Goal: Book appointment/travel/reservation

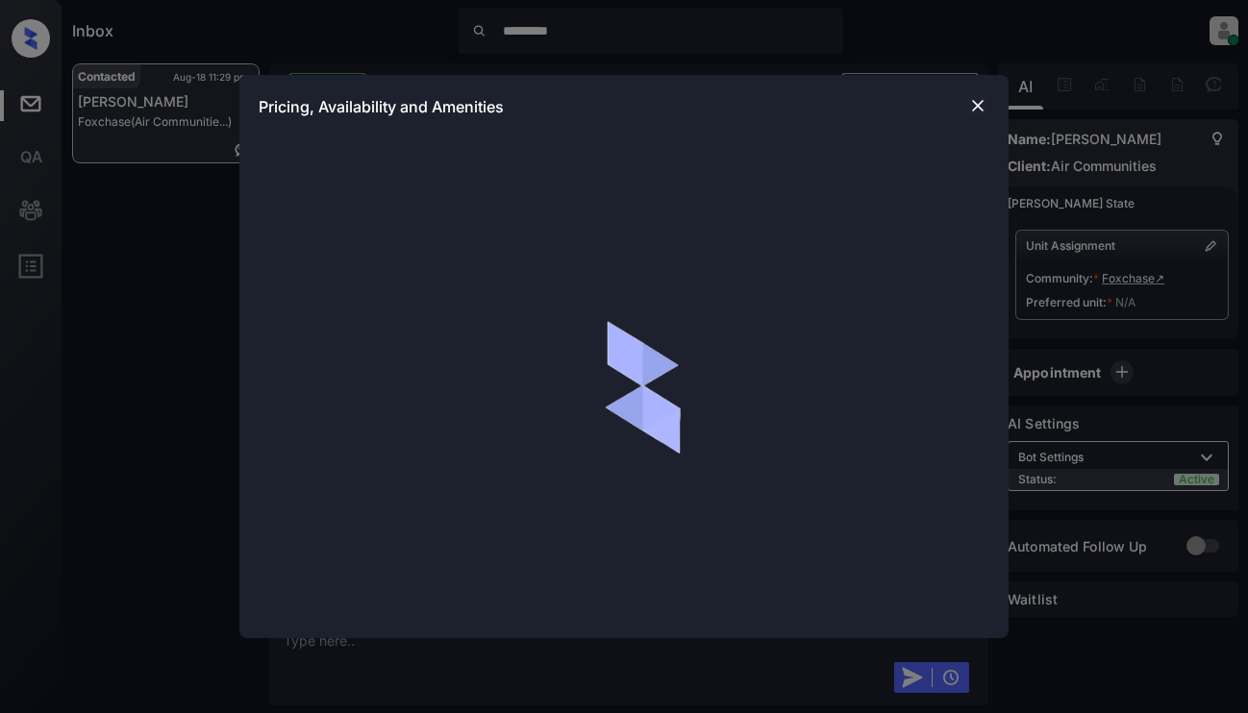
scroll to position [1313, 0]
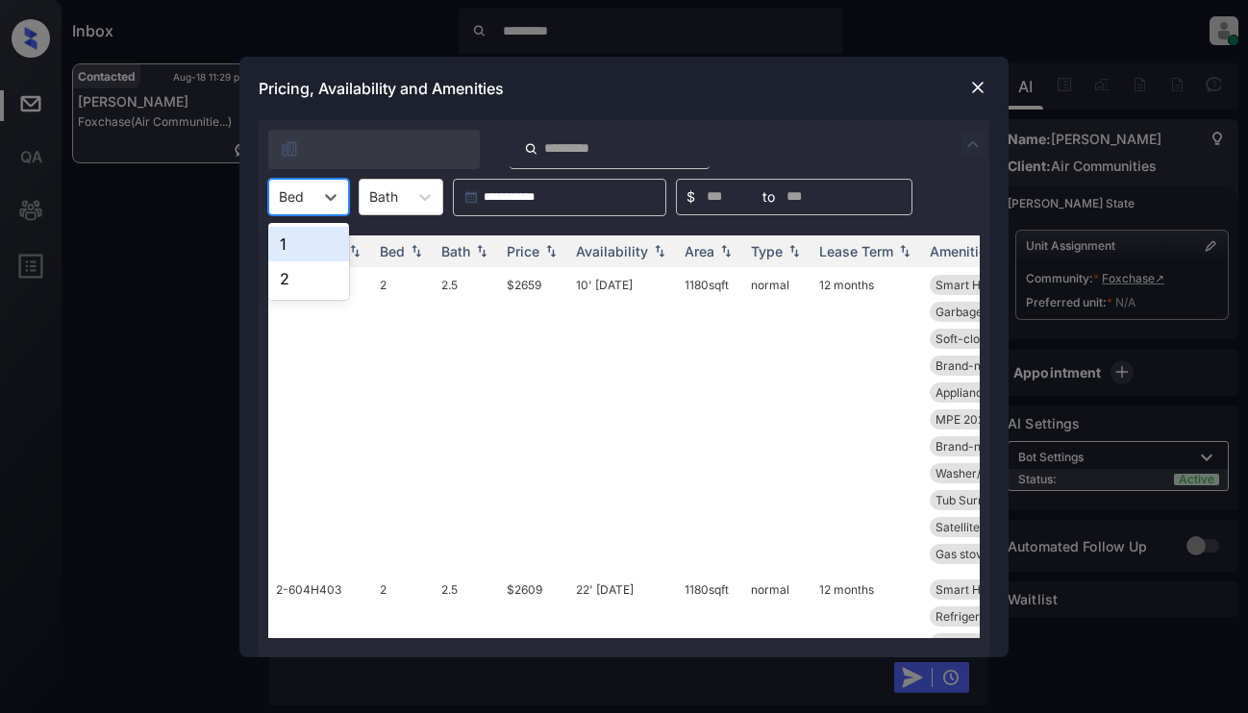
click at [309, 198] on div "Bed" at bounding box center [291, 197] width 44 height 28
click at [291, 249] on div "1" at bounding box center [308, 244] width 81 height 35
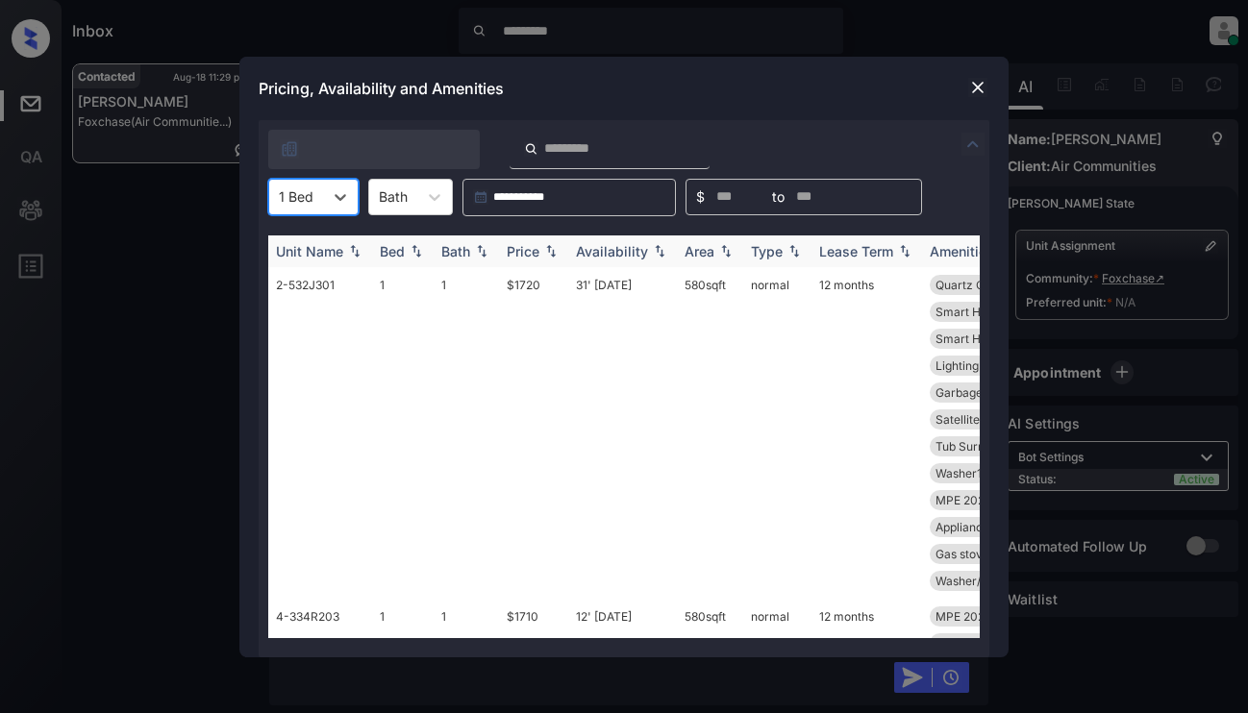
click at [535, 250] on div "Price" at bounding box center [523, 251] width 33 height 16
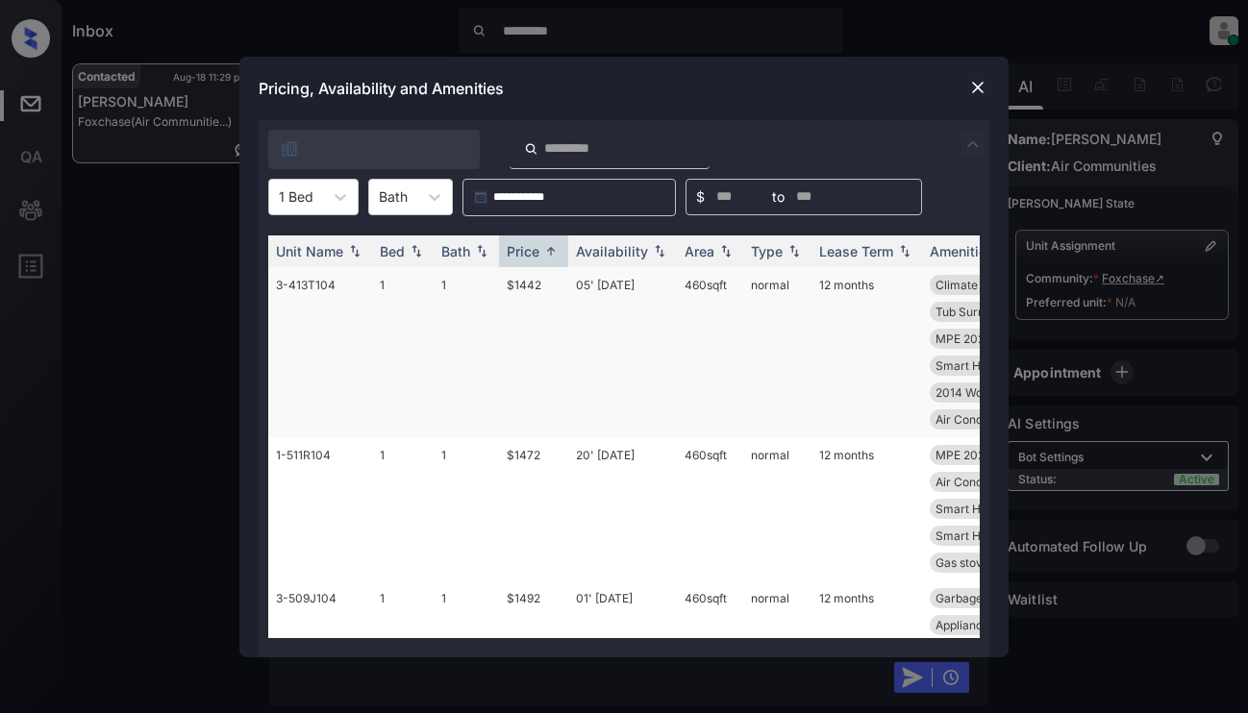
click at [540, 299] on td "$1442" at bounding box center [533, 352] width 69 height 170
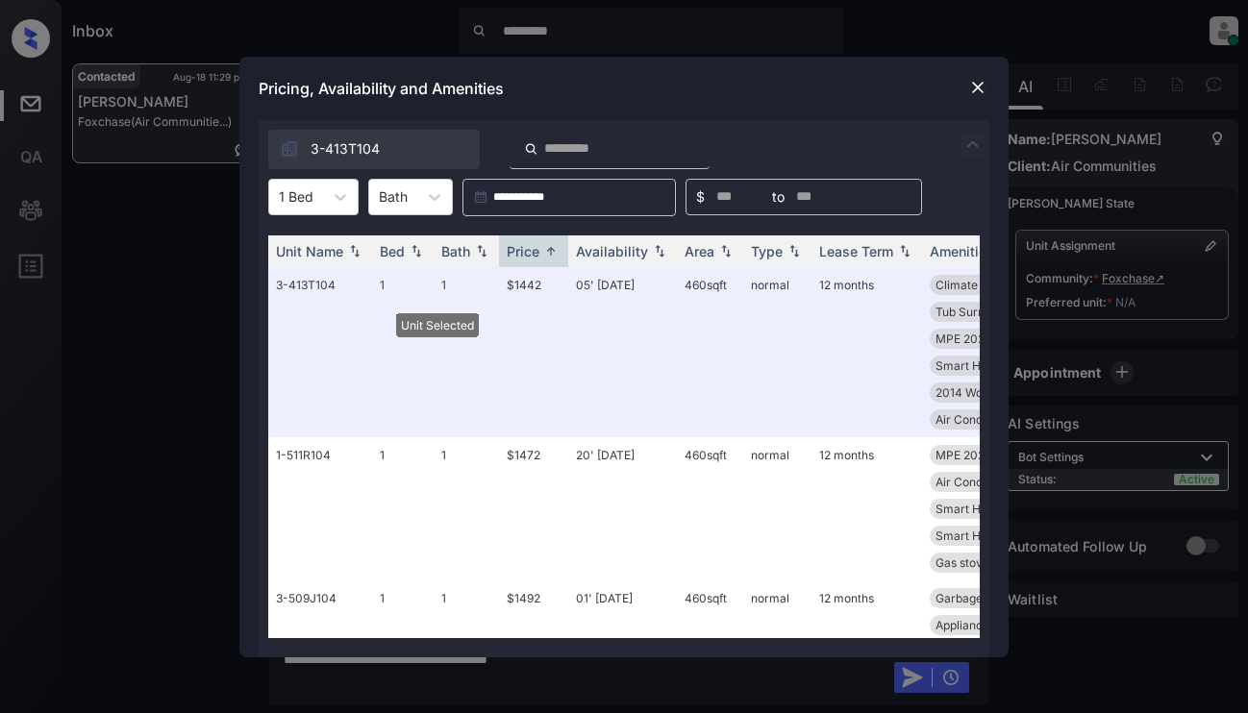
click at [978, 84] on img at bounding box center [977, 87] width 19 height 19
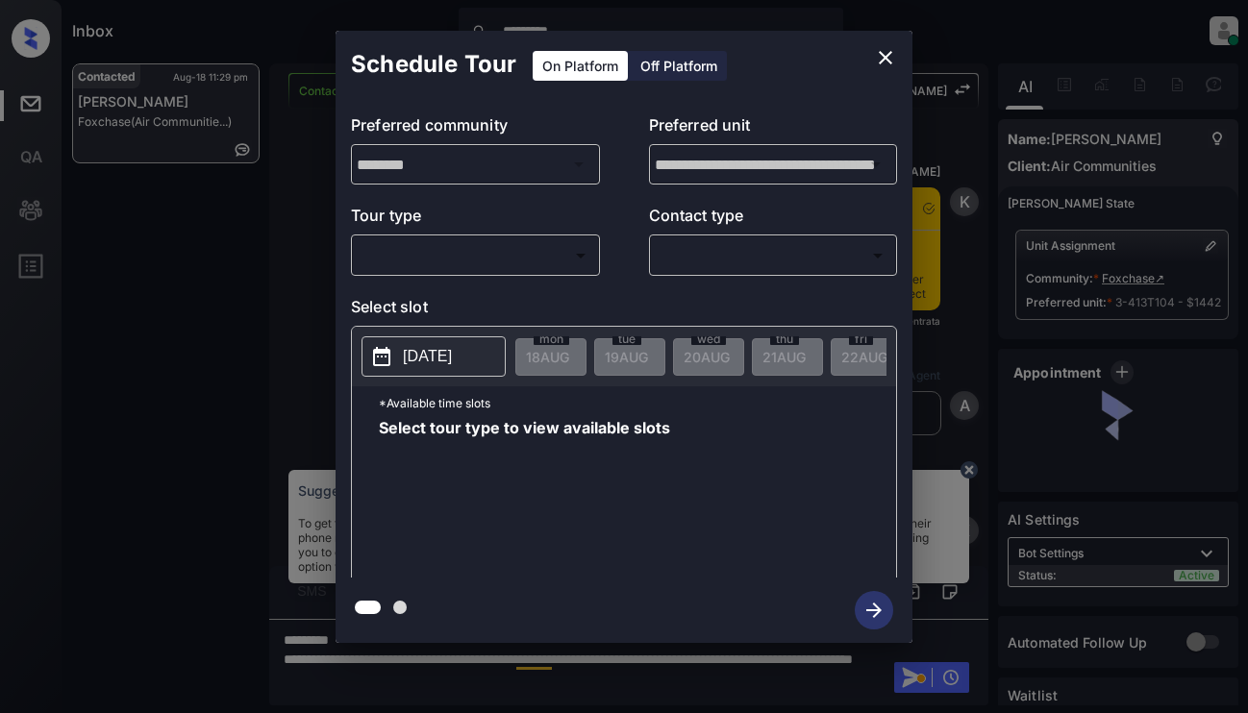
scroll to position [1313, 0]
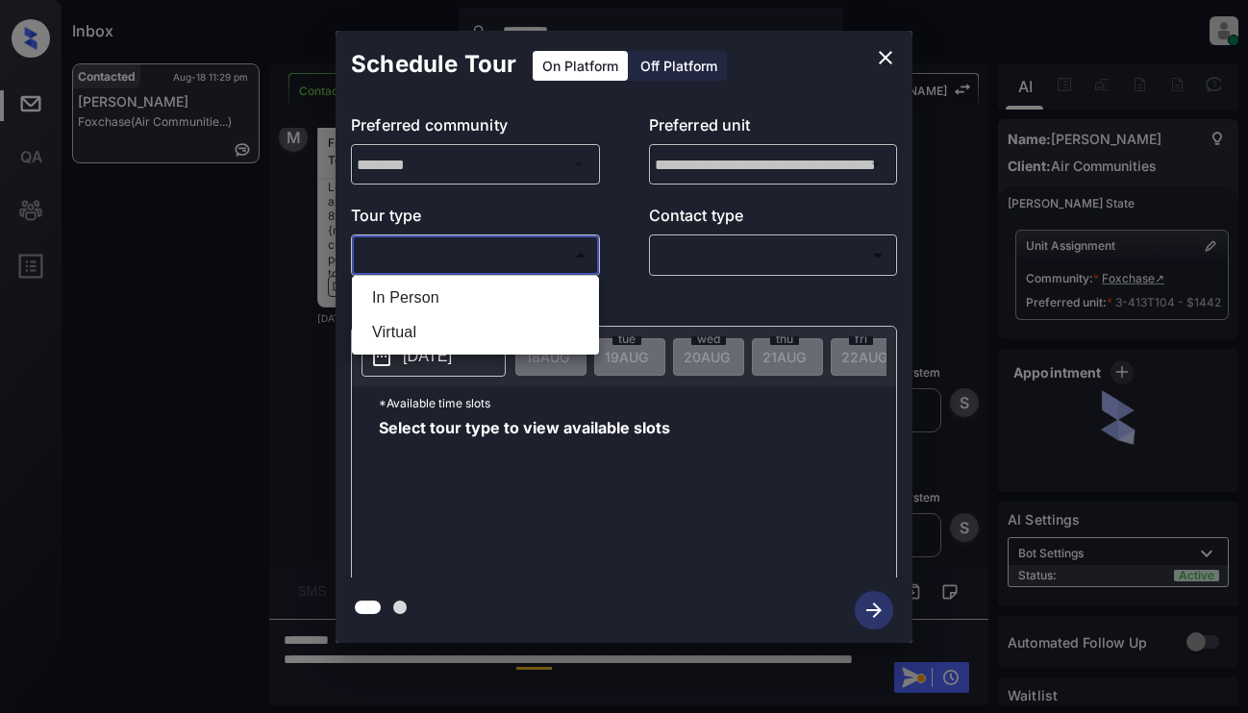
click at [442, 252] on body "Inbox ********* Dominic Ceralde Online Set yourself offline Set yourself on bre…" at bounding box center [624, 356] width 1248 height 713
click at [451, 305] on li "In Person" at bounding box center [475, 298] width 237 height 35
type input "********"
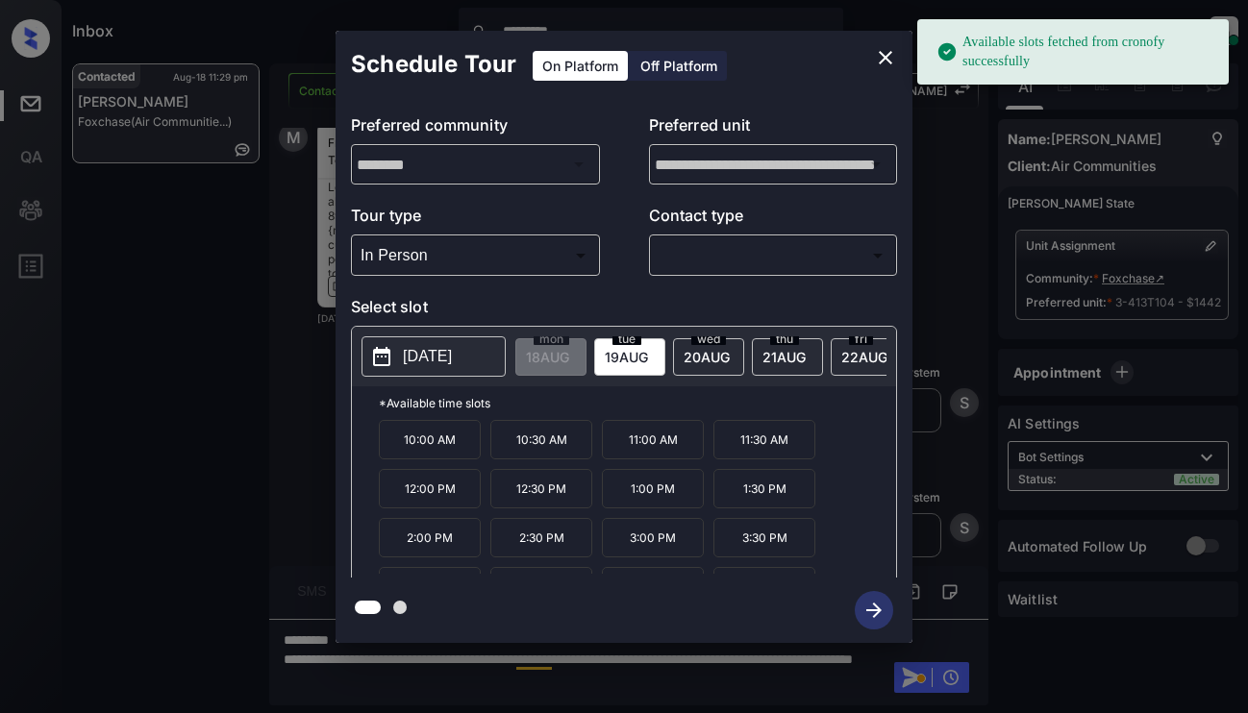
click at [692, 346] on div "wed 20 AUG" at bounding box center [708, 356] width 71 height 37
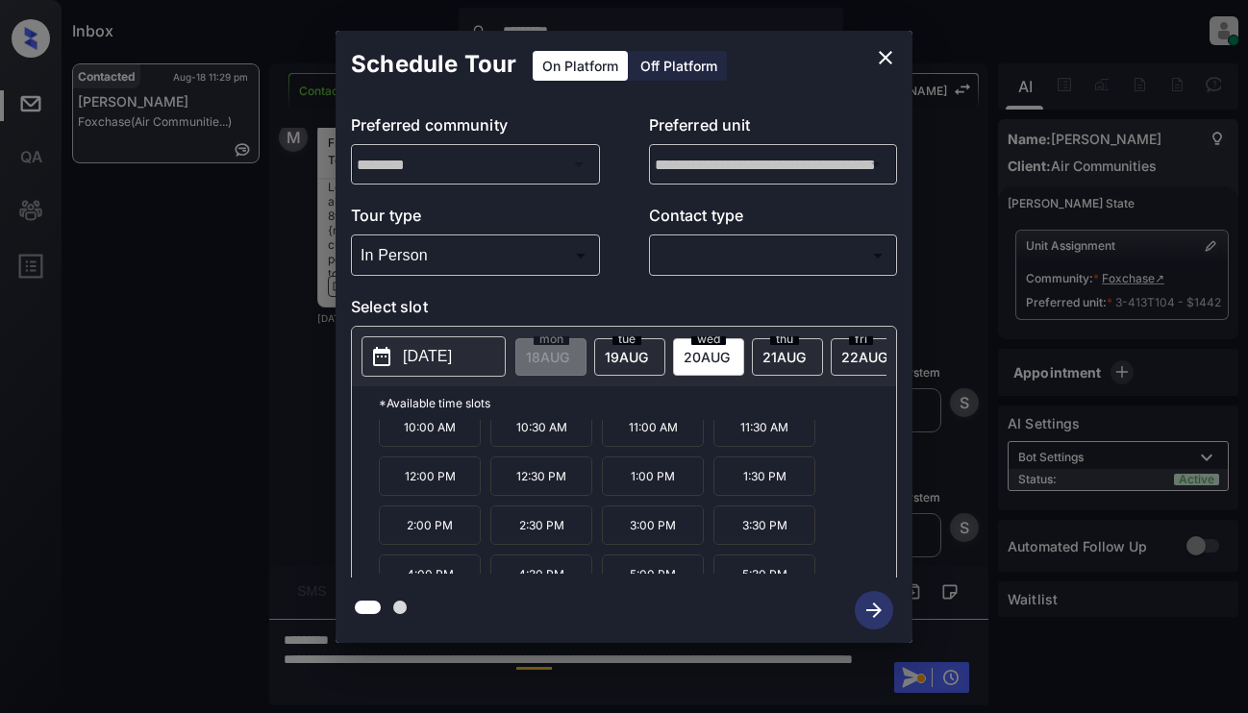
scroll to position [33, 0]
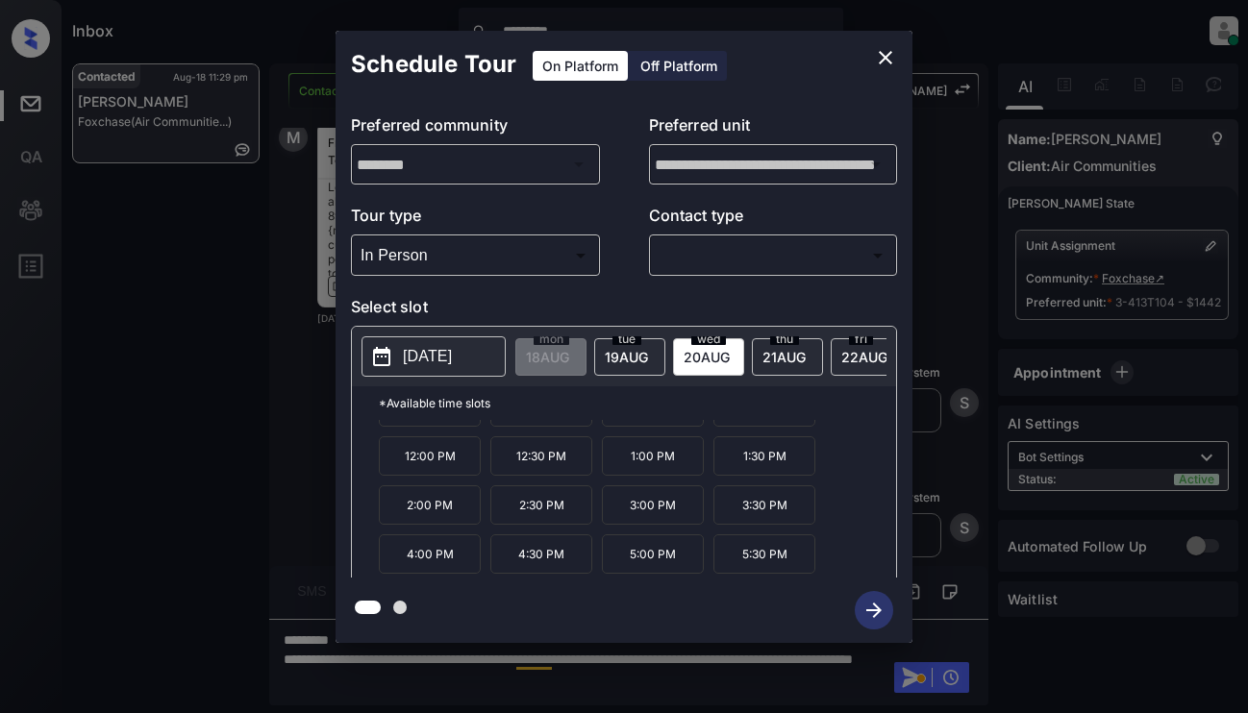
click at [800, 84] on div "Schedule Tour On Platform Off Platform" at bounding box center [624, 64] width 577 height 67
click at [878, 54] on icon "close" at bounding box center [885, 57] width 23 height 23
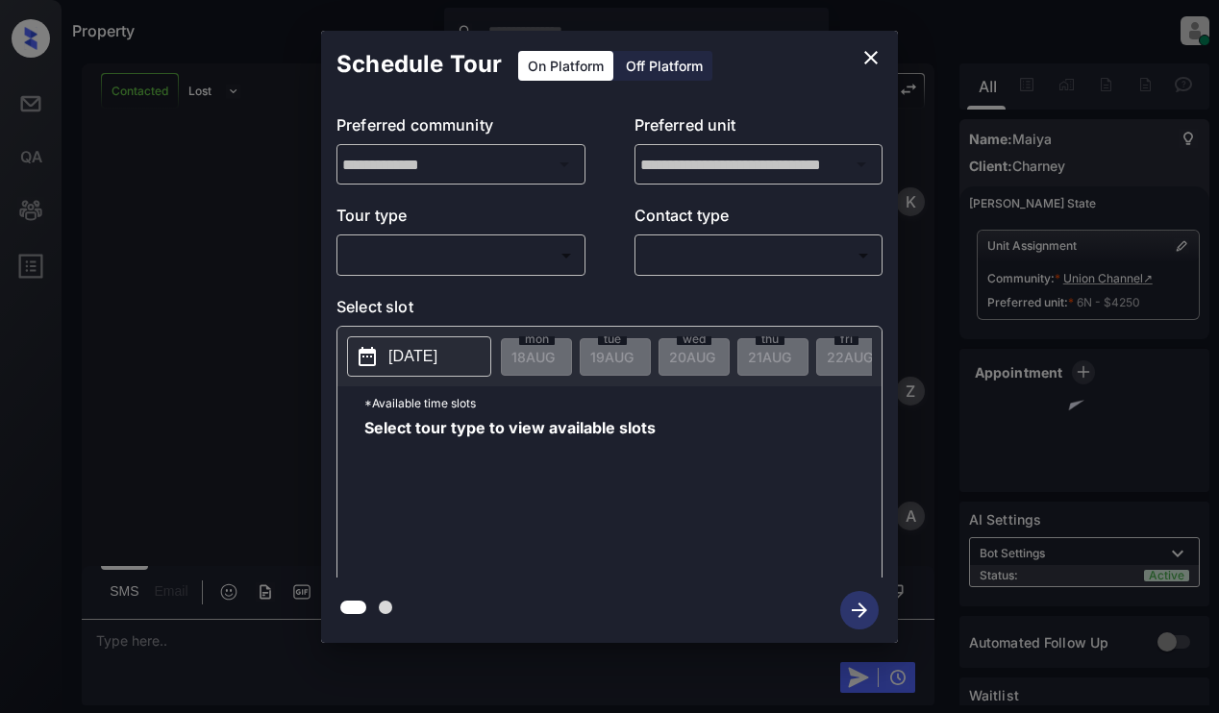
scroll to position [5581, 0]
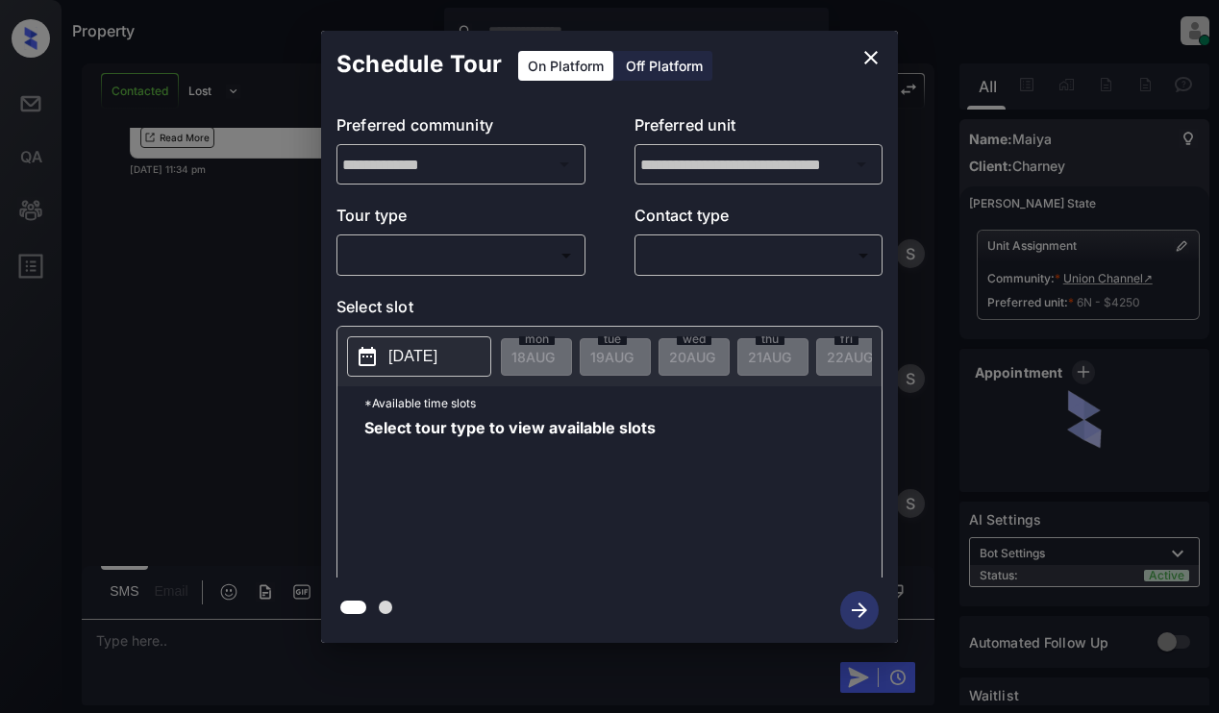
click at [514, 252] on body "Property [PERSON_NAME] Online Set yourself offline Set yourself on break Profil…" at bounding box center [609, 356] width 1219 height 713
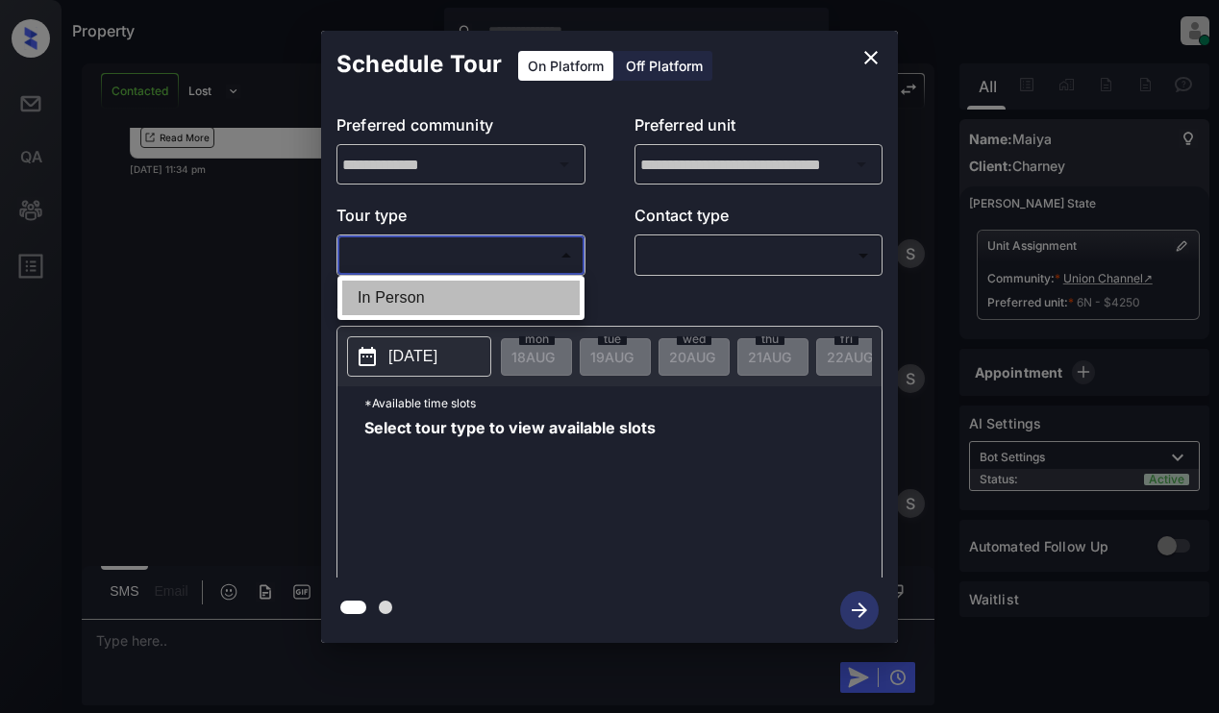
click at [516, 291] on li "In Person" at bounding box center [460, 298] width 237 height 35
type input "********"
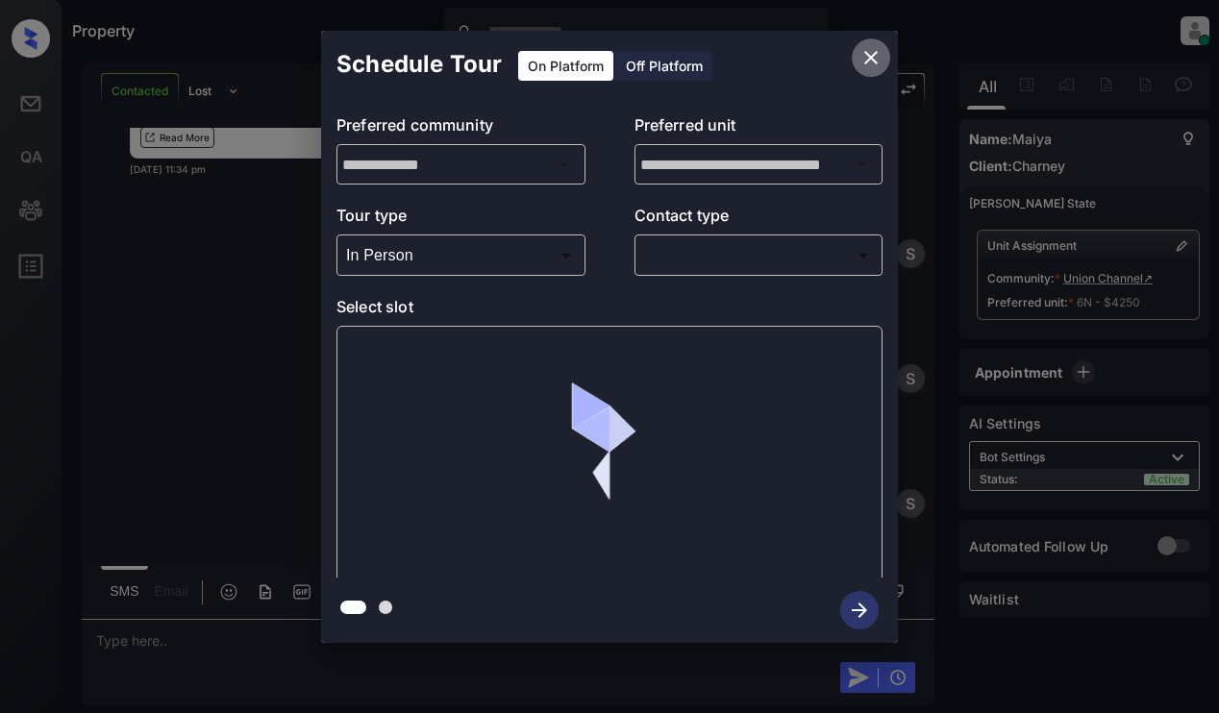
click at [858, 58] on button "close" at bounding box center [871, 57] width 38 height 38
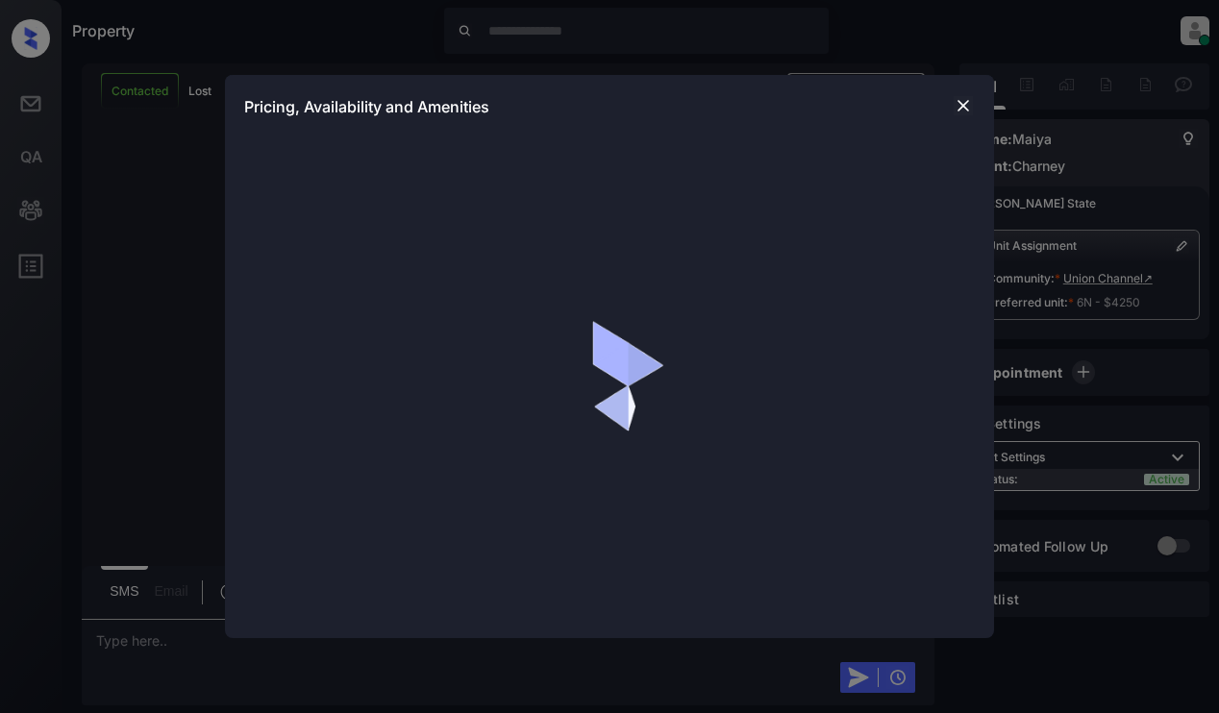
scroll to position [5581, 0]
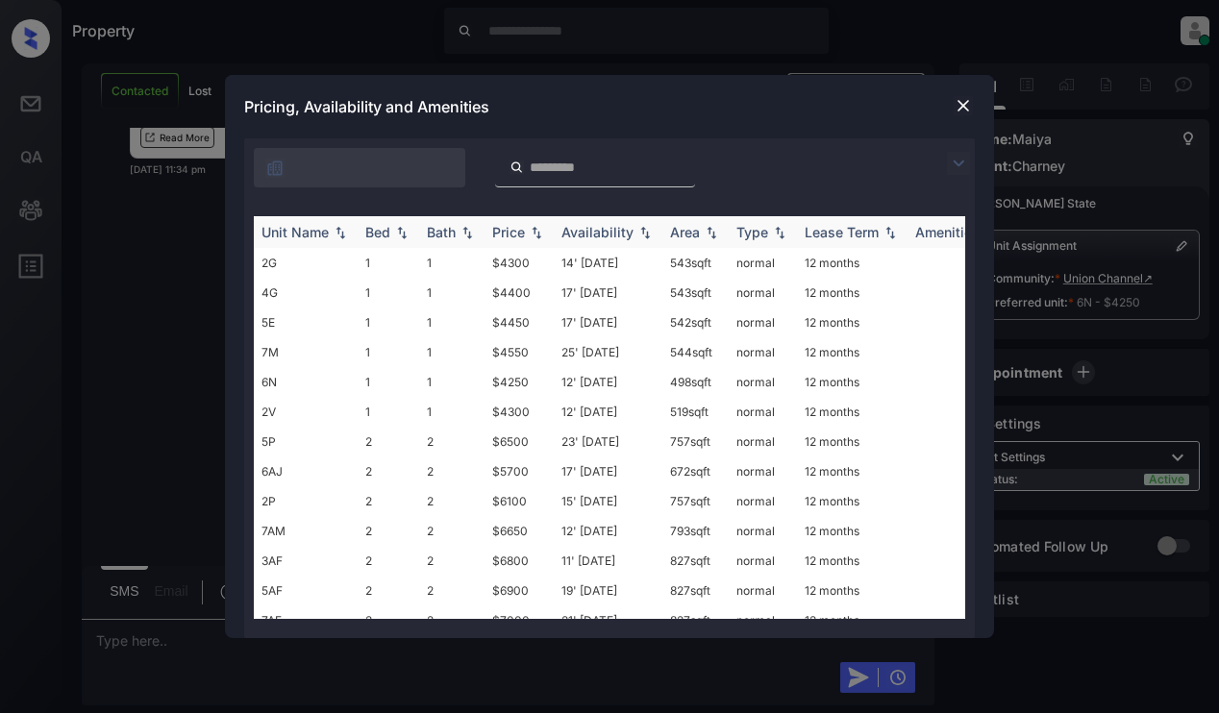
click at [525, 230] on div "Price" at bounding box center [508, 232] width 33 height 16
click at [487, 260] on td "$4250" at bounding box center [519, 263] width 69 height 30
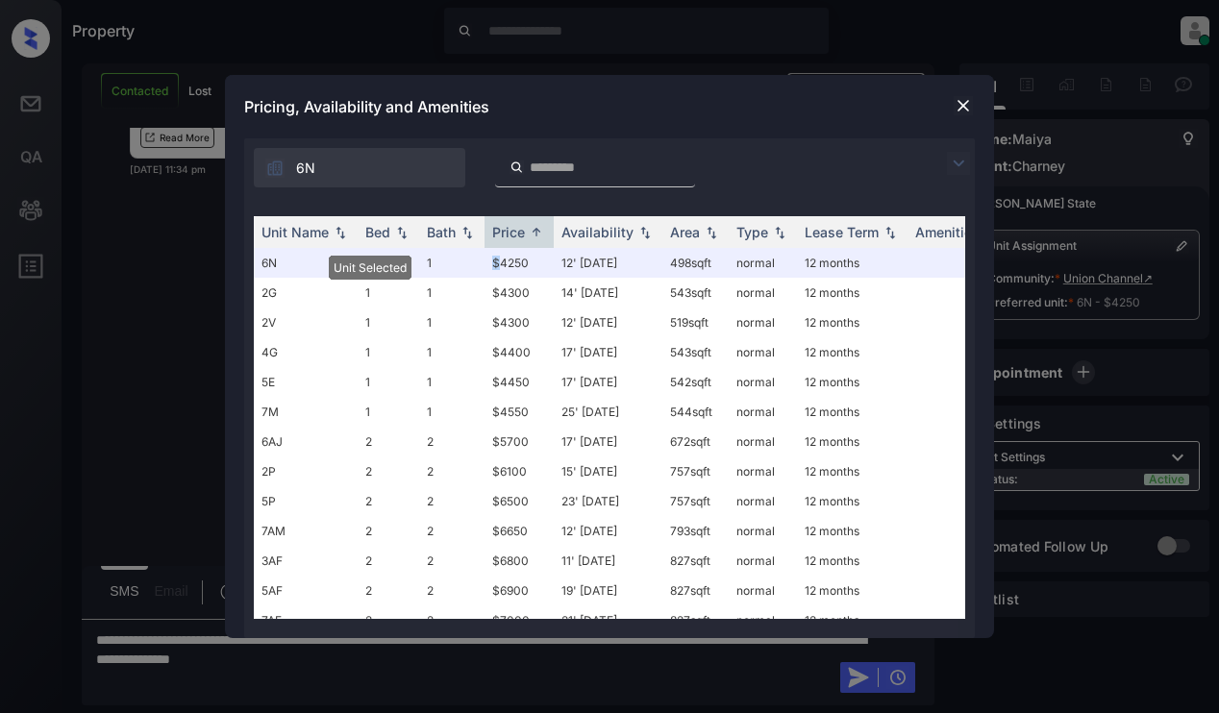
click at [954, 108] on img at bounding box center [963, 105] width 19 height 19
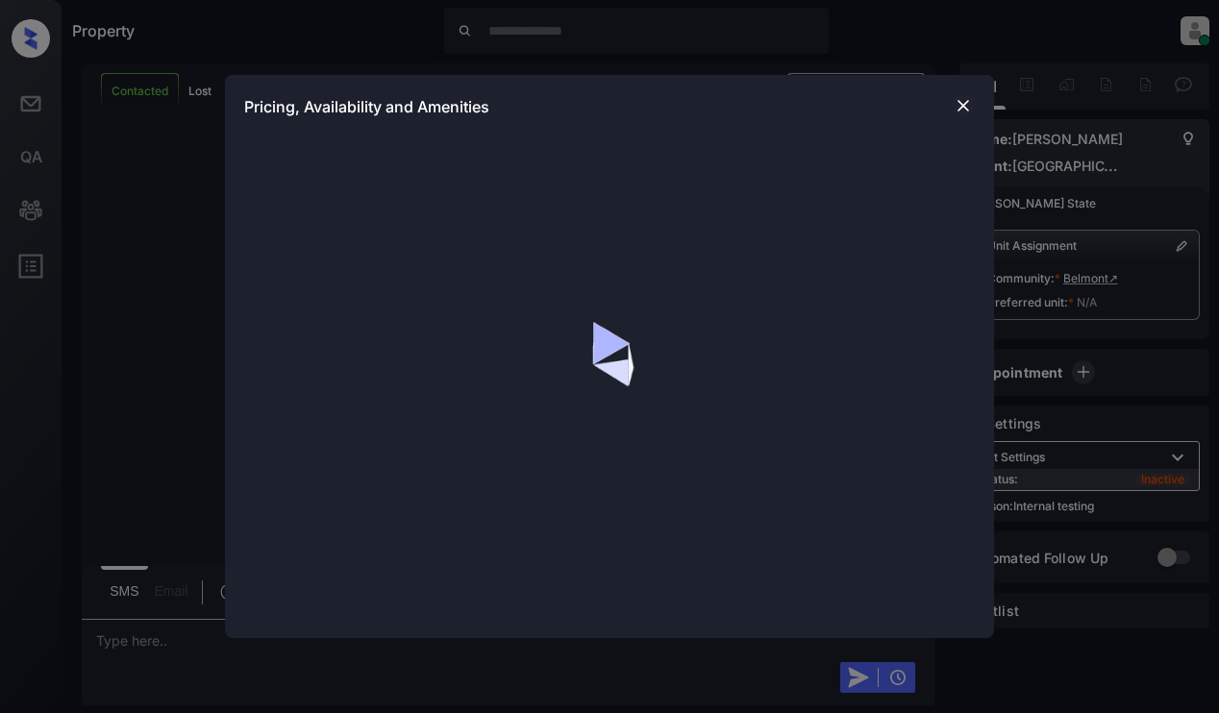
scroll to position [3567, 0]
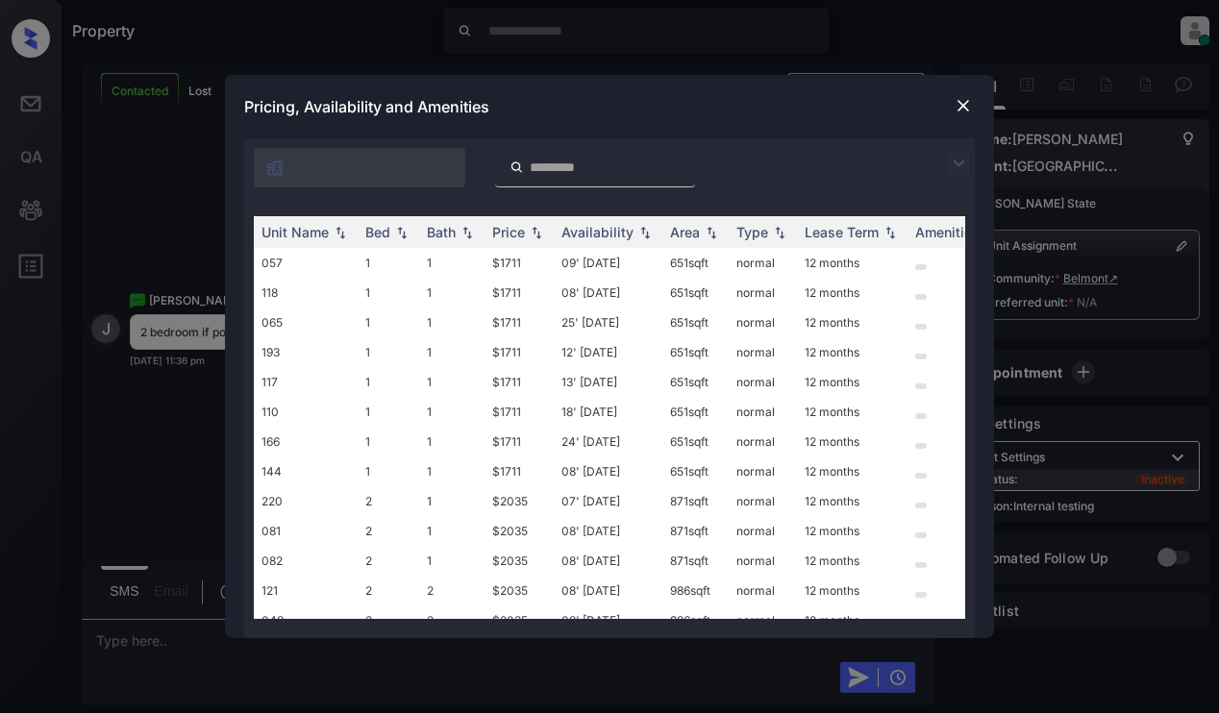
click at [956, 168] on img at bounding box center [958, 163] width 23 height 23
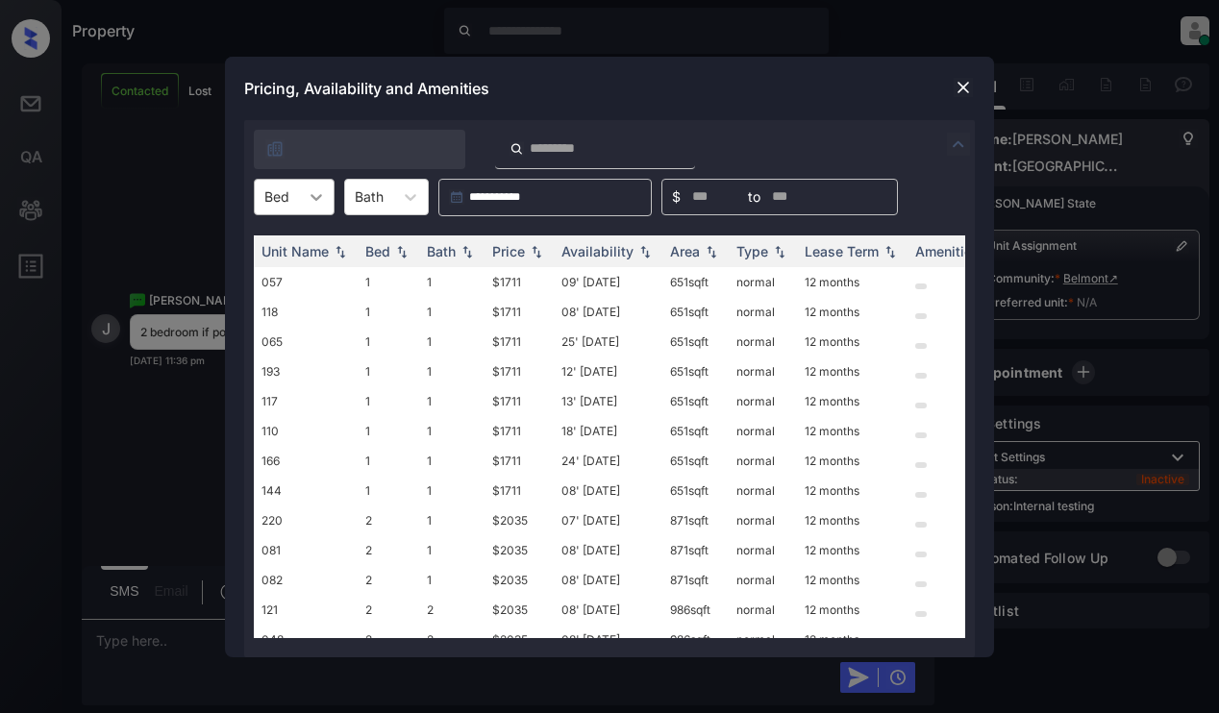
click at [310, 193] on icon at bounding box center [316, 196] width 19 height 19
click at [279, 277] on div "2" at bounding box center [294, 278] width 81 height 35
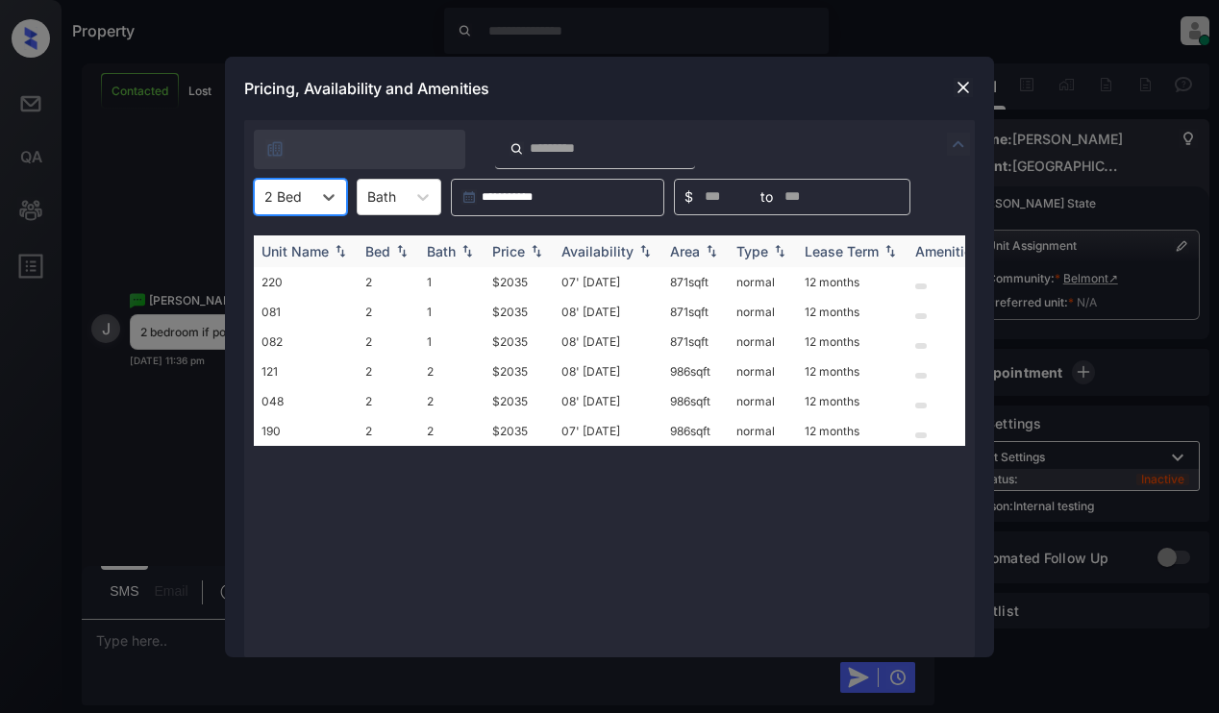
click at [525, 246] on div "Price" at bounding box center [508, 251] width 33 height 16
click at [531, 278] on td "$2035" at bounding box center [519, 282] width 69 height 30
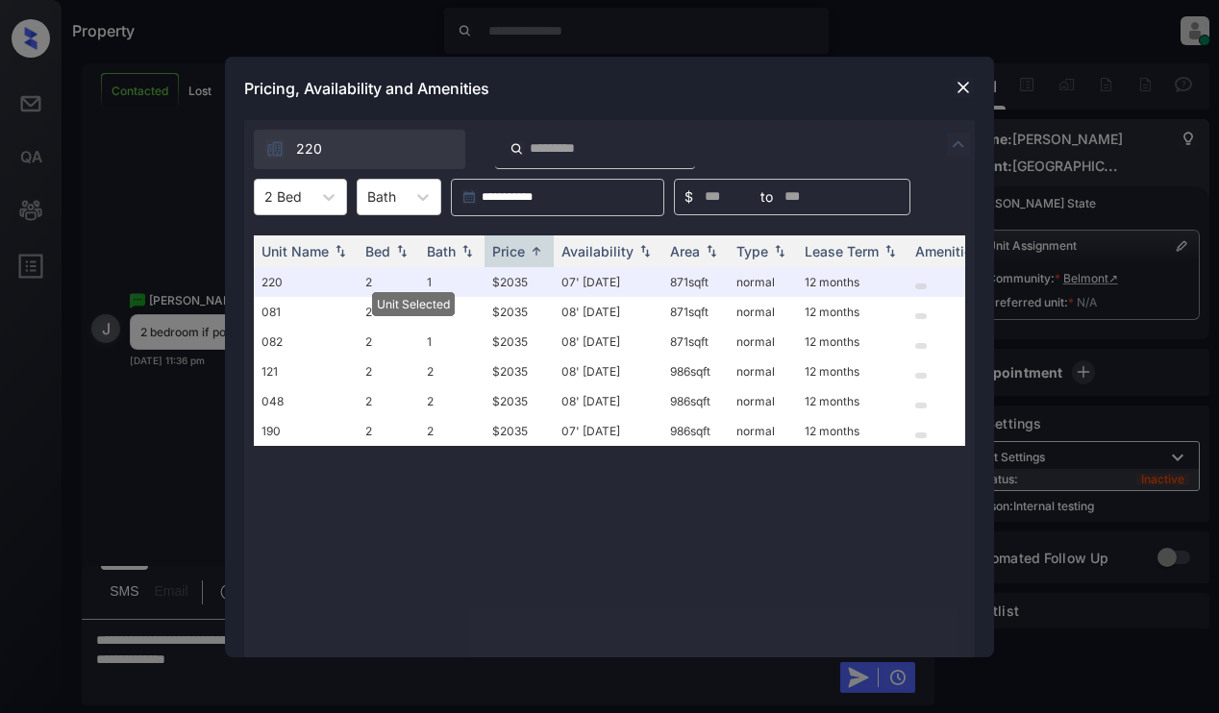
click at [958, 87] on img at bounding box center [963, 87] width 19 height 19
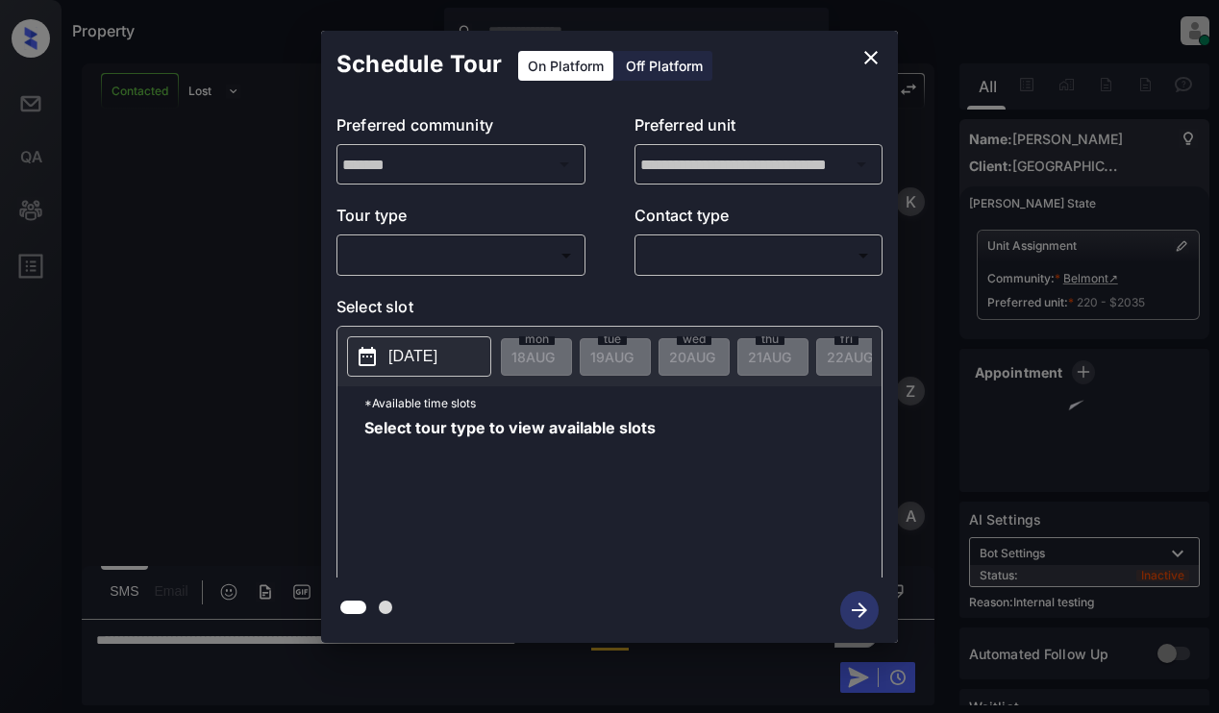
scroll to position [2635, 0]
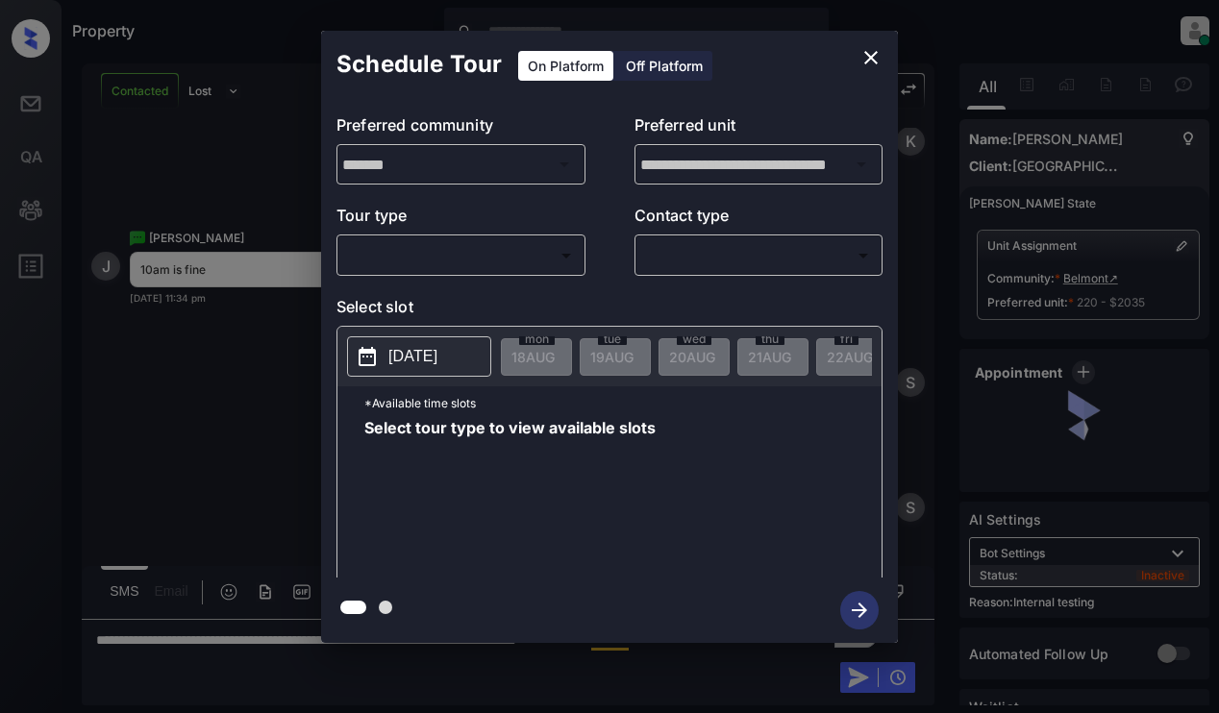
click at [475, 259] on body "Property Dominic Ceralde Online Set yourself offline Set yourself on break Prof…" at bounding box center [609, 356] width 1219 height 713
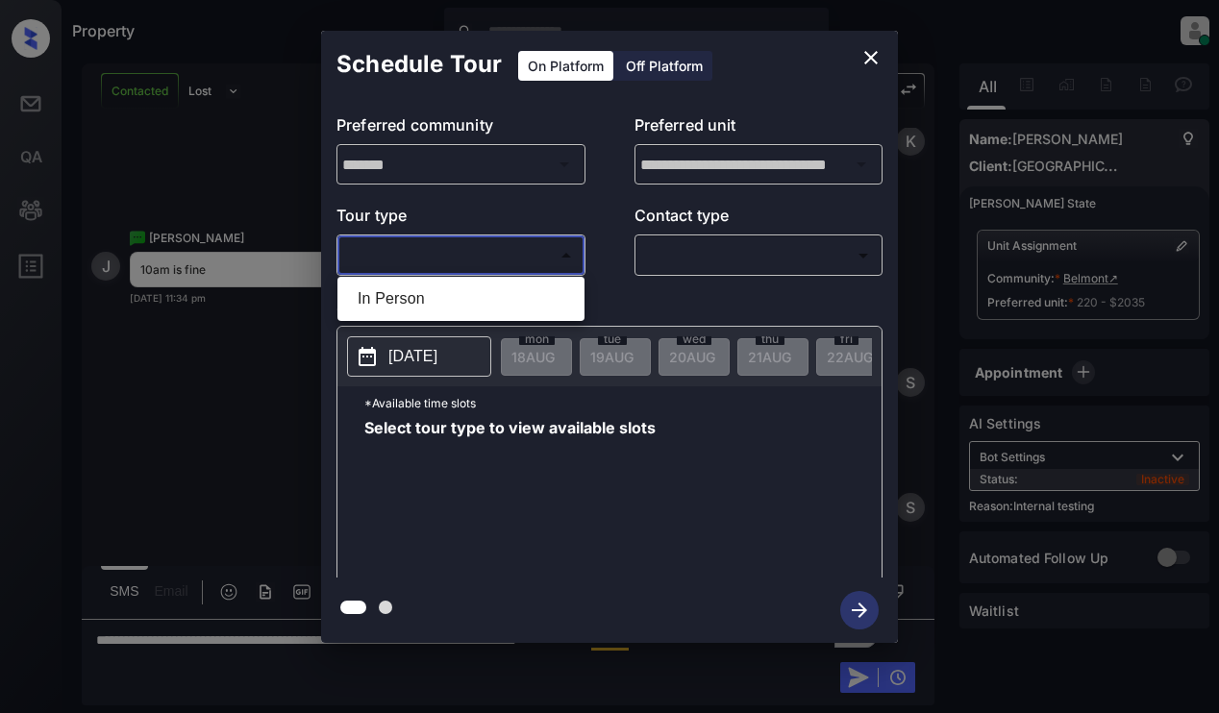
click at [485, 294] on li "In Person" at bounding box center [460, 299] width 237 height 35
type input "********"
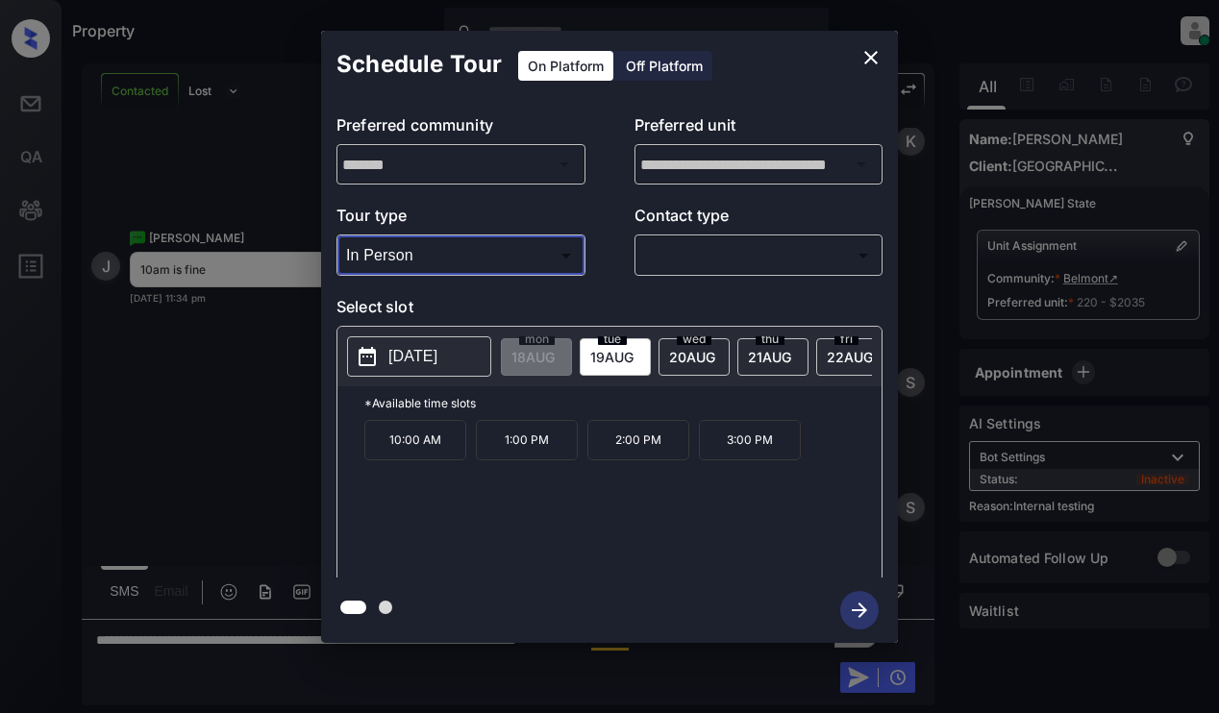
click at [866, 59] on icon "close" at bounding box center [870, 57] width 23 height 23
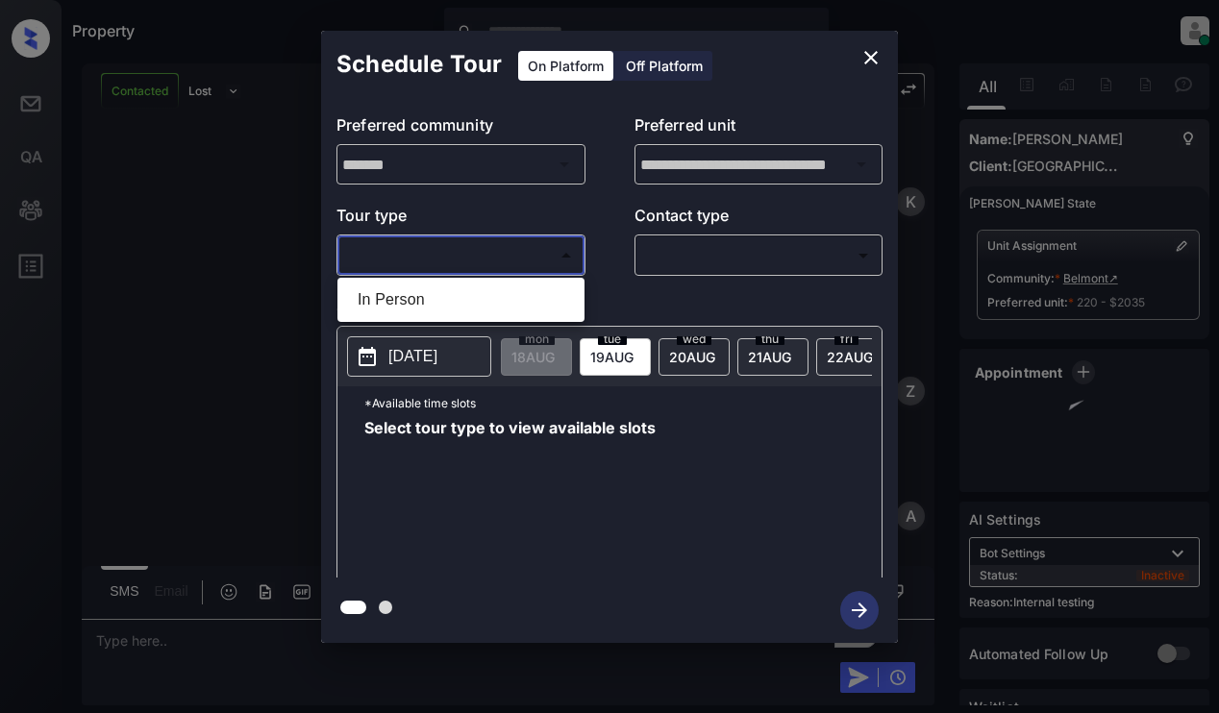
click at [488, 244] on body "Property [PERSON_NAME] Online Set yourself offline Set yourself on break Profil…" at bounding box center [609, 356] width 1219 height 713
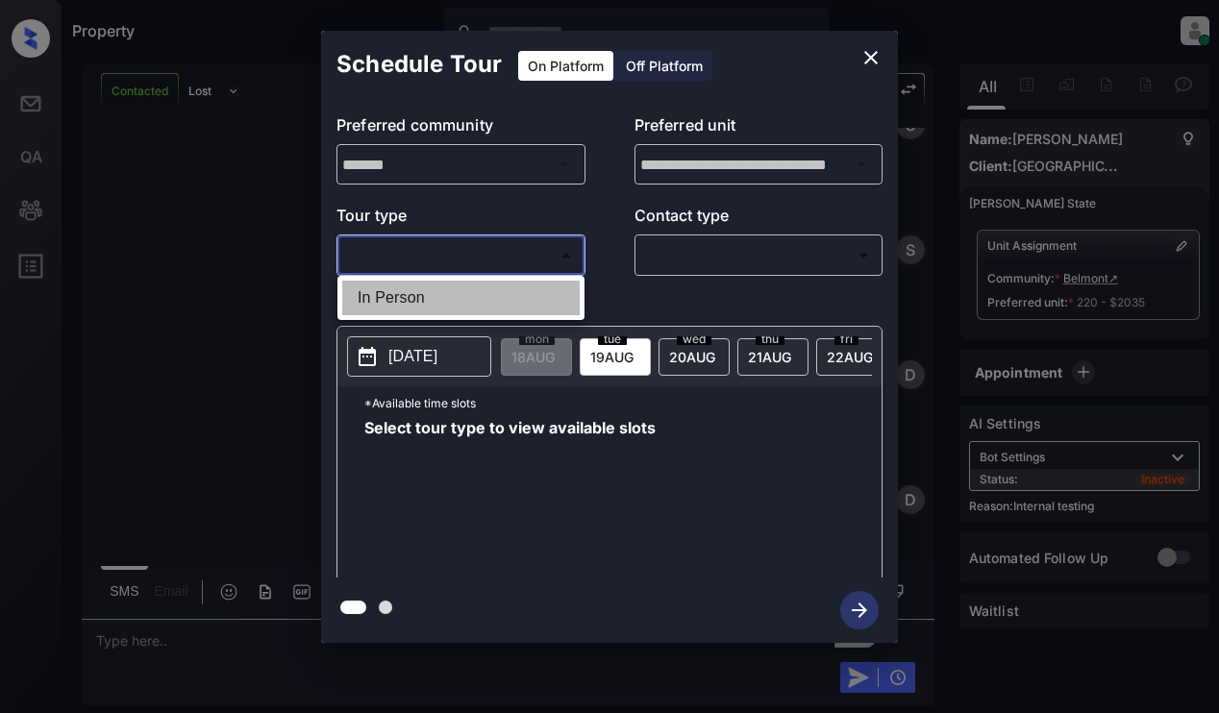
click at [491, 290] on li "In Person" at bounding box center [460, 298] width 237 height 35
type input "********"
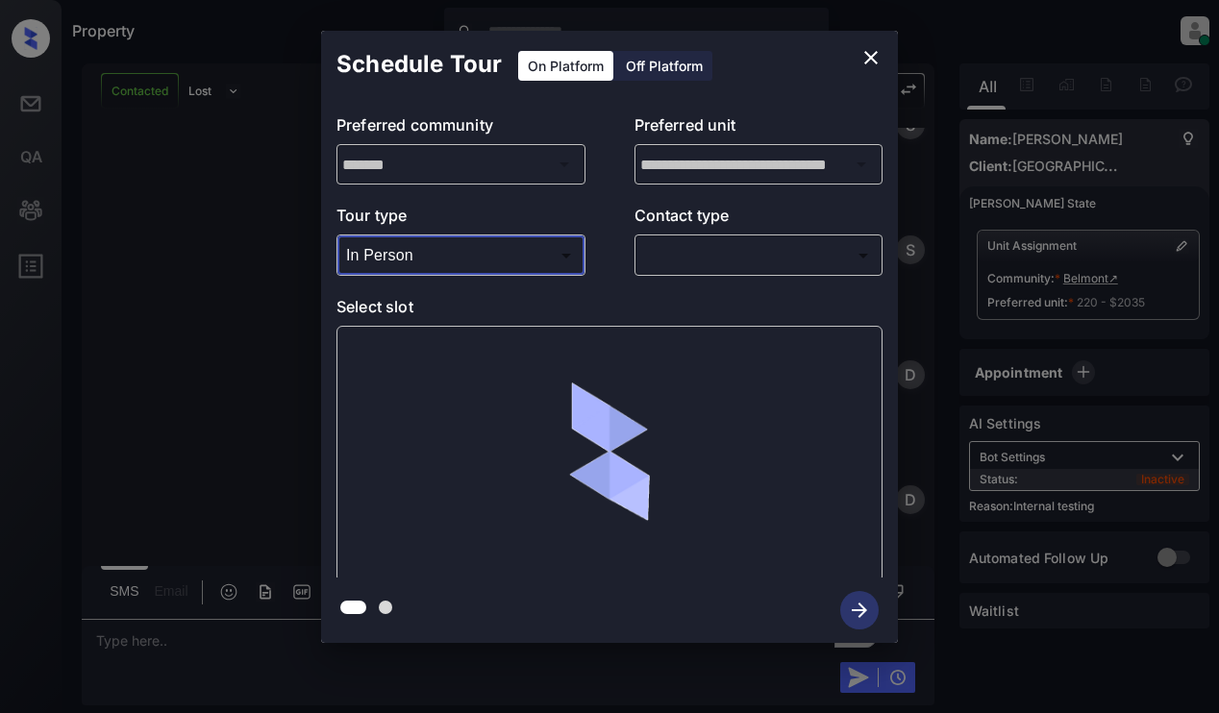
click at [715, 247] on body "Property Dominic Ceralde Online Set yourself offline Set yourself on break Prof…" at bounding box center [609, 356] width 1219 height 713
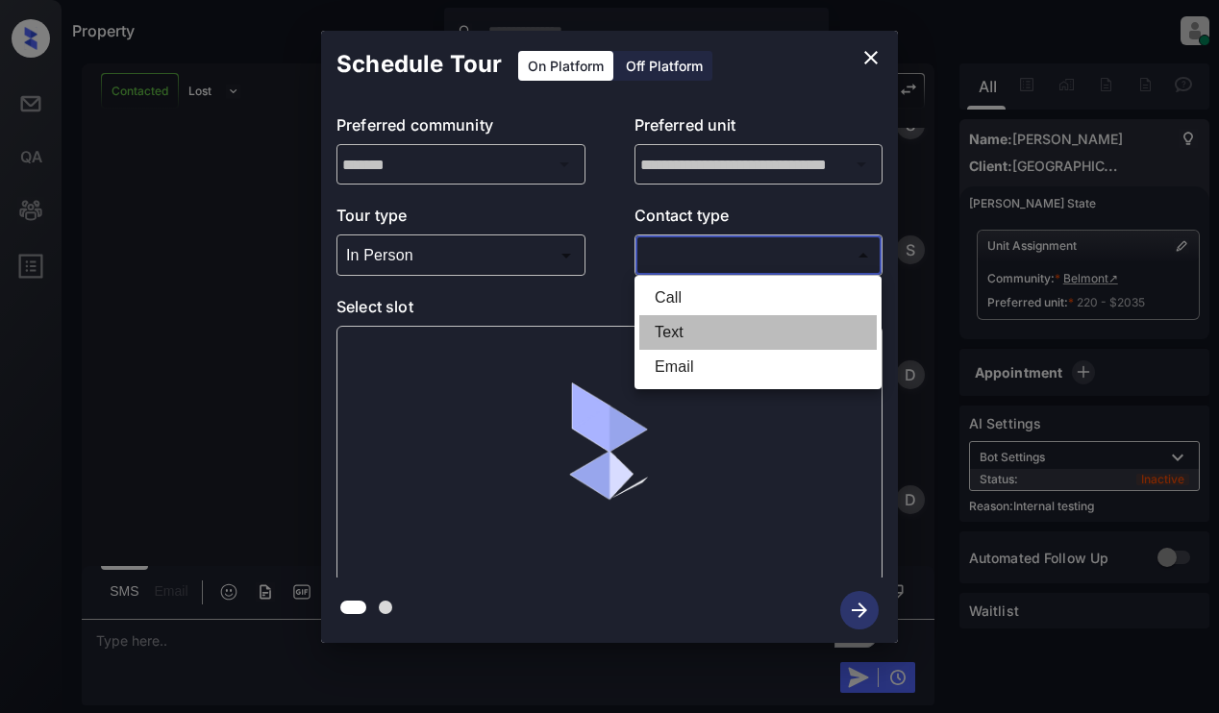
click at [715, 328] on li "Text" at bounding box center [757, 332] width 237 height 35
type input "****"
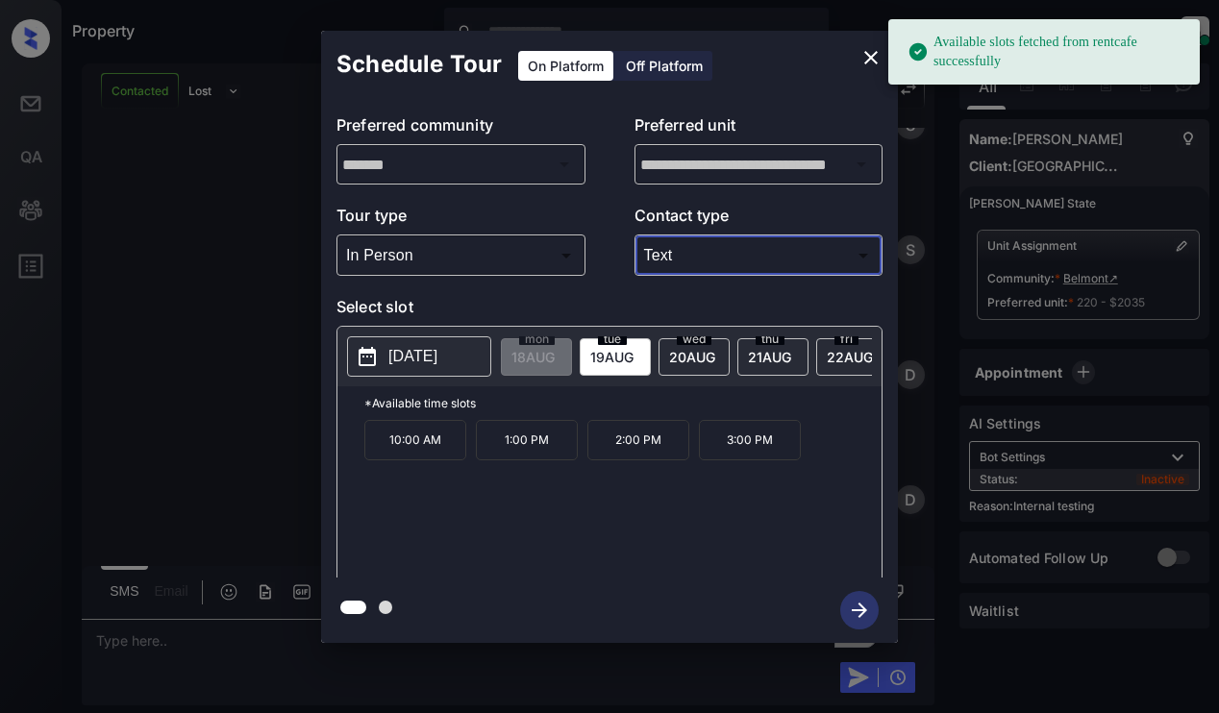
click at [555, 349] on span "19 AUG" at bounding box center [532, 357] width 43 height 16
click at [416, 449] on p "10:00 AM" at bounding box center [415, 440] width 102 height 40
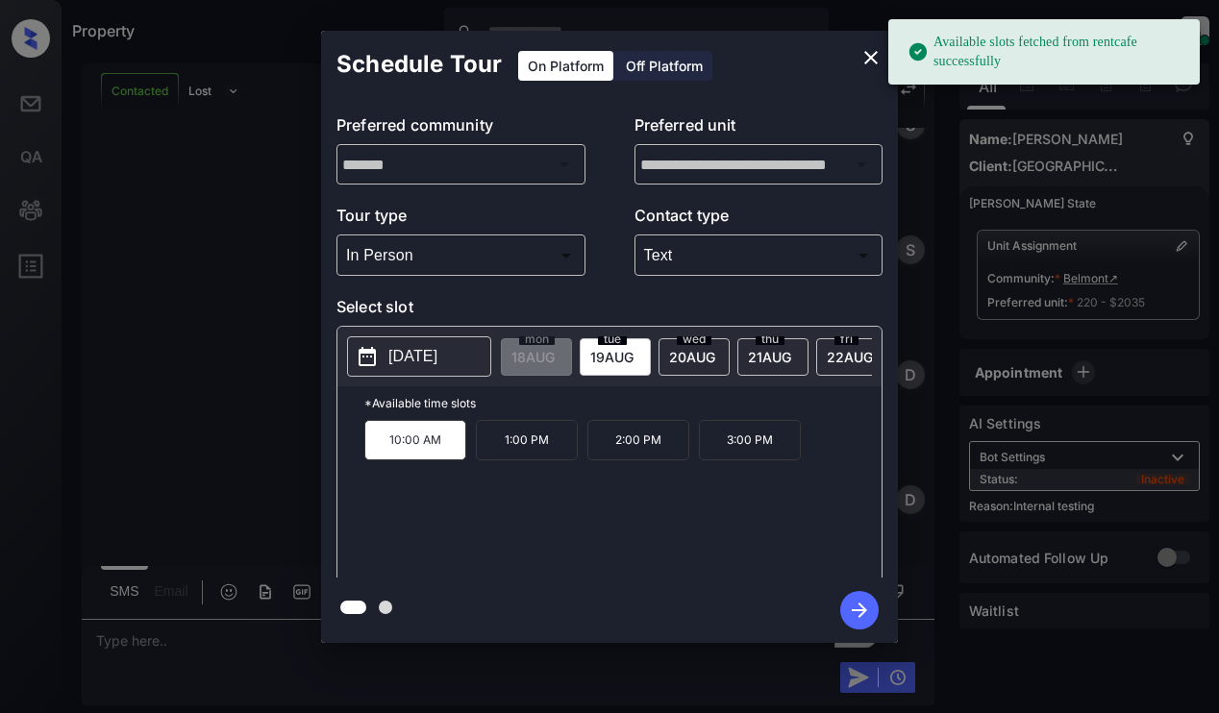
click at [852, 614] on icon "button" at bounding box center [859, 610] width 38 height 38
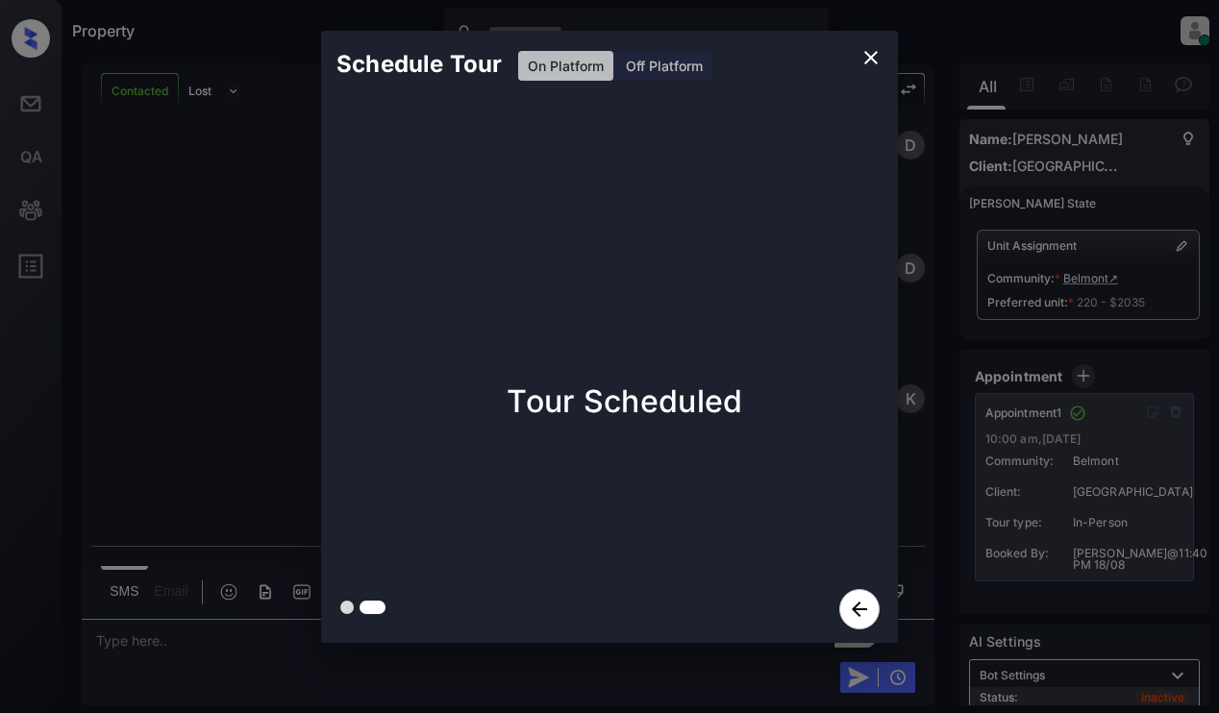
scroll to position [5362, 0]
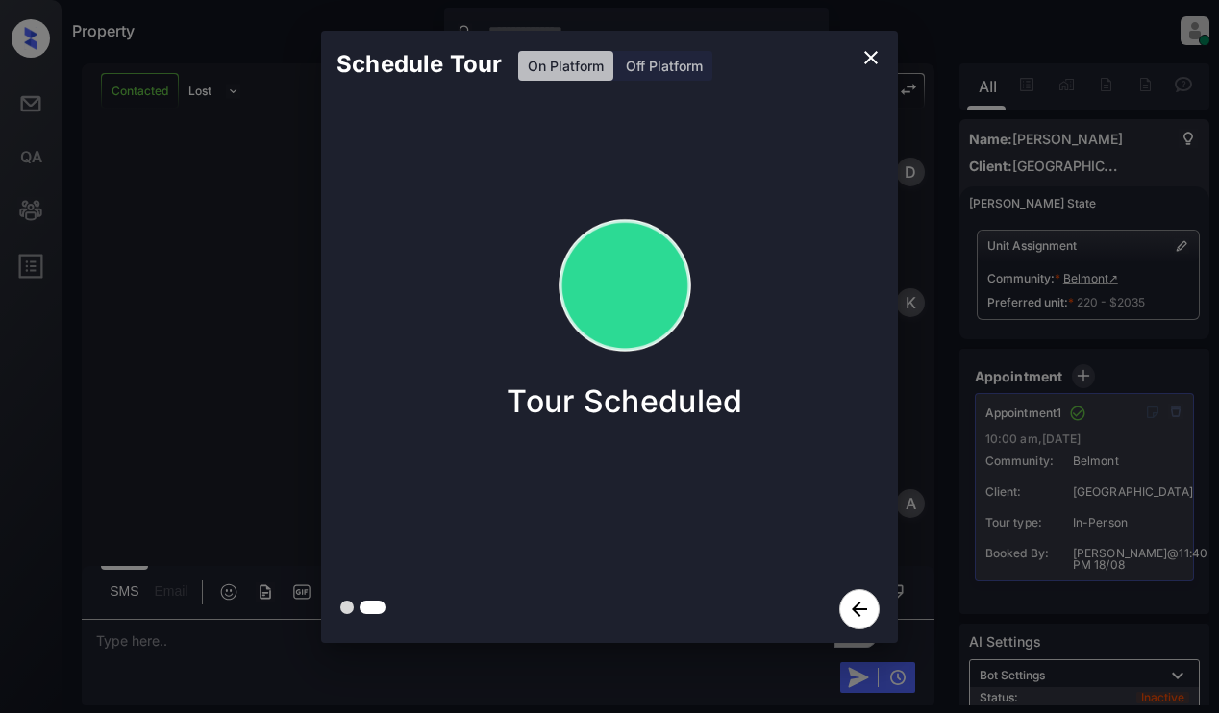
click at [264, 268] on div "Schedule Tour On Platform Off Platform Tour Scheduled" at bounding box center [609, 337] width 1219 height 674
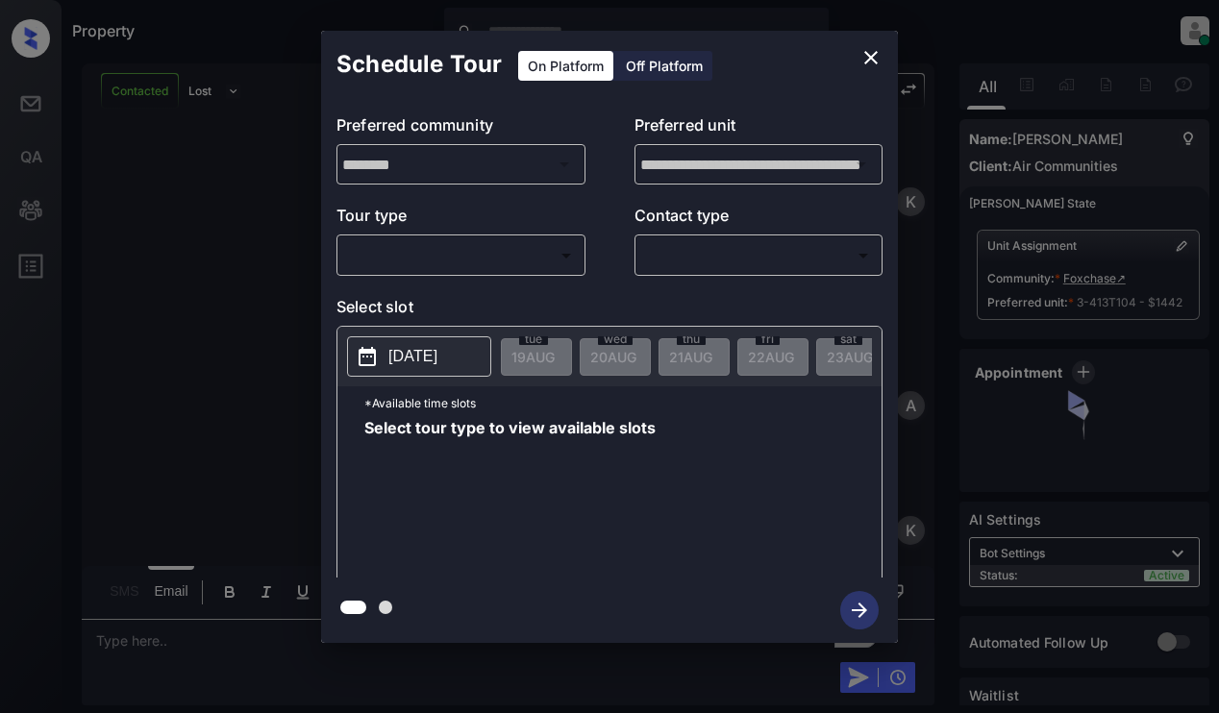
scroll to position [2638, 0]
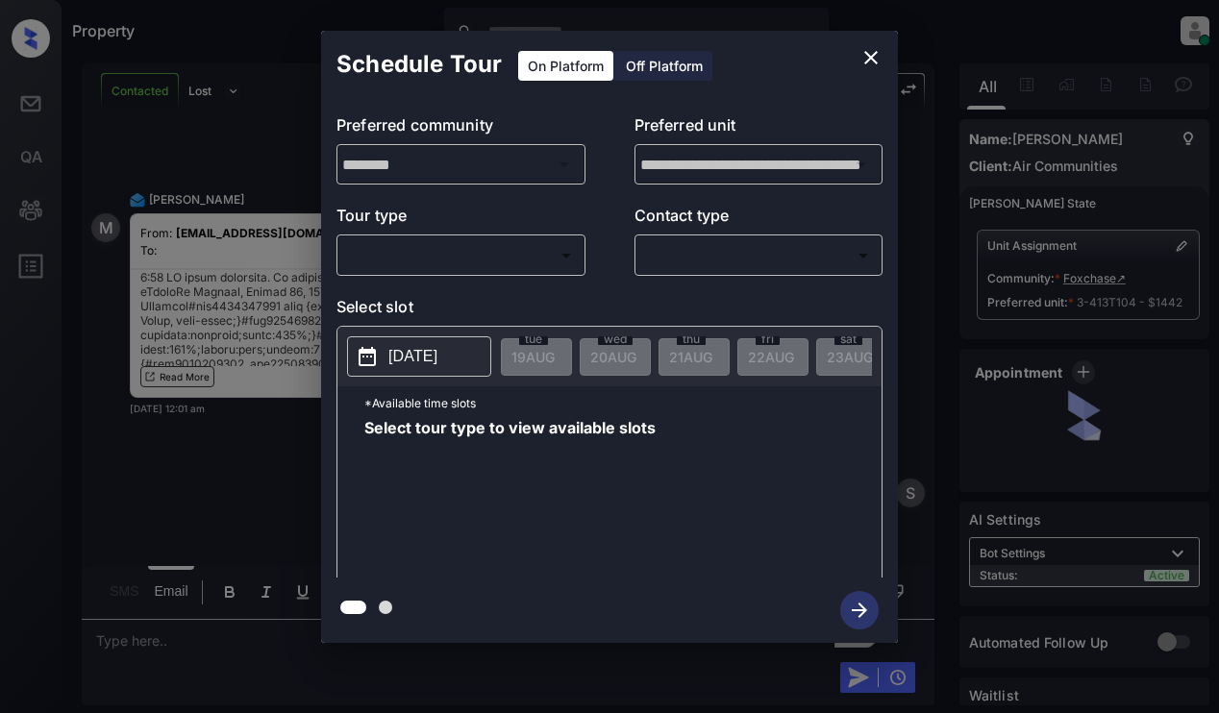
click at [517, 257] on body "Property [PERSON_NAME] Online Set yourself offline Set yourself on break Profil…" at bounding box center [609, 356] width 1219 height 713
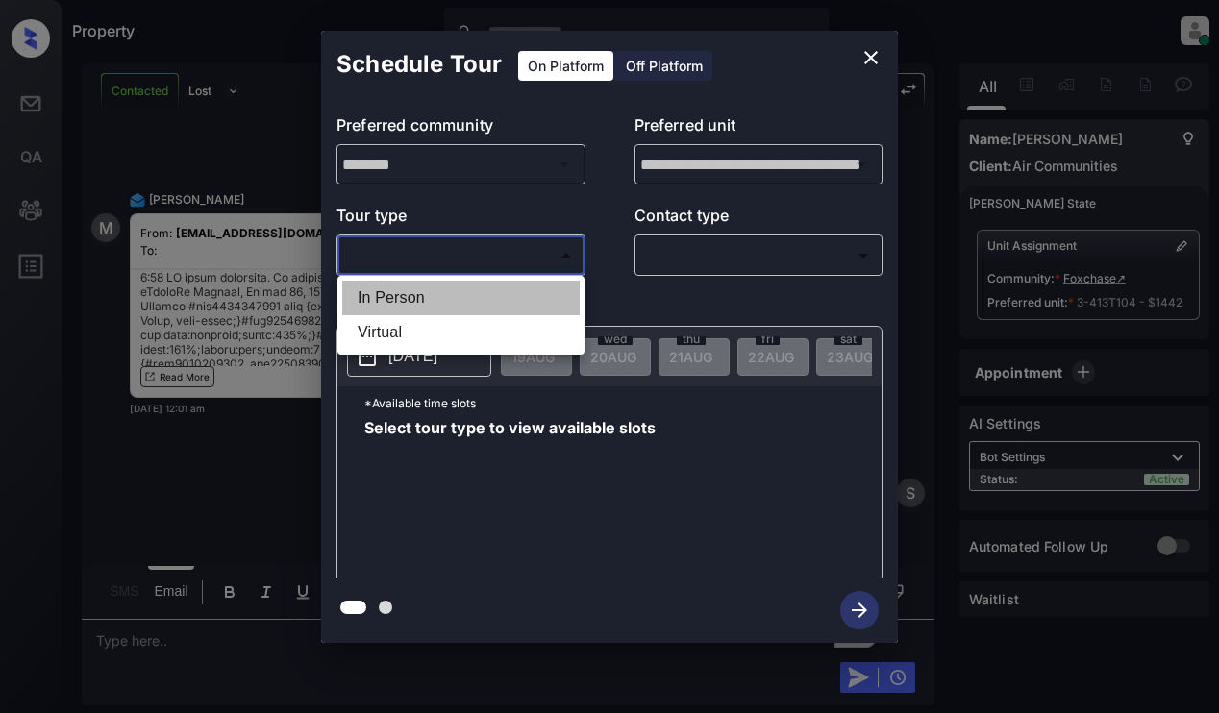
click at [511, 291] on li "In Person" at bounding box center [460, 298] width 237 height 35
type input "********"
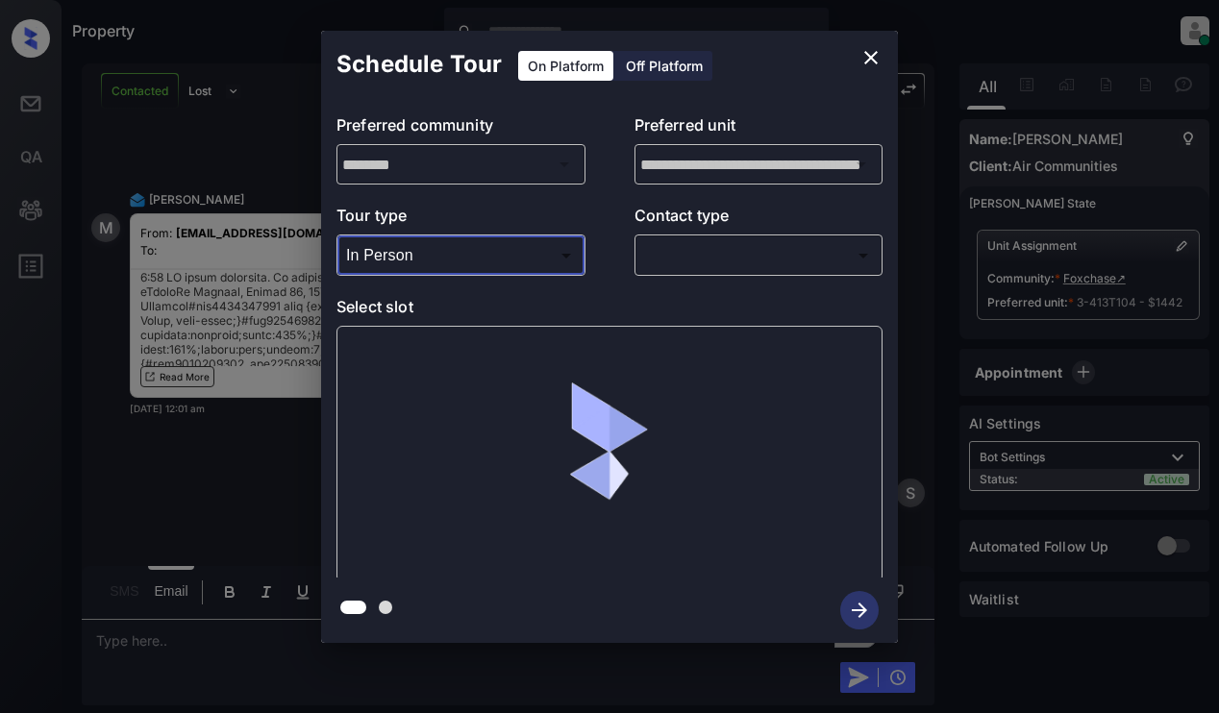
click at [697, 252] on body "Property [PERSON_NAME] Online Set yourself offline Set yourself on break Profil…" at bounding box center [609, 356] width 1219 height 713
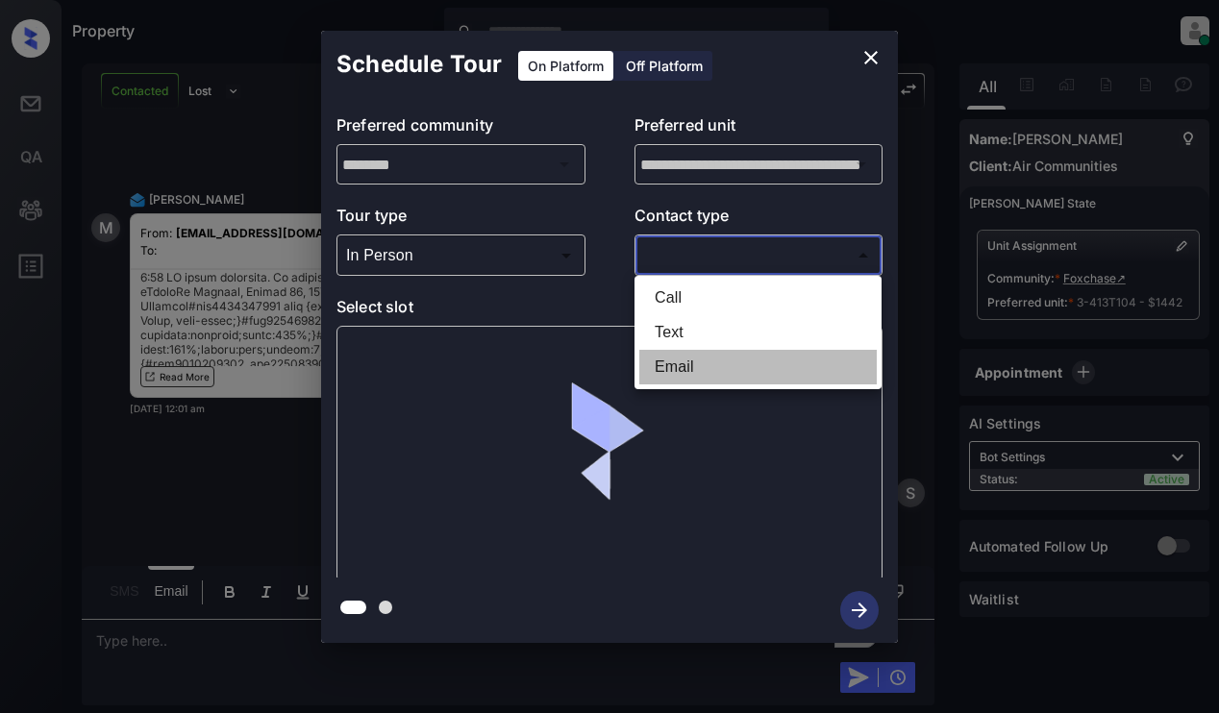
click at [699, 359] on li "Email" at bounding box center [757, 367] width 237 height 35
type input "*****"
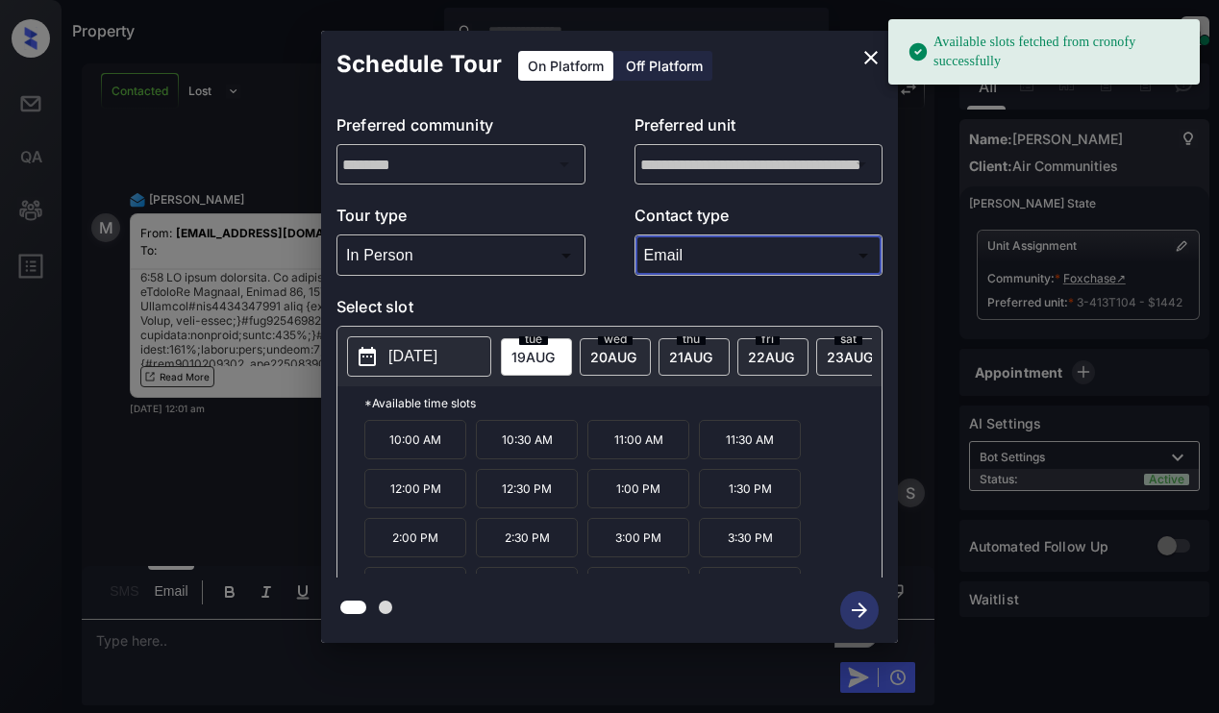
click at [437, 345] on p "[DATE]" at bounding box center [412, 356] width 49 height 23
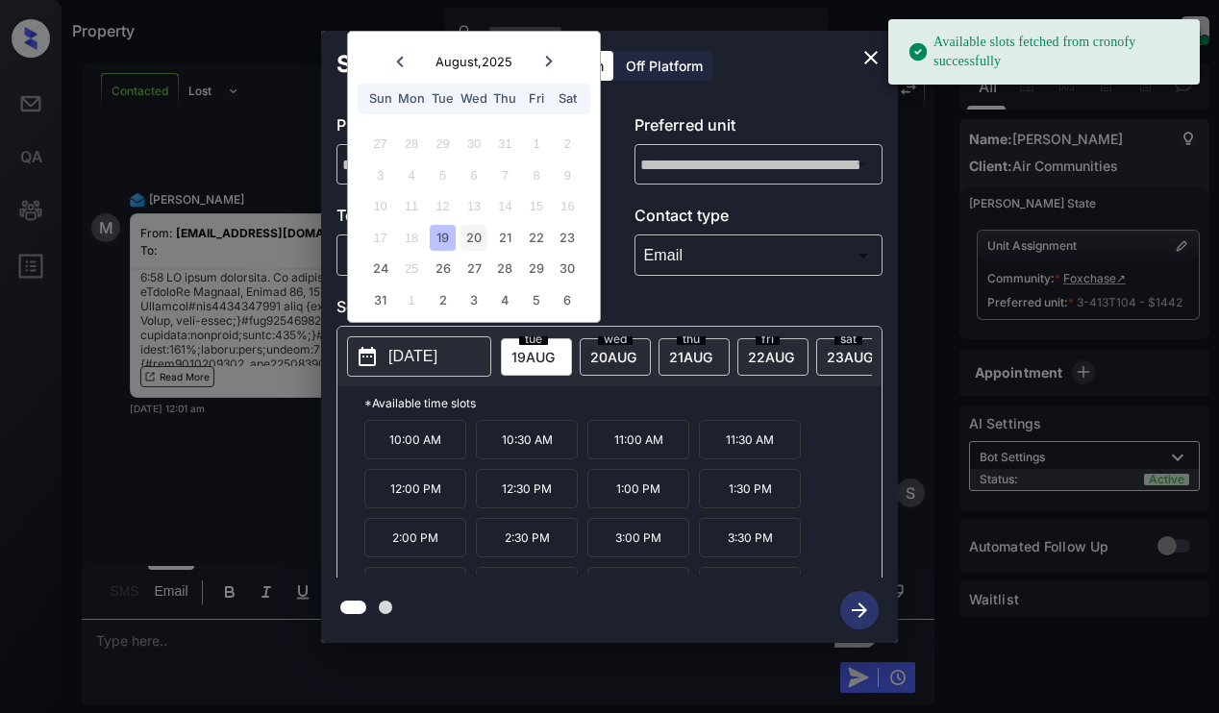
click at [479, 234] on div "20" at bounding box center [473, 238] width 26 height 26
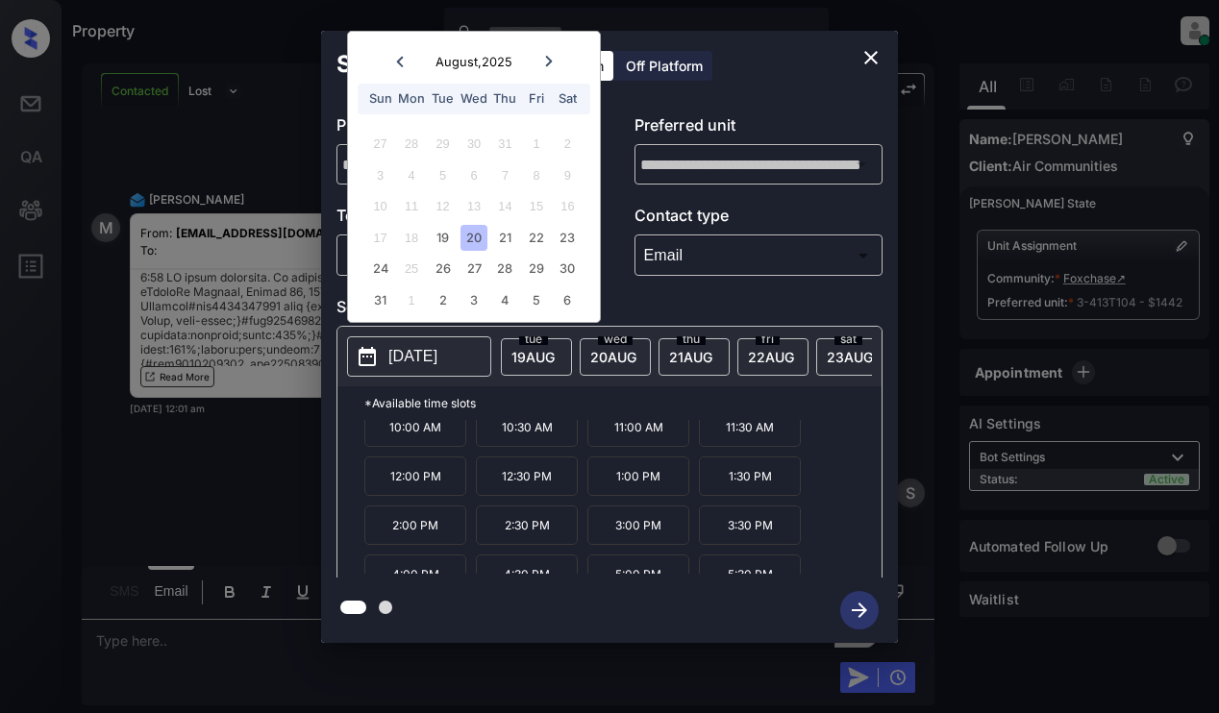
scroll to position [33, 0]
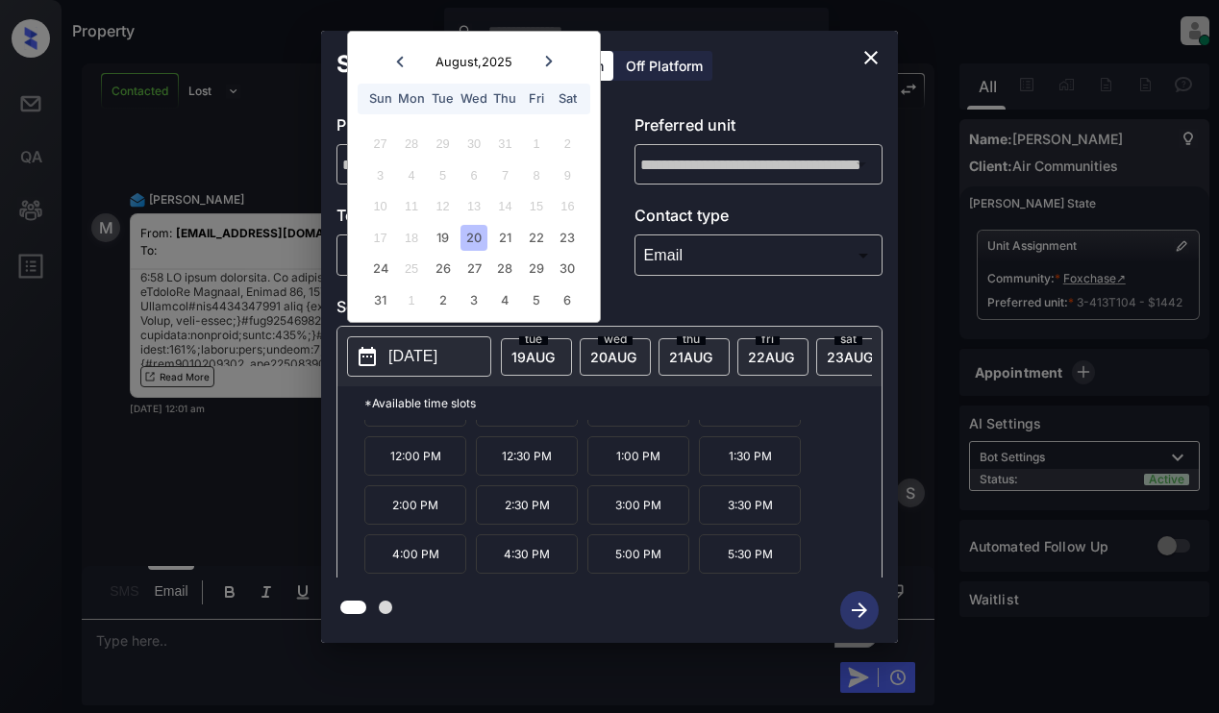
click at [638, 551] on p "5:00 PM" at bounding box center [638, 553] width 102 height 39
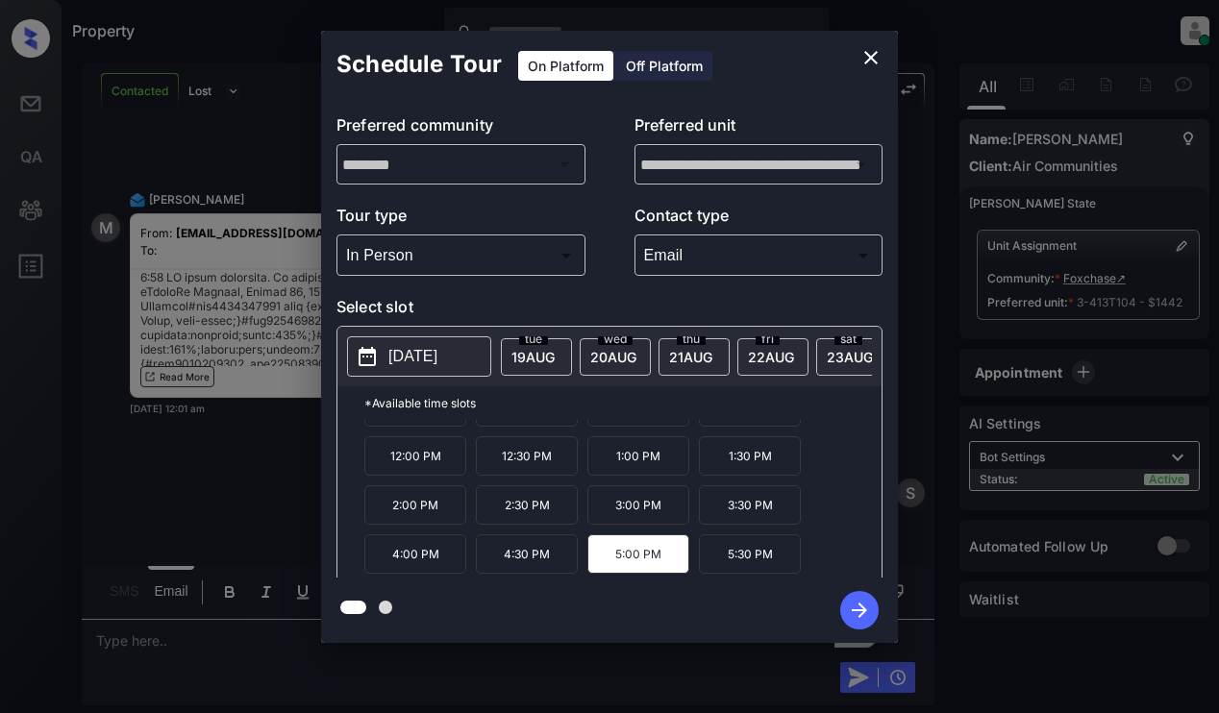
click at [853, 601] on icon "button" at bounding box center [859, 610] width 38 height 38
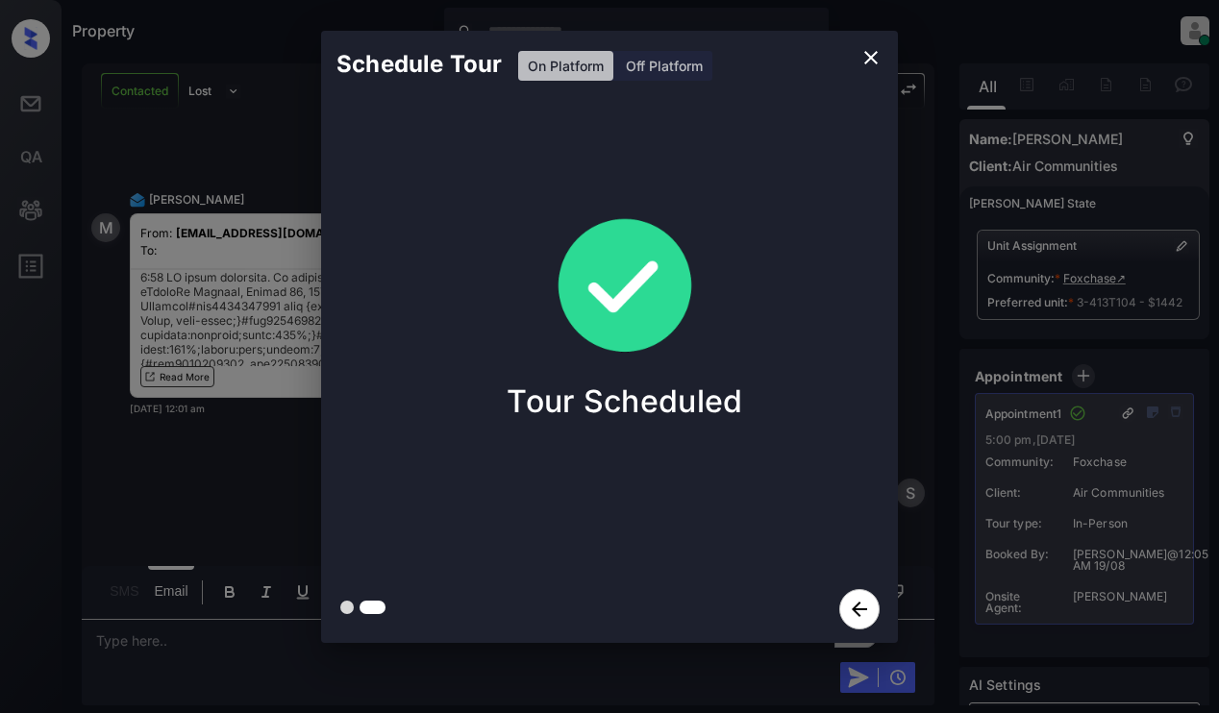
click at [185, 494] on div "Schedule Tour On Platform Off Platform Tour Scheduled" at bounding box center [609, 337] width 1219 height 674
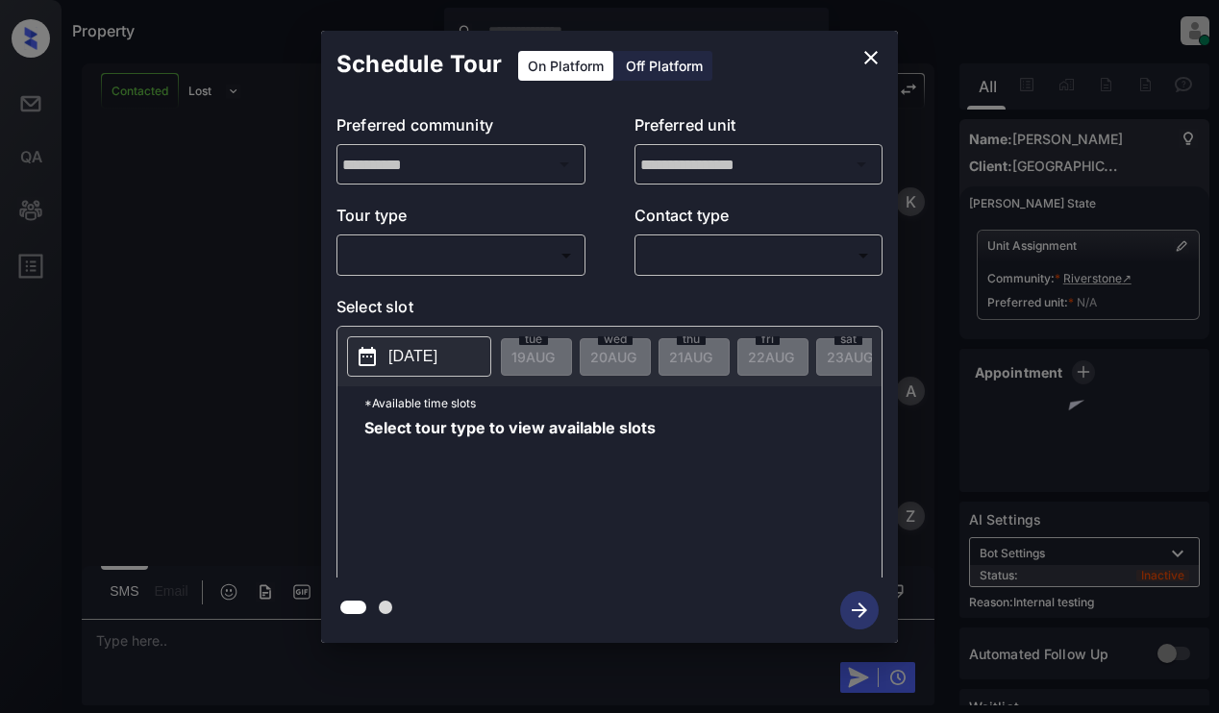
scroll to position [2696, 0]
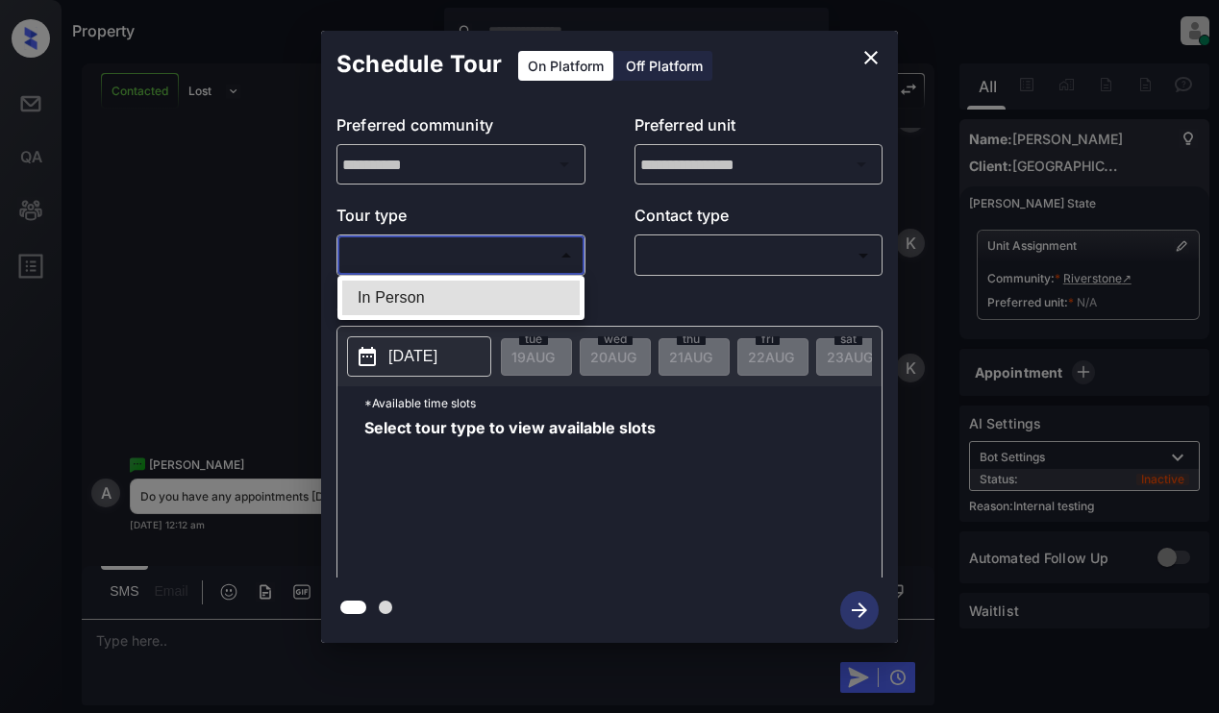
click at [509, 242] on body "Property Dominic Ceralde Online Set yourself offline Set yourself on break Prof…" at bounding box center [609, 356] width 1219 height 713
click at [505, 294] on li "In Person" at bounding box center [460, 298] width 237 height 35
type input "********"
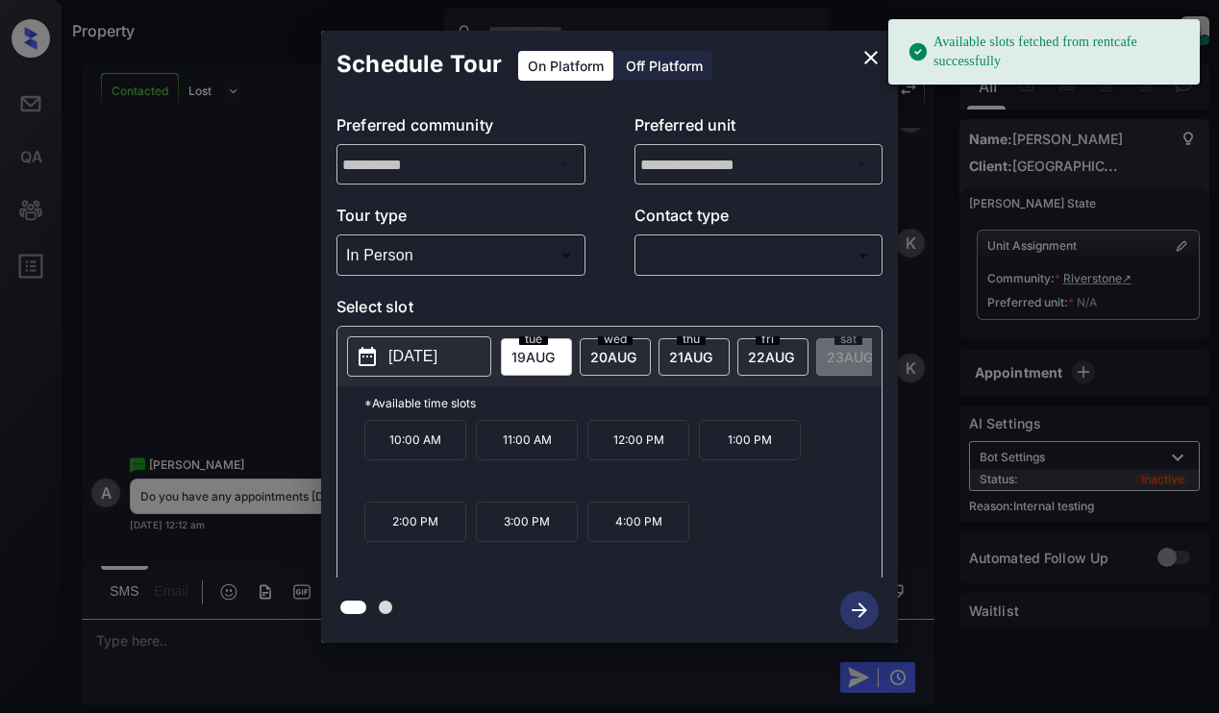
click at [426, 361] on p "2025-08-19" at bounding box center [412, 356] width 49 height 23
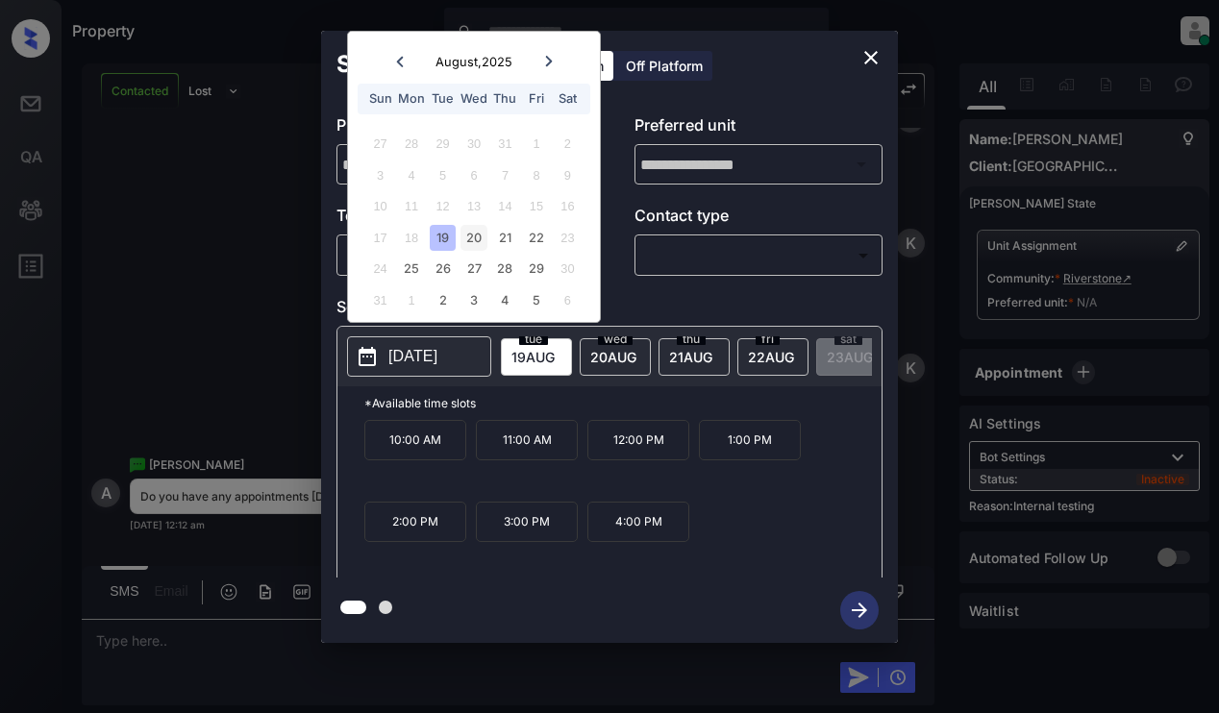
click at [476, 239] on div "20" at bounding box center [473, 238] width 26 height 26
click at [877, 58] on icon "close" at bounding box center [870, 57] width 23 height 23
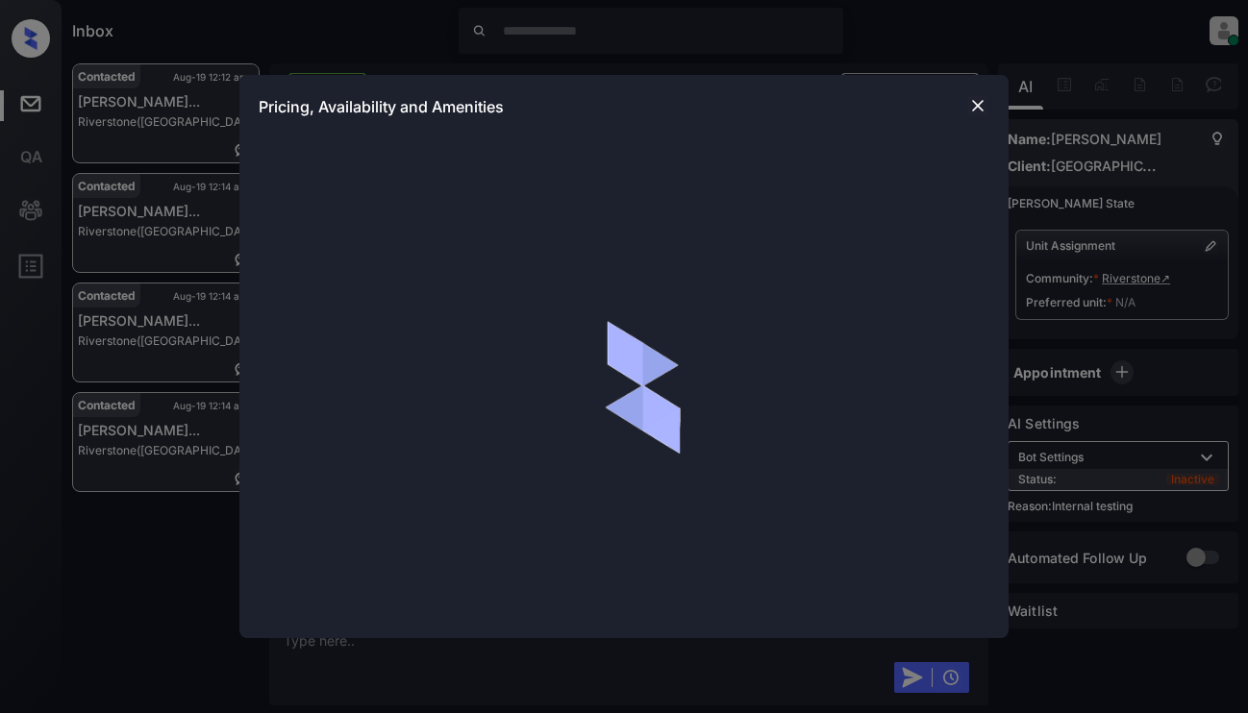
scroll to position [4075, 0]
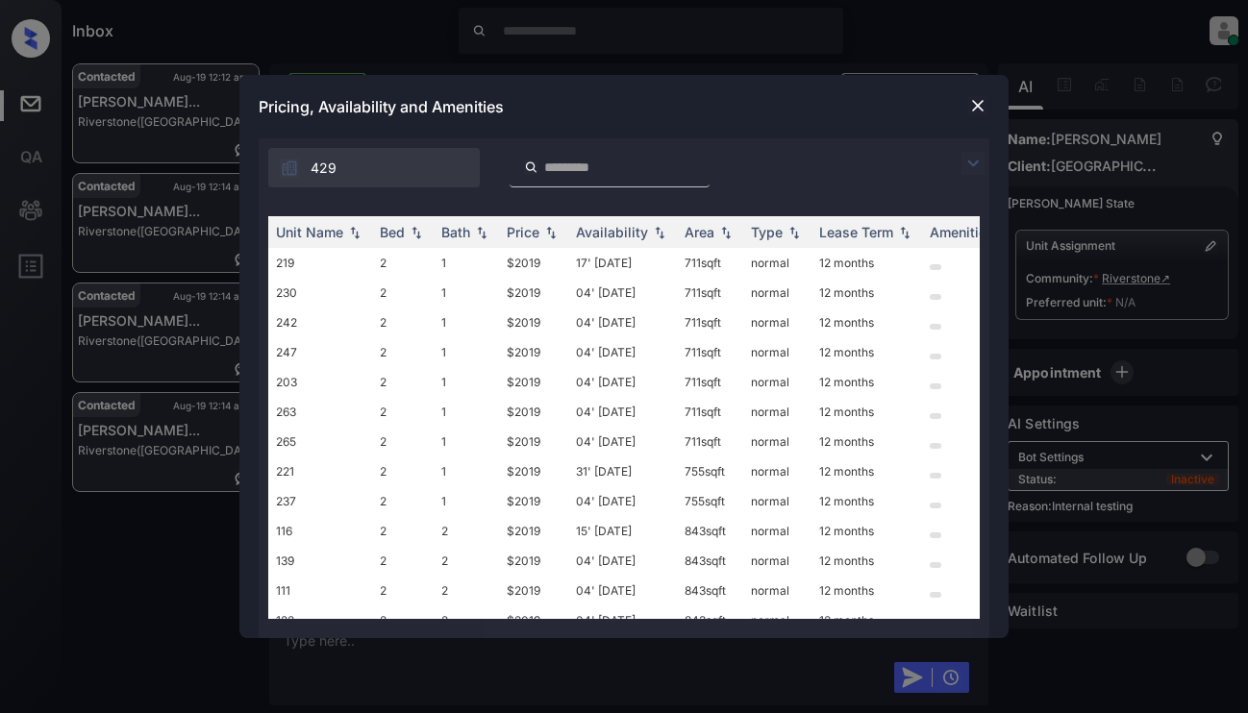
click at [969, 169] on img at bounding box center [972, 163] width 23 height 23
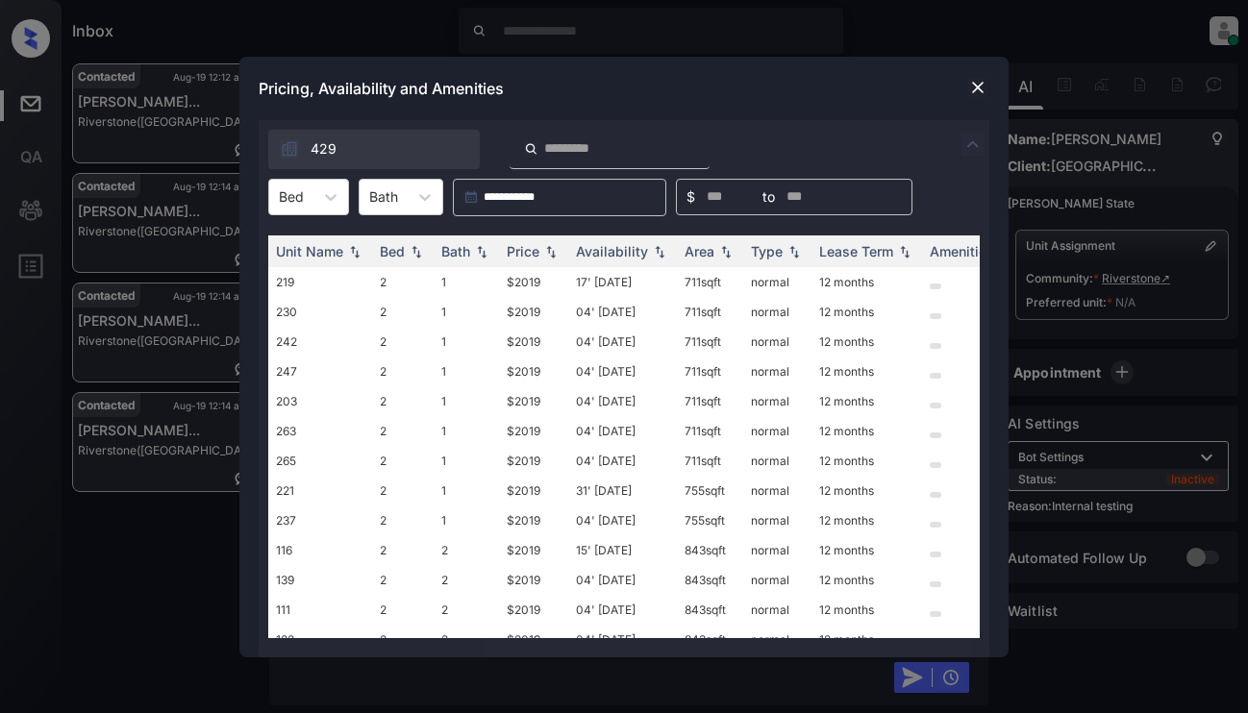
click at [352, 190] on div "**********" at bounding box center [624, 197] width 731 height 37
click at [337, 191] on icon at bounding box center [330, 196] width 19 height 19
click at [317, 242] on div "2" at bounding box center [308, 244] width 81 height 35
click at [517, 256] on div "Price" at bounding box center [523, 251] width 33 height 16
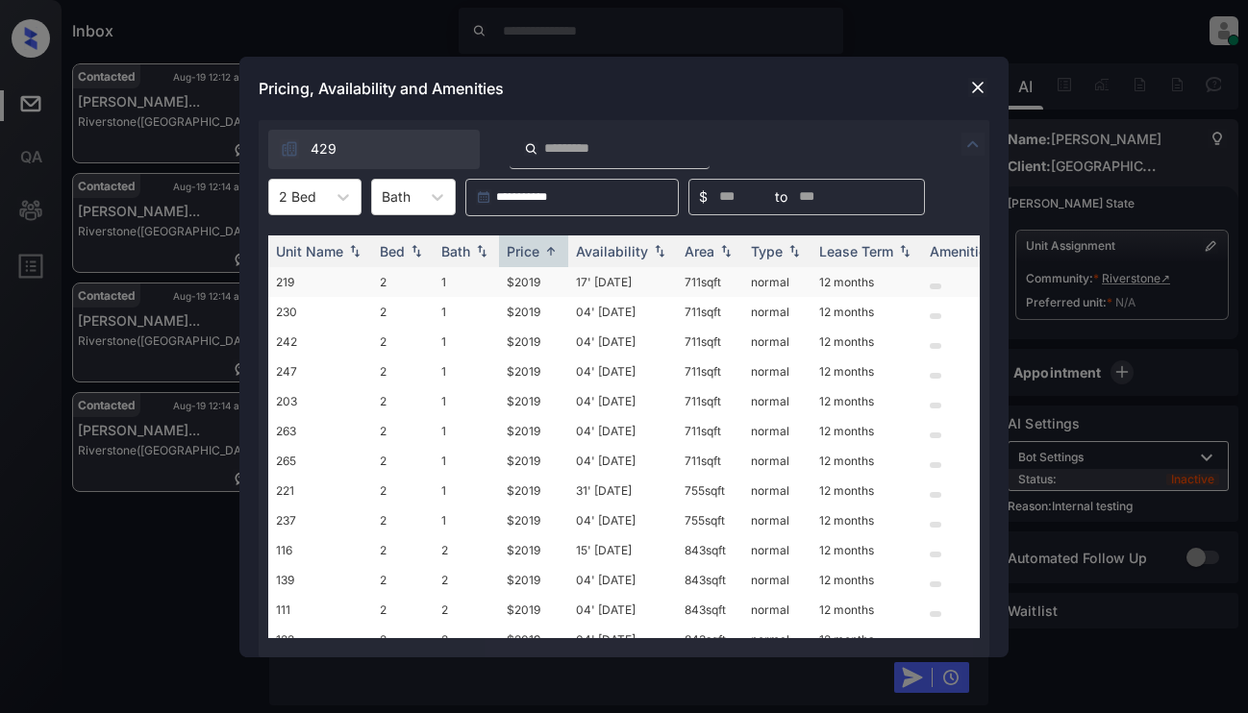
click at [542, 270] on td "$2019" at bounding box center [533, 282] width 69 height 30
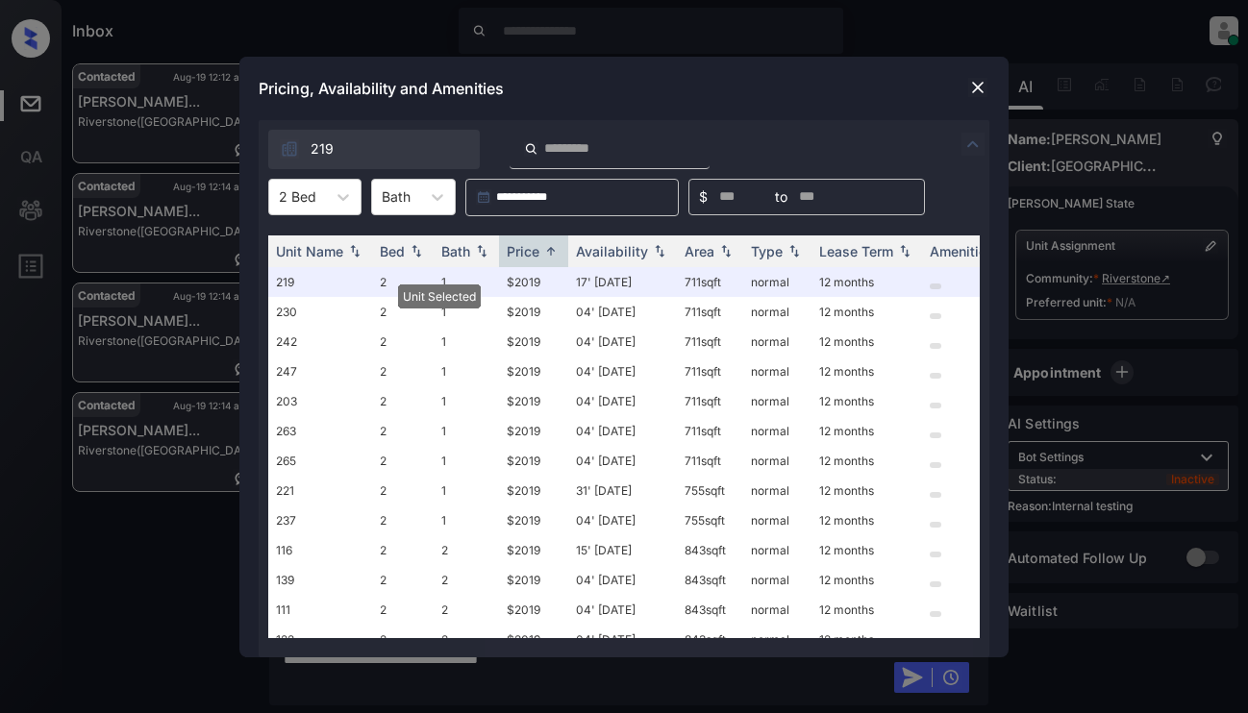
click at [975, 87] on img at bounding box center [977, 87] width 19 height 19
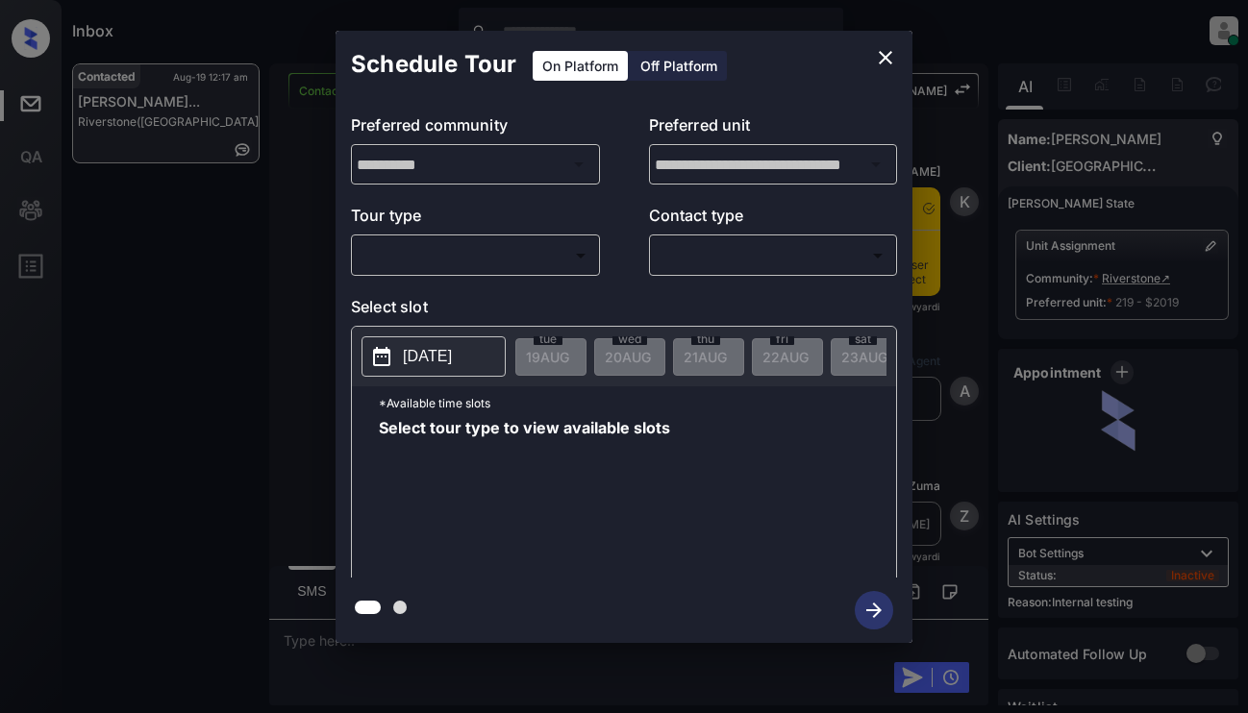
scroll to position [3822, 0]
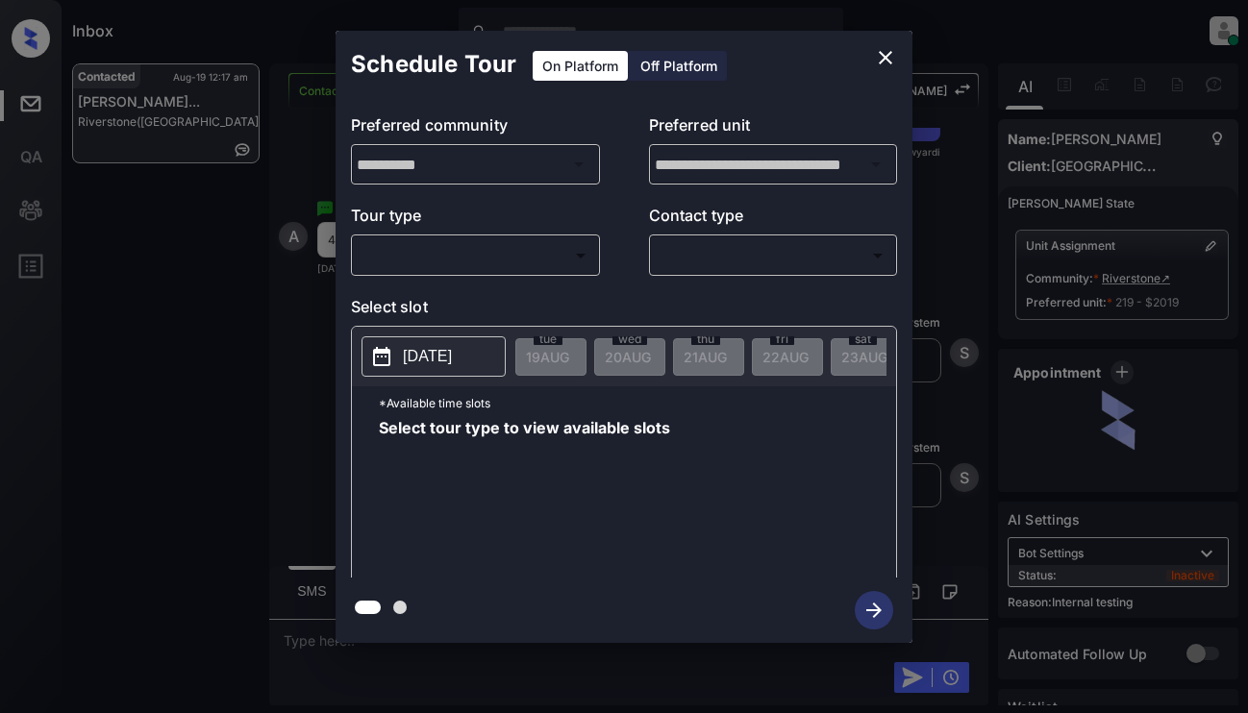
click at [485, 268] on body "Inbox Dominic Ceralde Online Set yourself offline Set yourself on break Profile…" at bounding box center [624, 356] width 1248 height 713
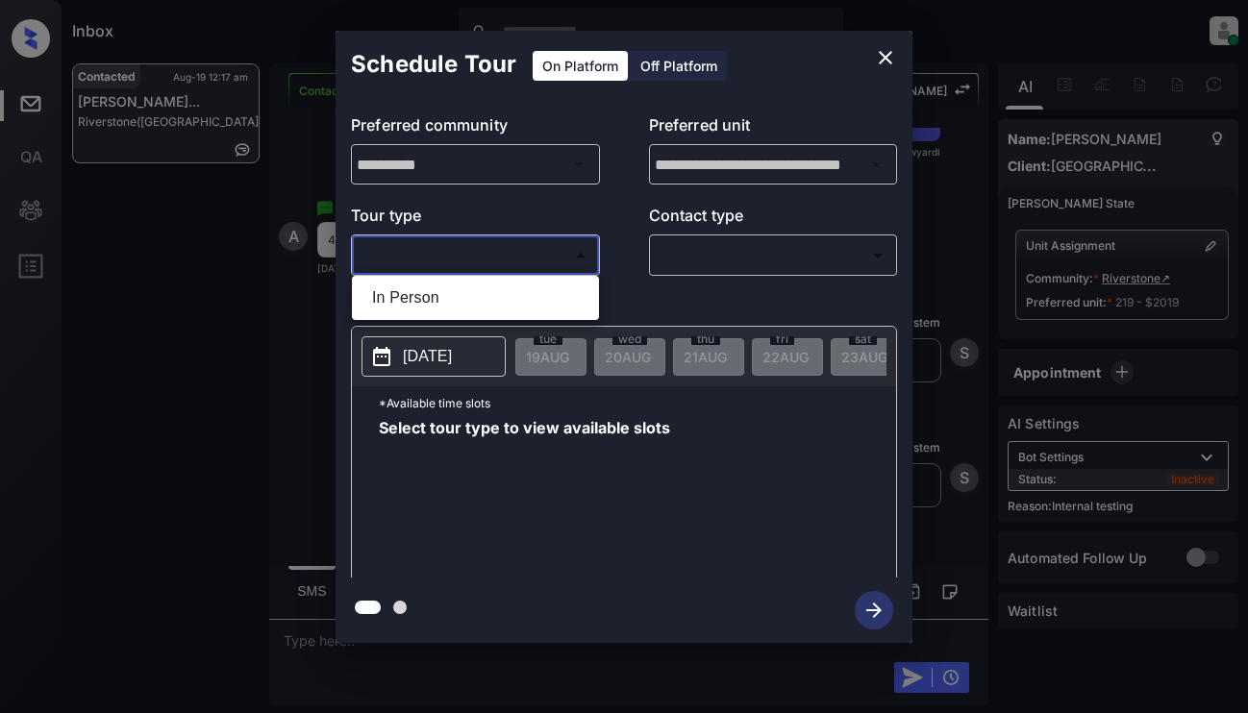
click at [489, 295] on li "In Person" at bounding box center [475, 298] width 237 height 35
type input "********"
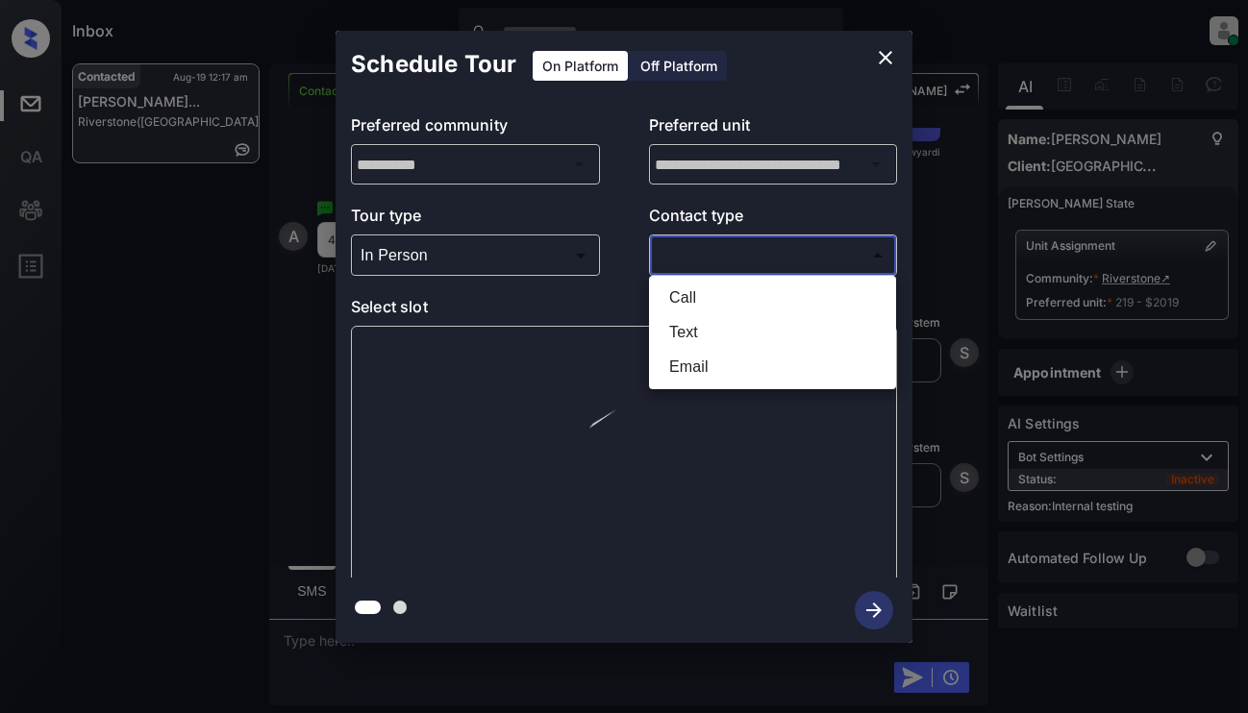
click at [759, 262] on body "Inbox Dominic Ceralde Online Set yourself offline Set yourself on break Profile…" at bounding box center [624, 356] width 1248 height 713
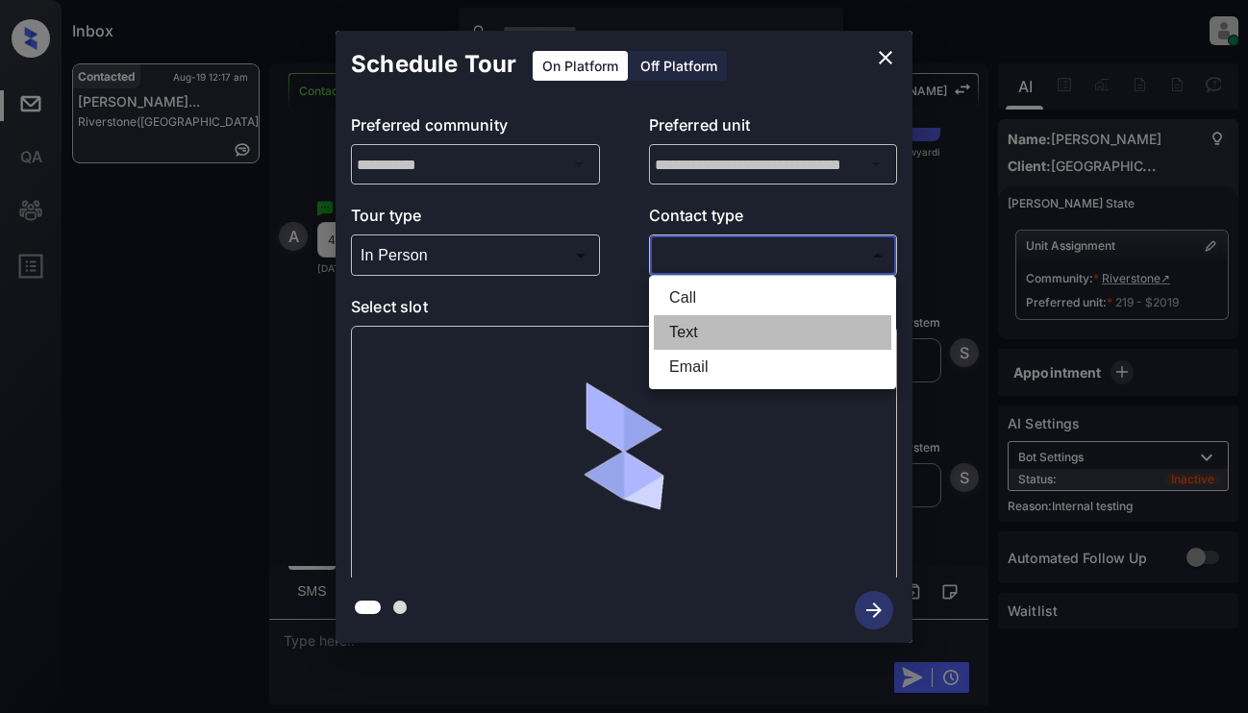
click at [741, 329] on li "Text" at bounding box center [772, 332] width 237 height 35
type input "****"
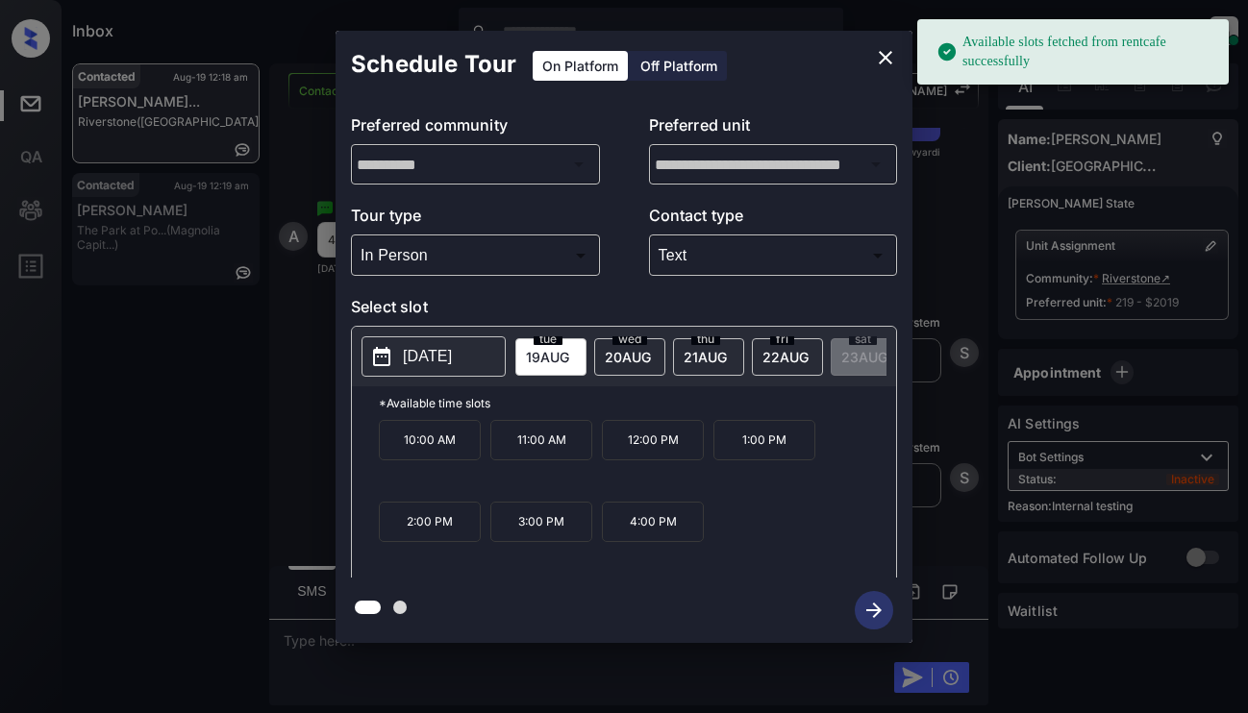
click at [452, 359] on p "[DATE]" at bounding box center [427, 356] width 49 height 23
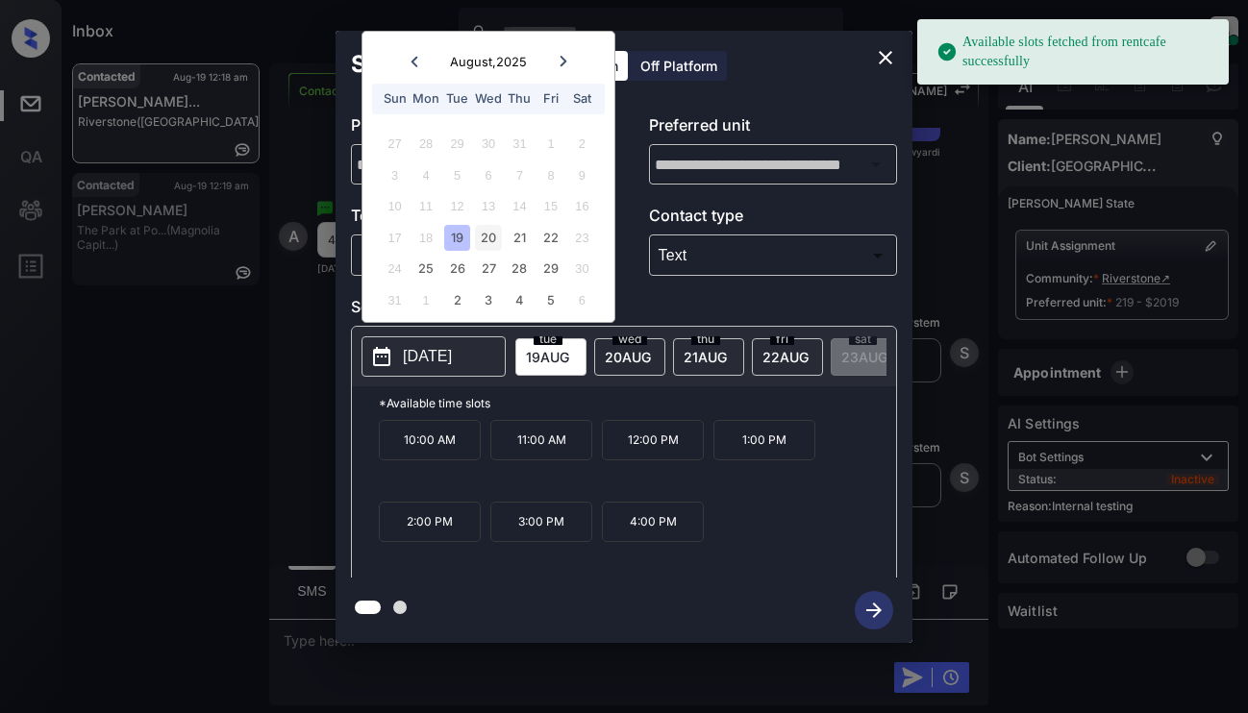
click at [495, 239] on div "20" at bounding box center [488, 238] width 26 height 26
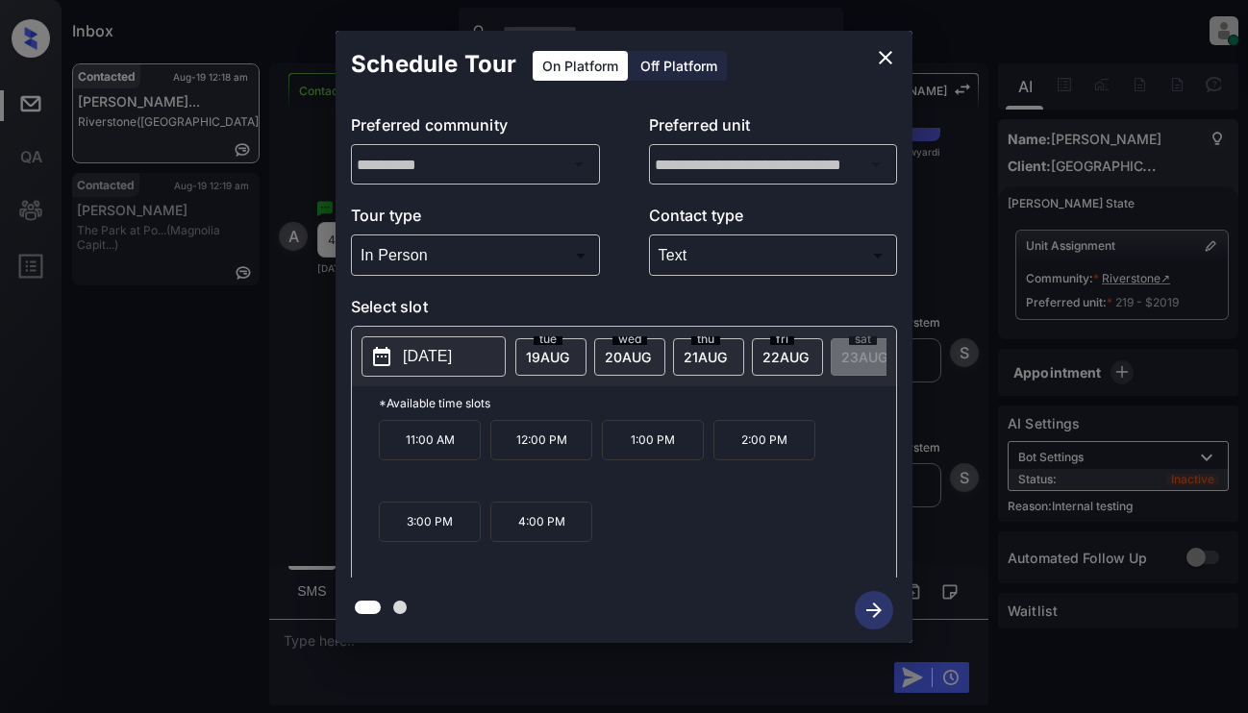
click at [533, 527] on p "4:00 PM" at bounding box center [541, 522] width 102 height 40
click at [867, 608] on icon "button" at bounding box center [874, 610] width 38 height 38
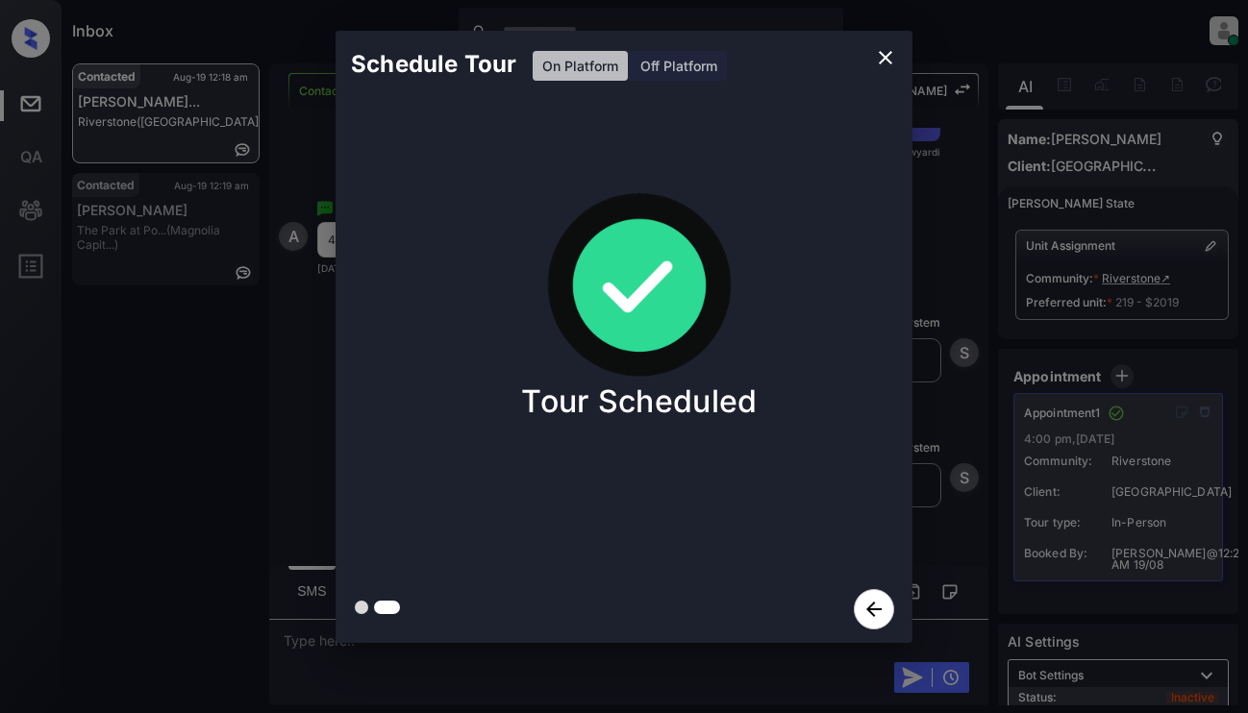
click at [315, 397] on div "Schedule Tour On Platform Off Platform Tour Scheduled" at bounding box center [624, 337] width 1248 height 674
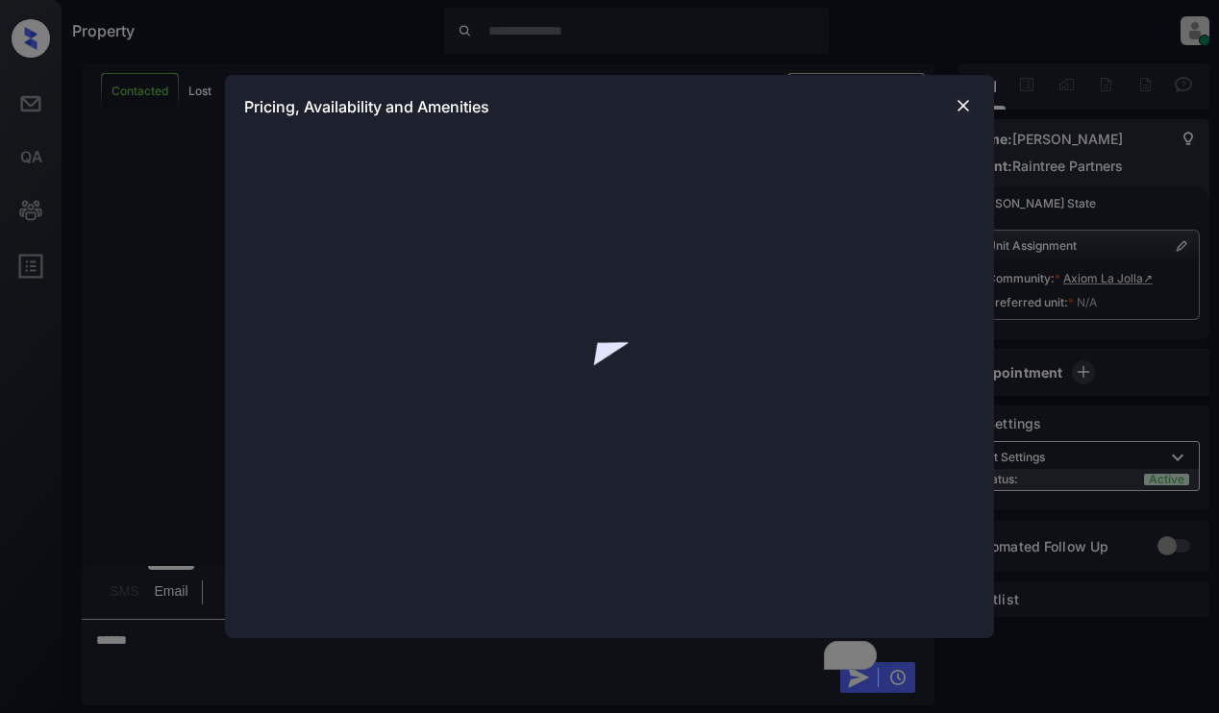
scroll to position [1022, 0]
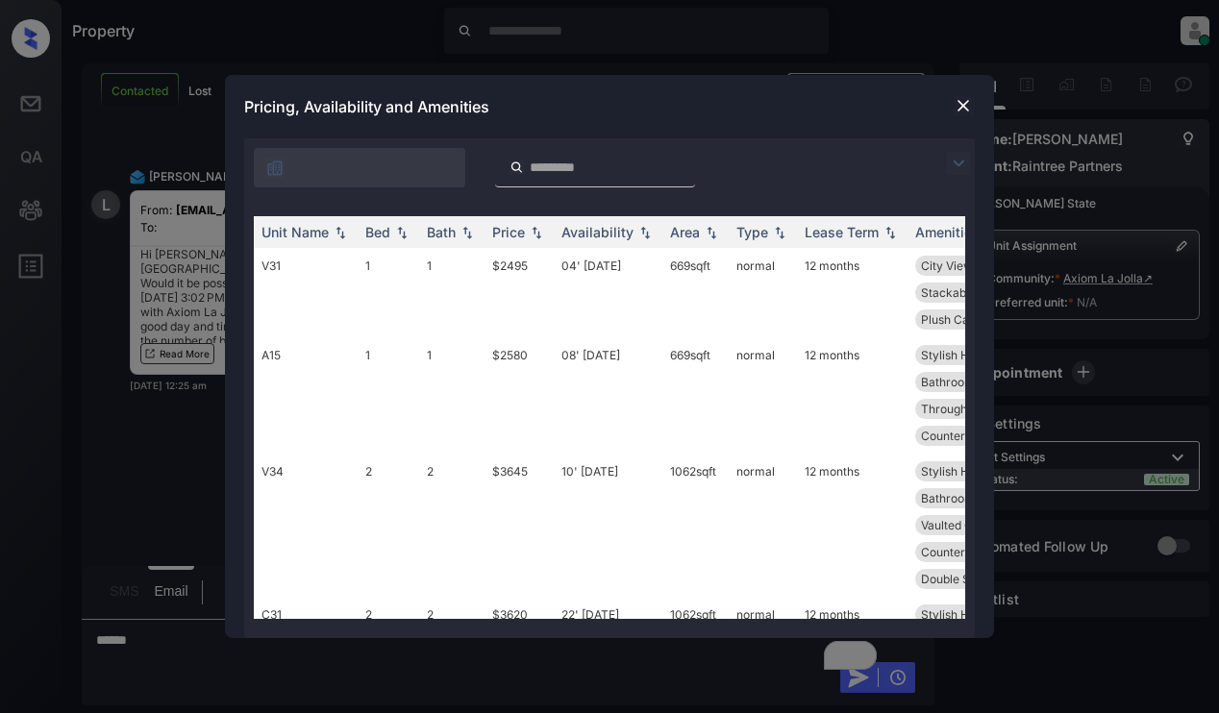
click at [957, 162] on img at bounding box center [958, 163] width 23 height 23
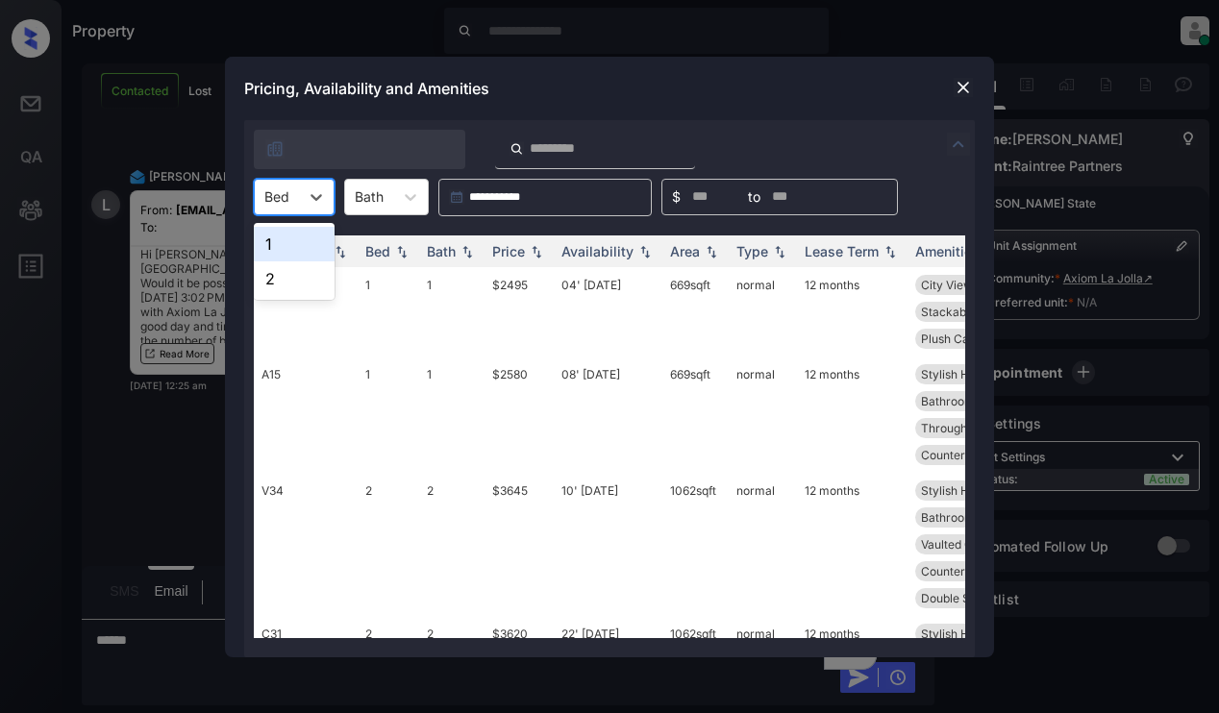
click at [295, 202] on div "Bed" at bounding box center [277, 197] width 44 height 28
click at [273, 281] on div "2" at bounding box center [294, 278] width 81 height 35
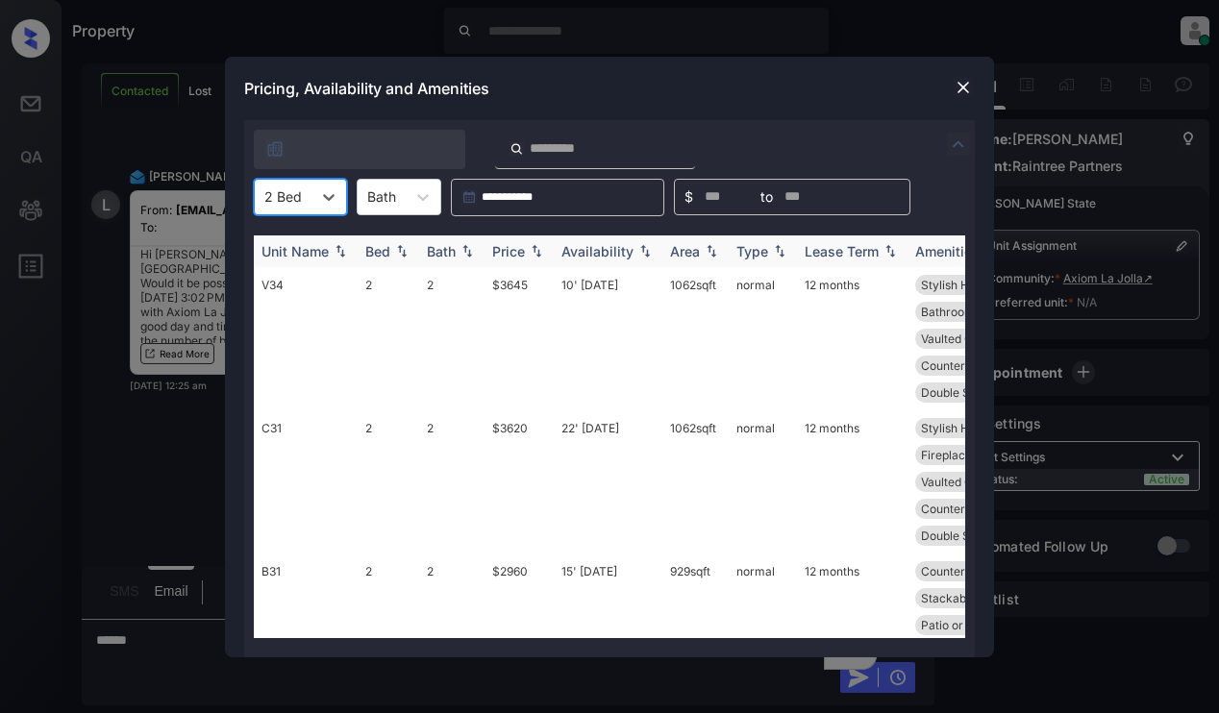
click at [531, 252] on img at bounding box center [536, 250] width 19 height 13
click at [531, 252] on img at bounding box center [536, 251] width 19 height 14
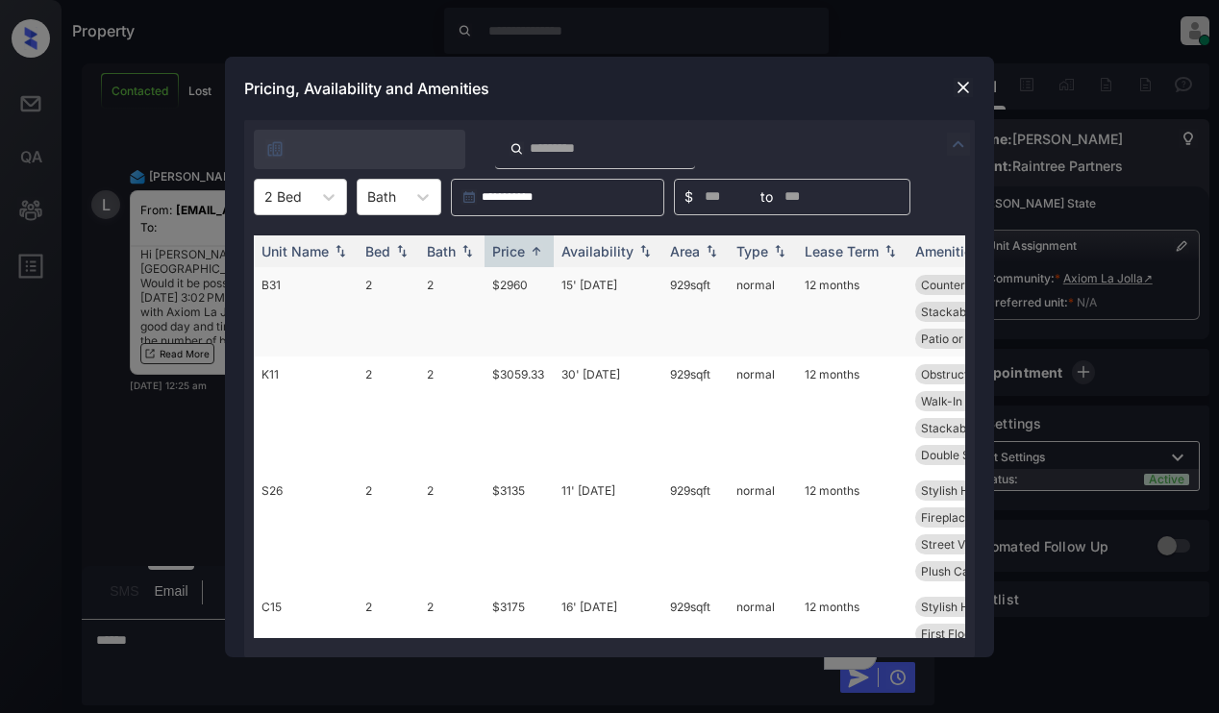
click at [534, 297] on td "$2960" at bounding box center [519, 311] width 69 height 89
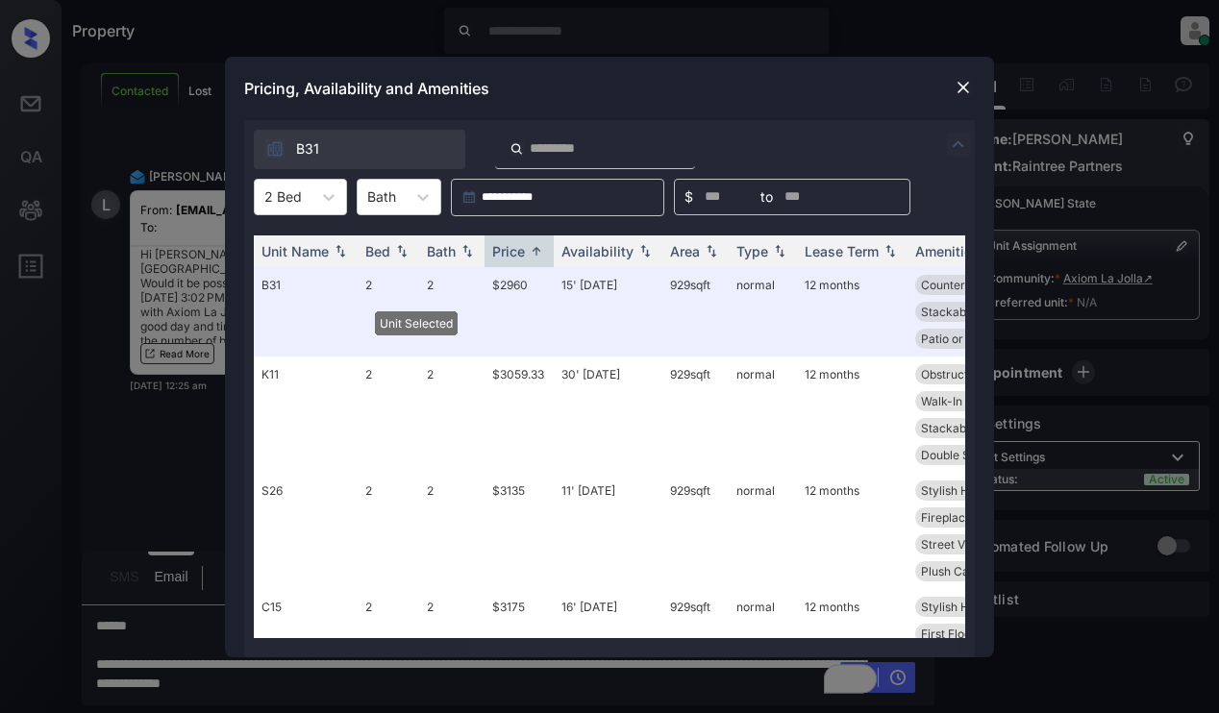
click at [958, 87] on img at bounding box center [963, 87] width 19 height 19
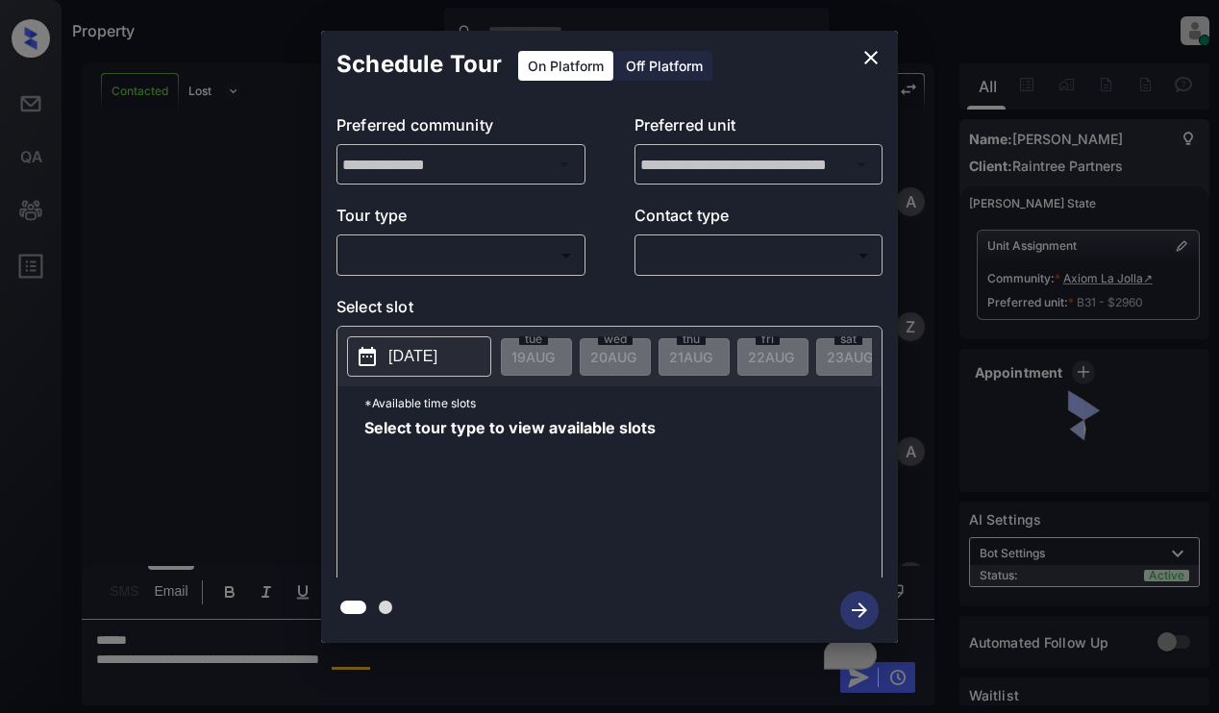
scroll to position [1022, 0]
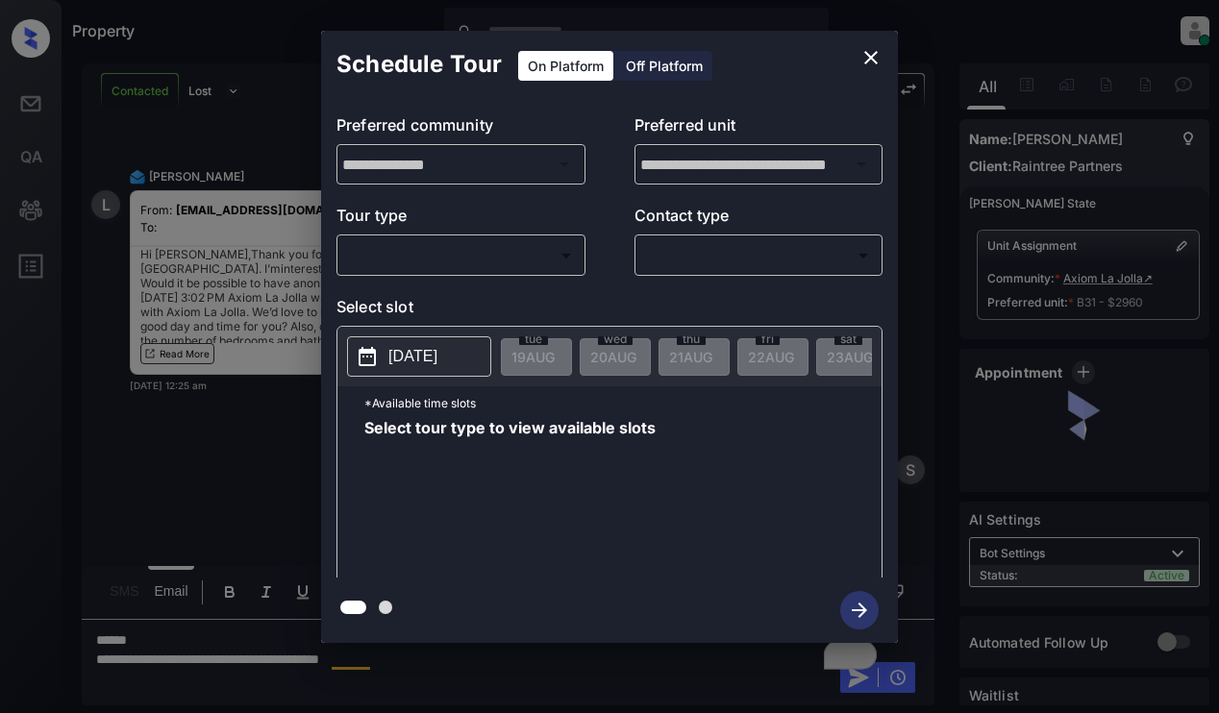
click at [483, 277] on div "**********" at bounding box center [609, 338] width 577 height 480
click at [497, 256] on body "Property [PERSON_NAME] Online Set yourself offline Set yourself on break Profil…" at bounding box center [609, 356] width 1219 height 713
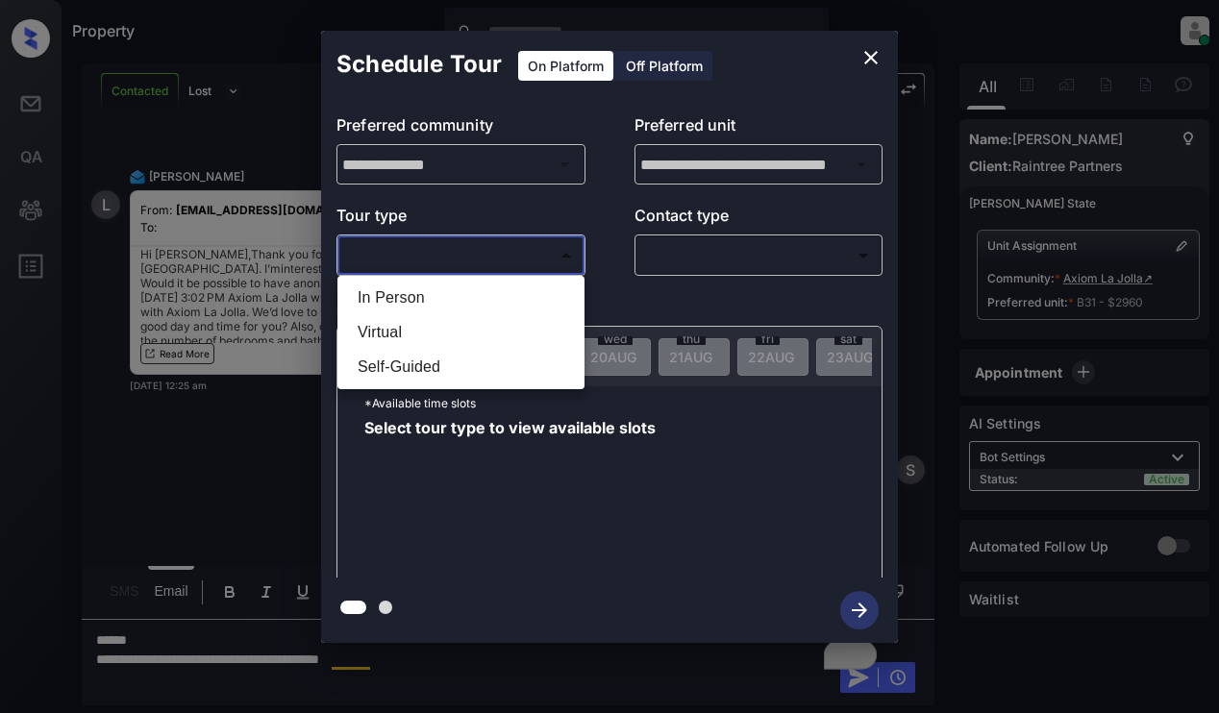
click at [867, 61] on div at bounding box center [609, 356] width 1219 height 713
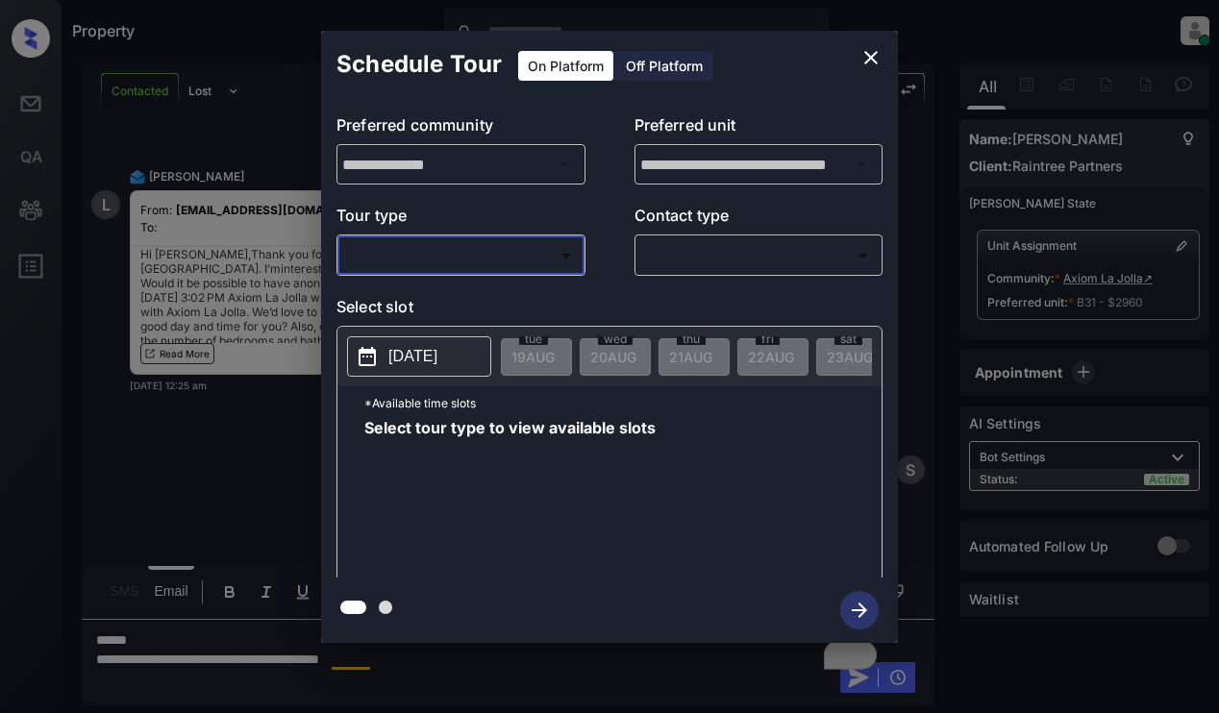
click at [880, 54] on icon "close" at bounding box center [870, 57] width 23 height 23
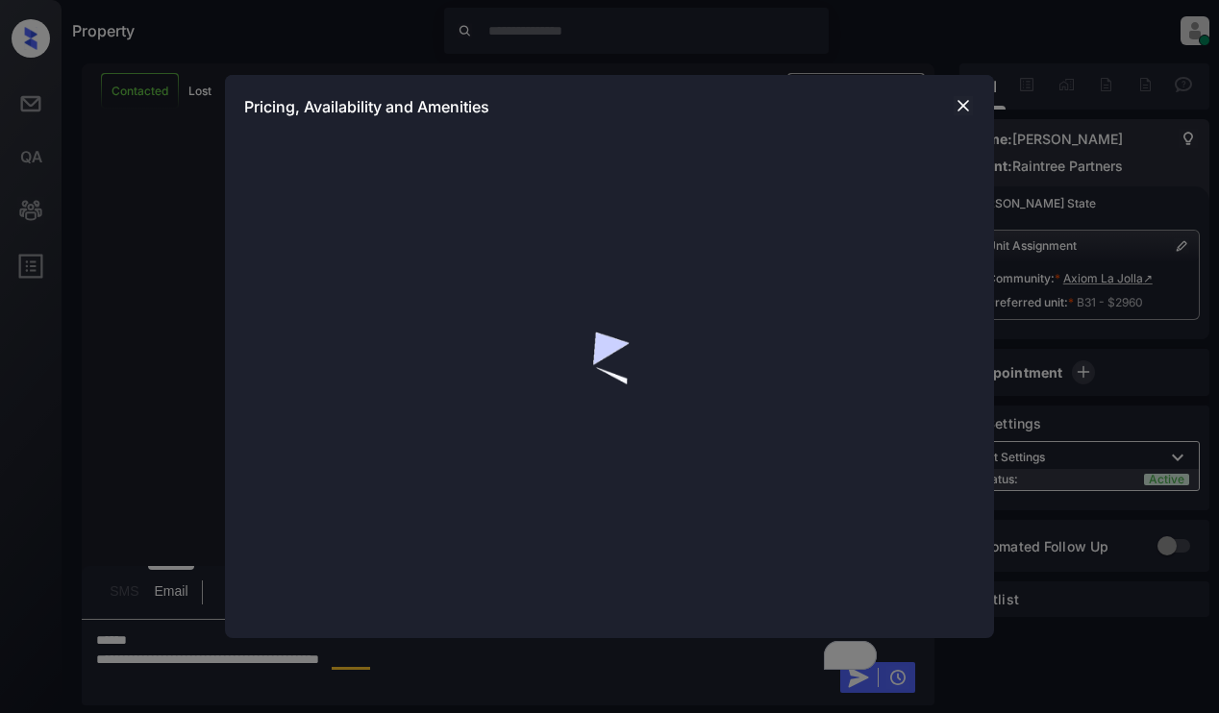
scroll to position [1022, 0]
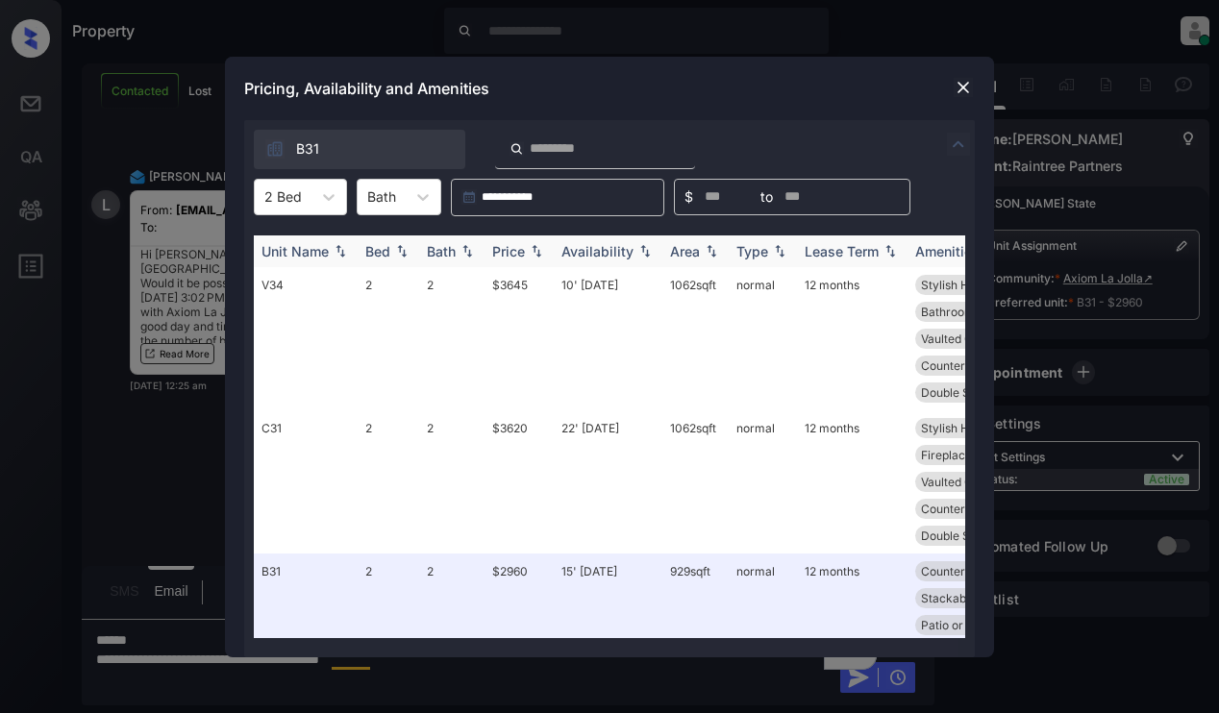
click at [465, 243] on div "Bath" at bounding box center [452, 251] width 50 height 16
click at [465, 244] on img at bounding box center [467, 250] width 19 height 13
click at [461, 256] on img at bounding box center [467, 251] width 19 height 14
click at [963, 86] on img at bounding box center [963, 87] width 19 height 19
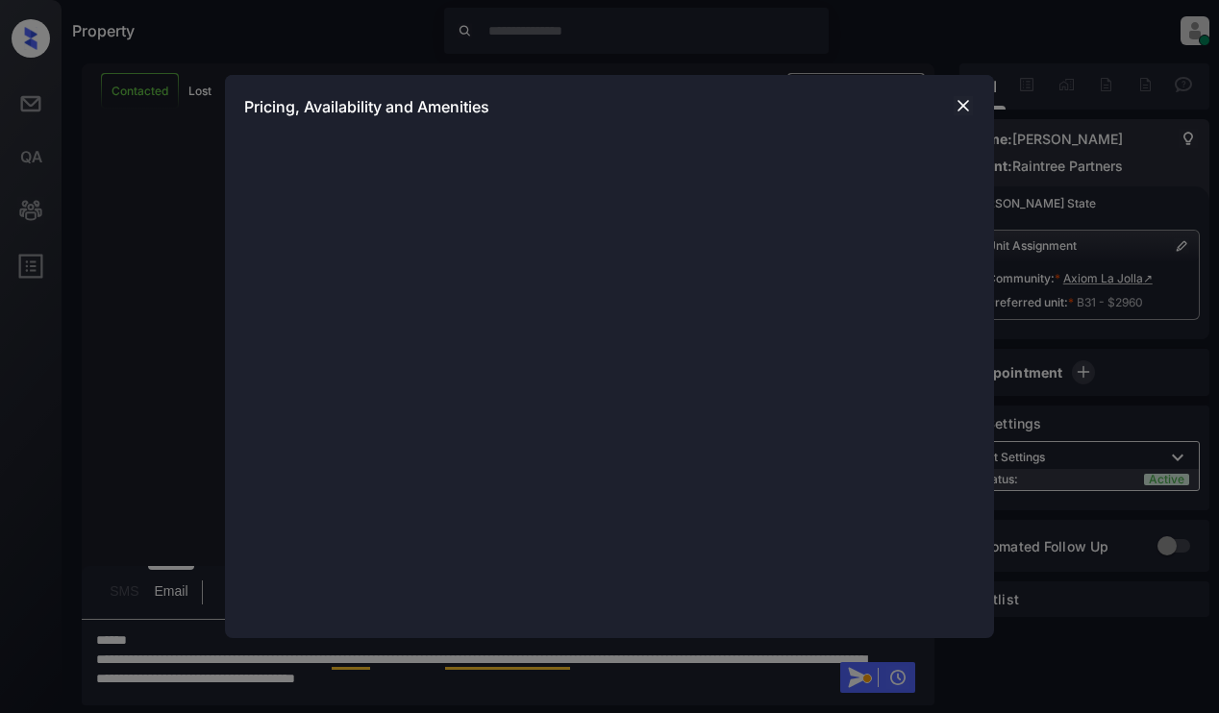
scroll to position [2002, 0]
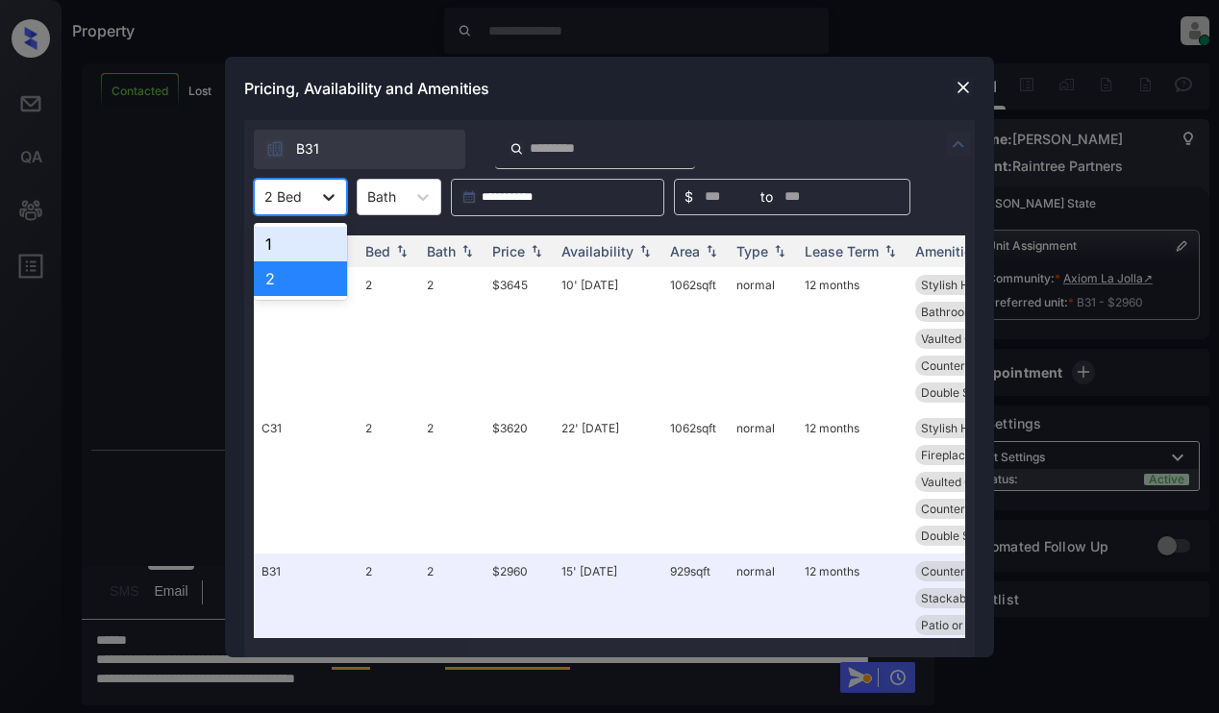
click at [335, 213] on div at bounding box center [328, 197] width 35 height 35
click at [524, 254] on div "Price" at bounding box center [508, 251] width 33 height 16
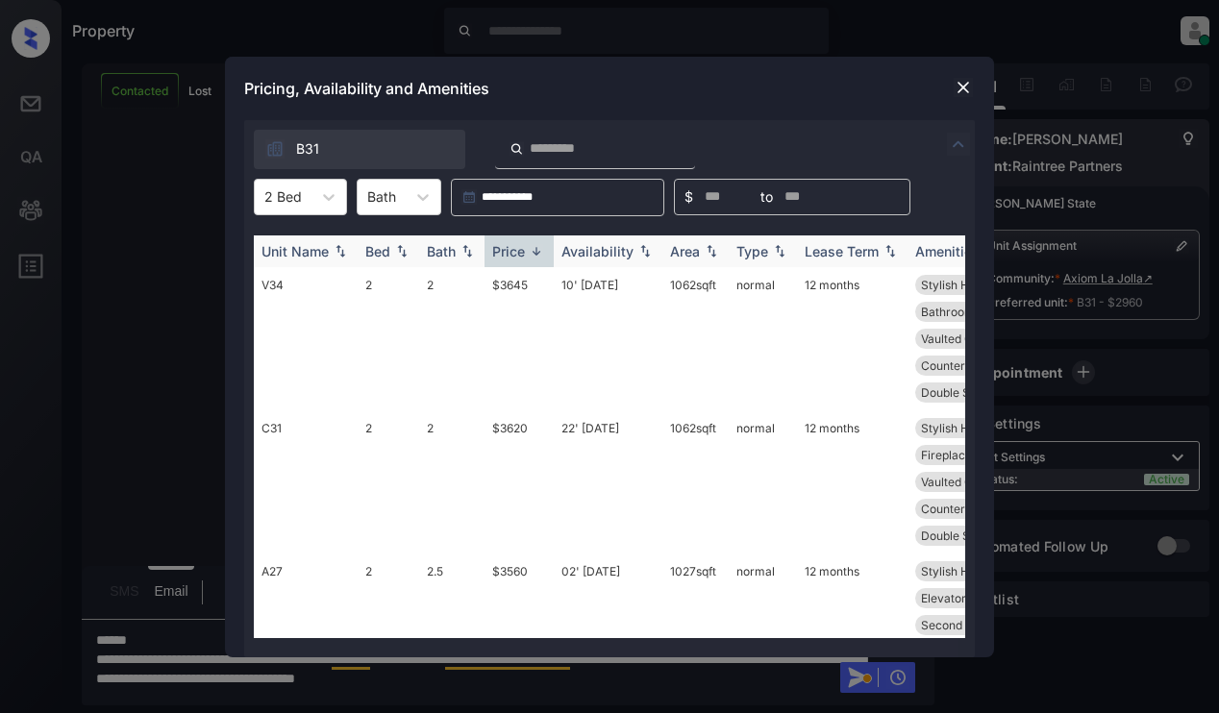
click at [524, 254] on div "Price" at bounding box center [508, 251] width 33 height 16
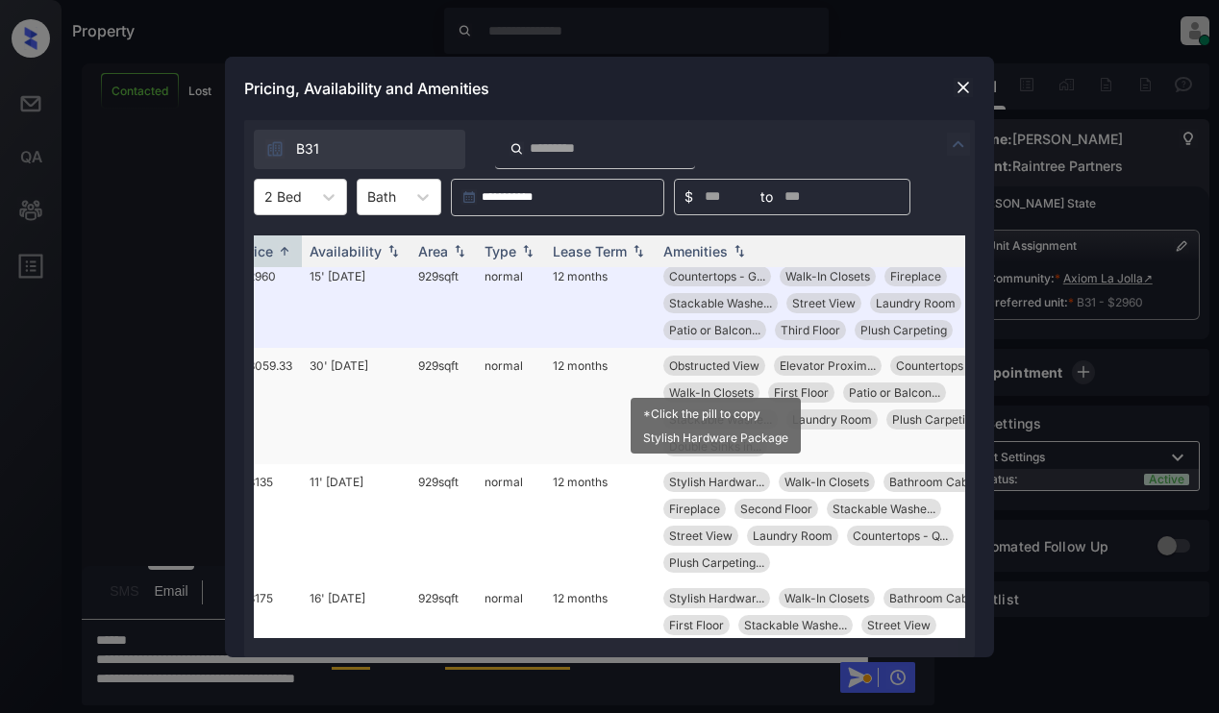
scroll to position [0, 252]
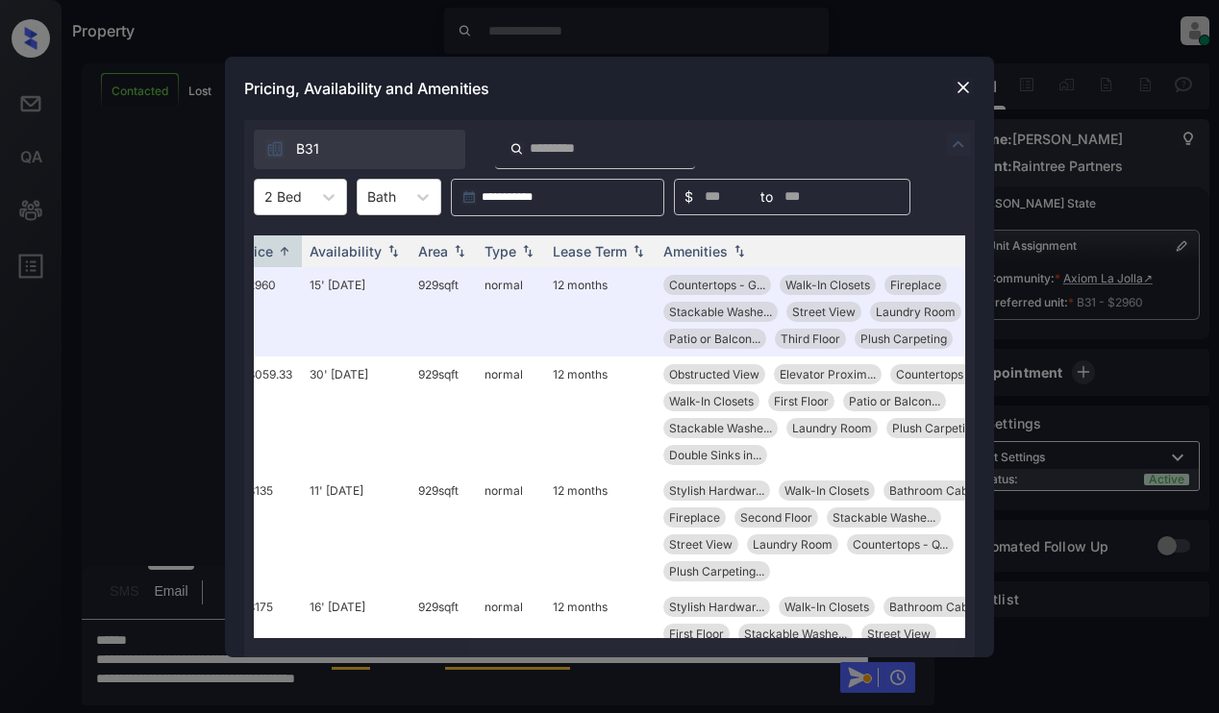
click at [955, 85] on img at bounding box center [963, 87] width 19 height 19
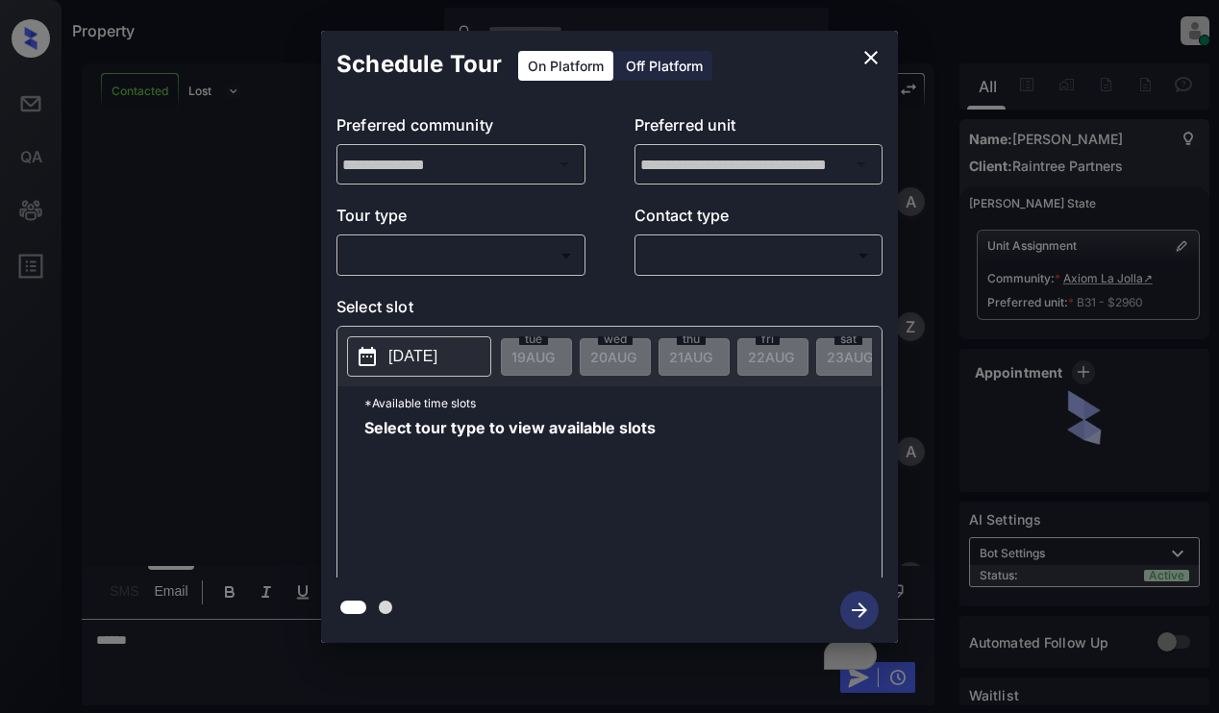
click at [523, 247] on body "Property [PERSON_NAME] Online Set yourself offline Set yourself on break Profil…" at bounding box center [609, 356] width 1219 height 713
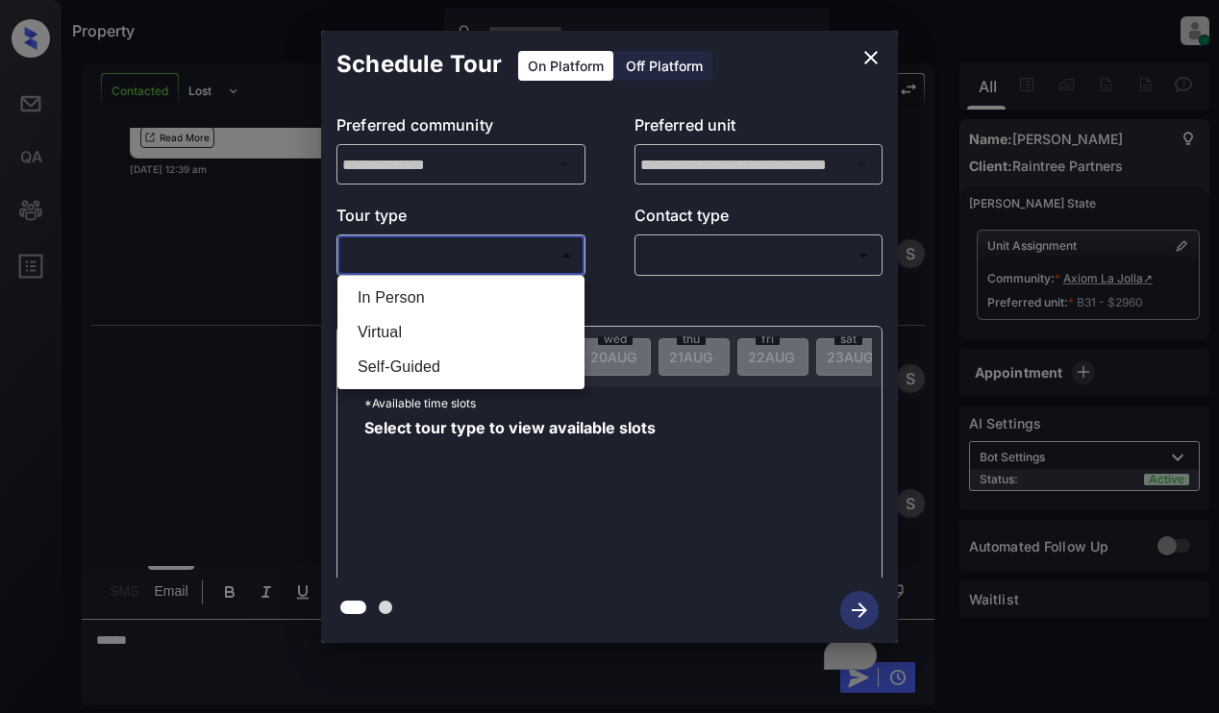
drag, startPoint x: 523, startPoint y: 247, endPoint x: 494, endPoint y: 350, distance: 106.8
click at [494, 350] on ul "In Person Virtual Self-Guided" at bounding box center [460, 332] width 247 height 113
click at [490, 335] on li "Virtual" at bounding box center [460, 332] width 237 height 35
type input "*******"
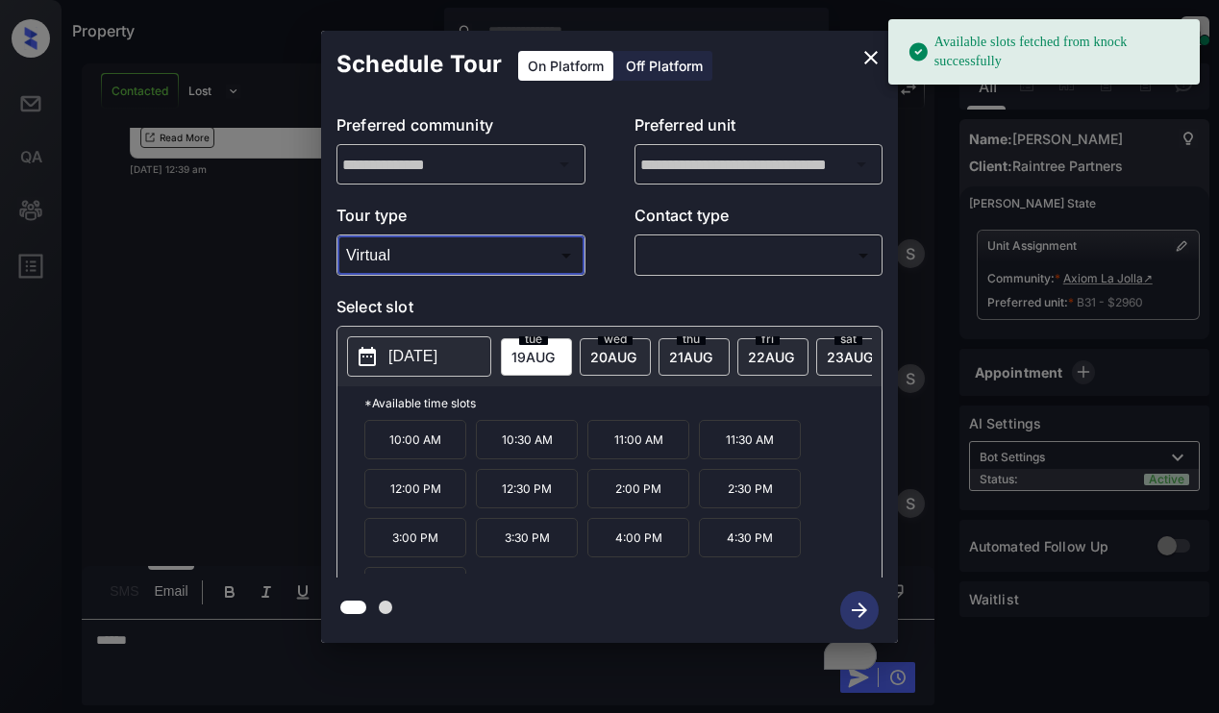
click at [437, 353] on p "[DATE]" at bounding box center [412, 356] width 49 height 23
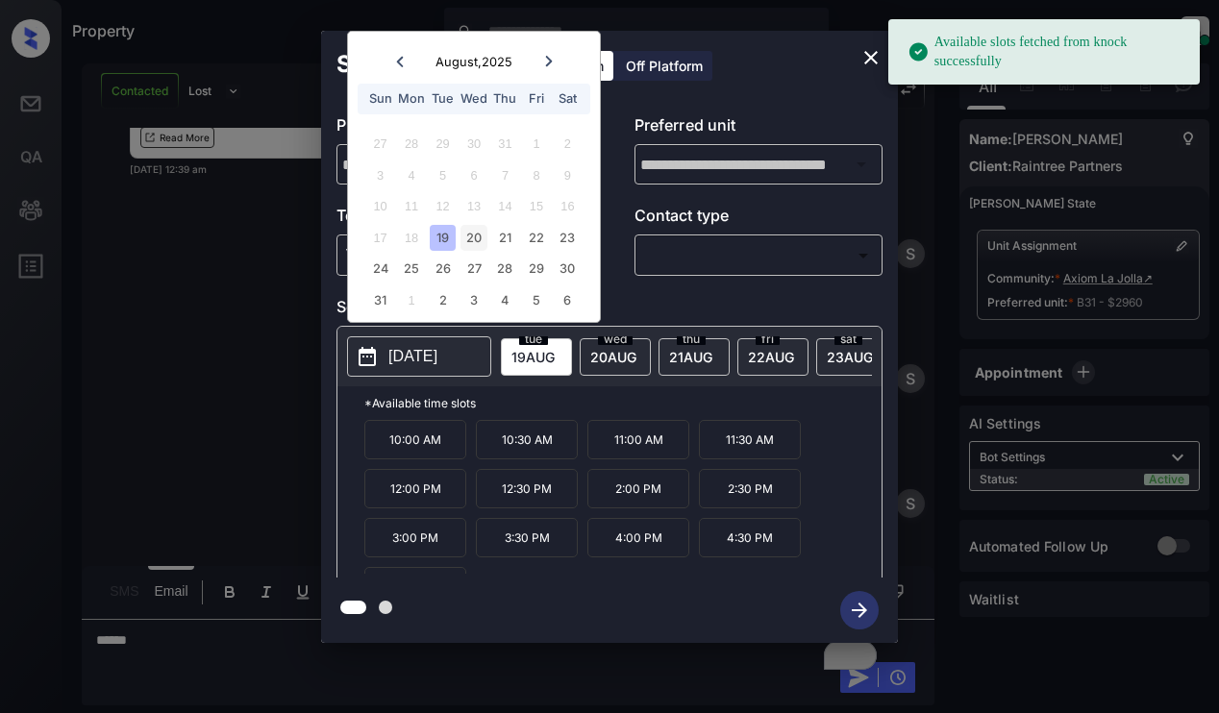
click at [469, 238] on div "20" at bounding box center [473, 238] width 26 height 26
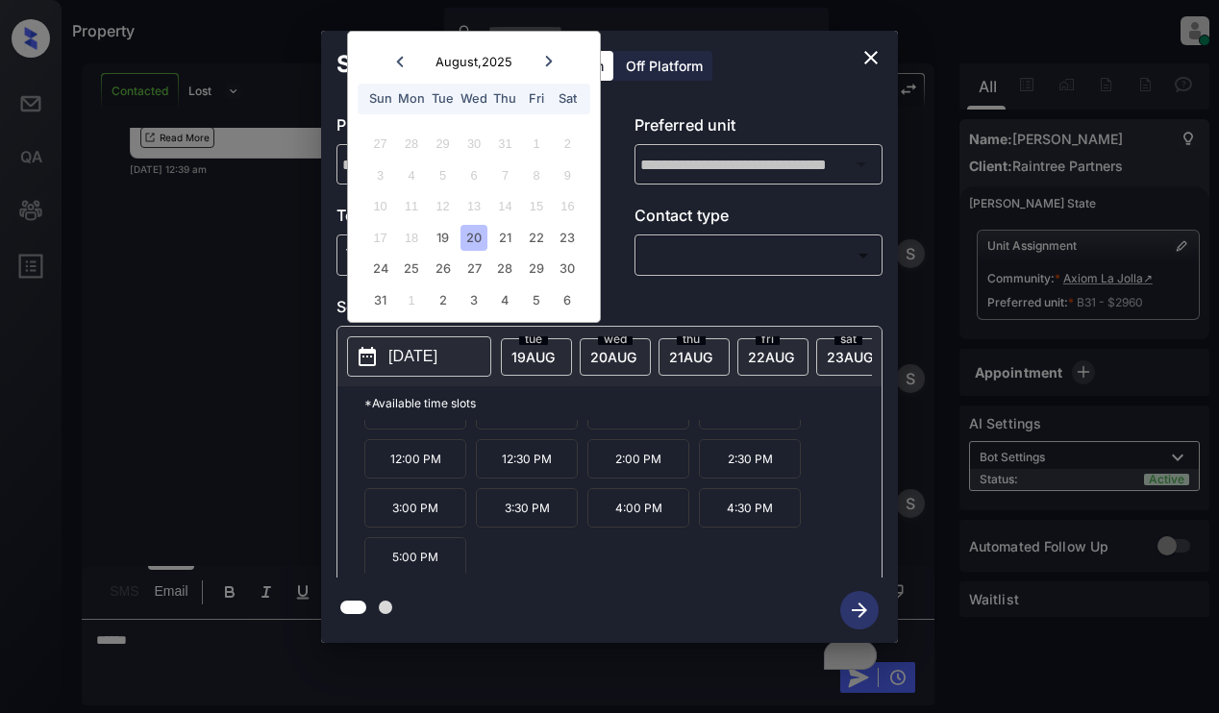
scroll to position [33, 0]
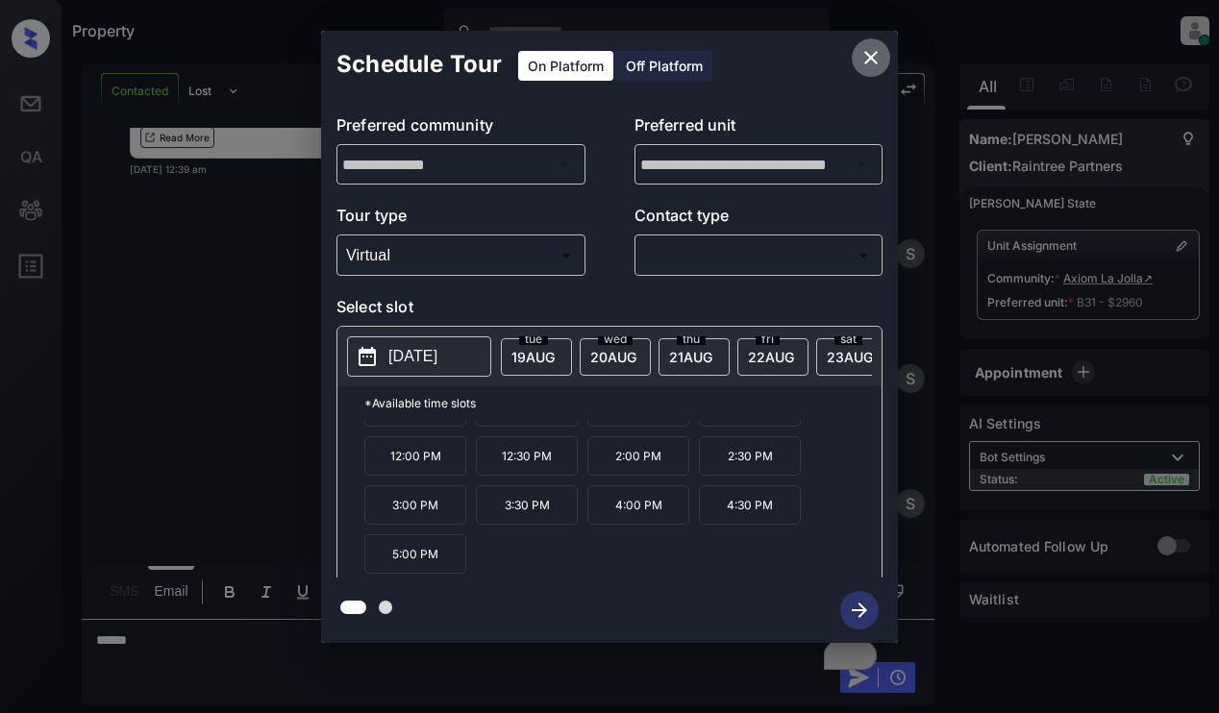
click at [873, 57] on icon "close" at bounding box center [870, 57] width 13 height 13
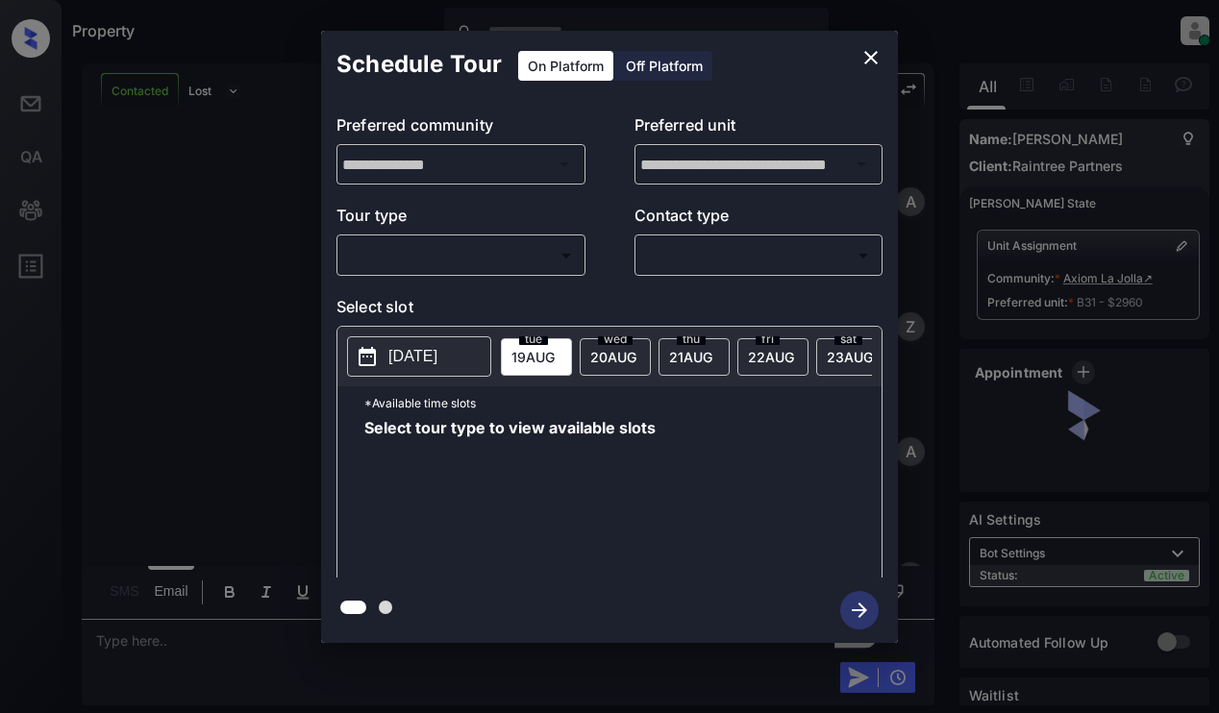
scroll to position [3164, 0]
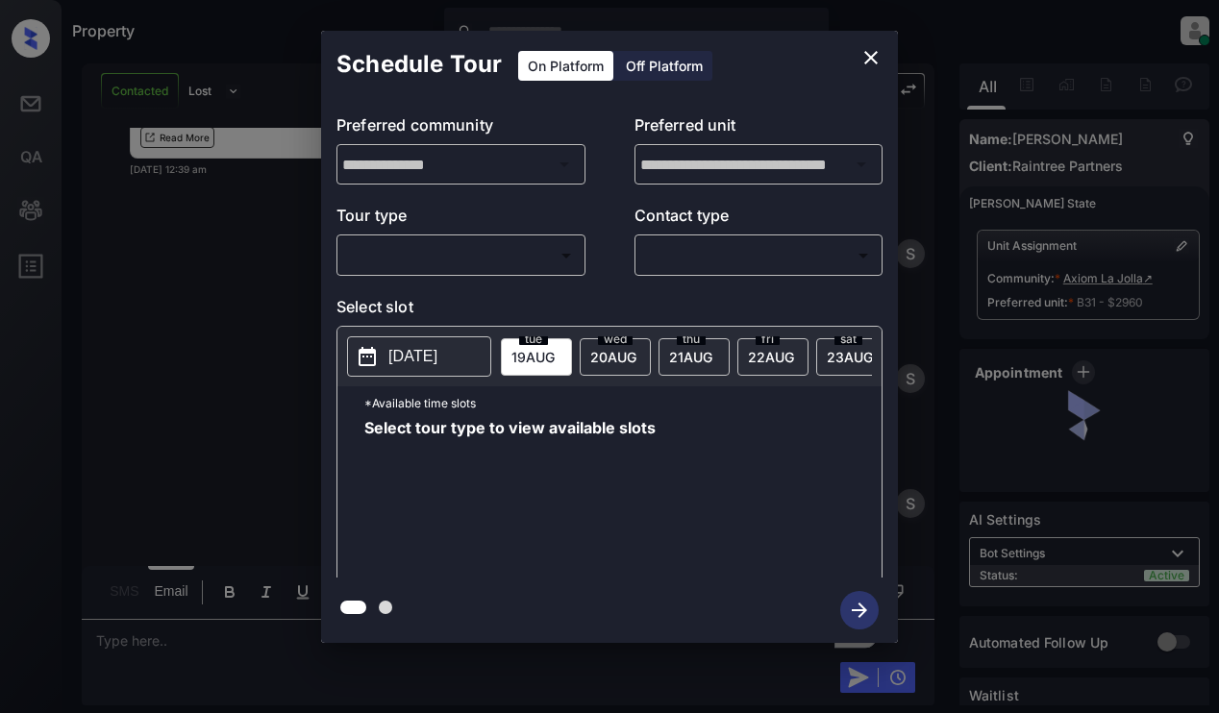
click at [519, 250] on body "Property [PERSON_NAME] Online Set yourself offline Set yourself on break Profil…" at bounding box center [609, 356] width 1219 height 713
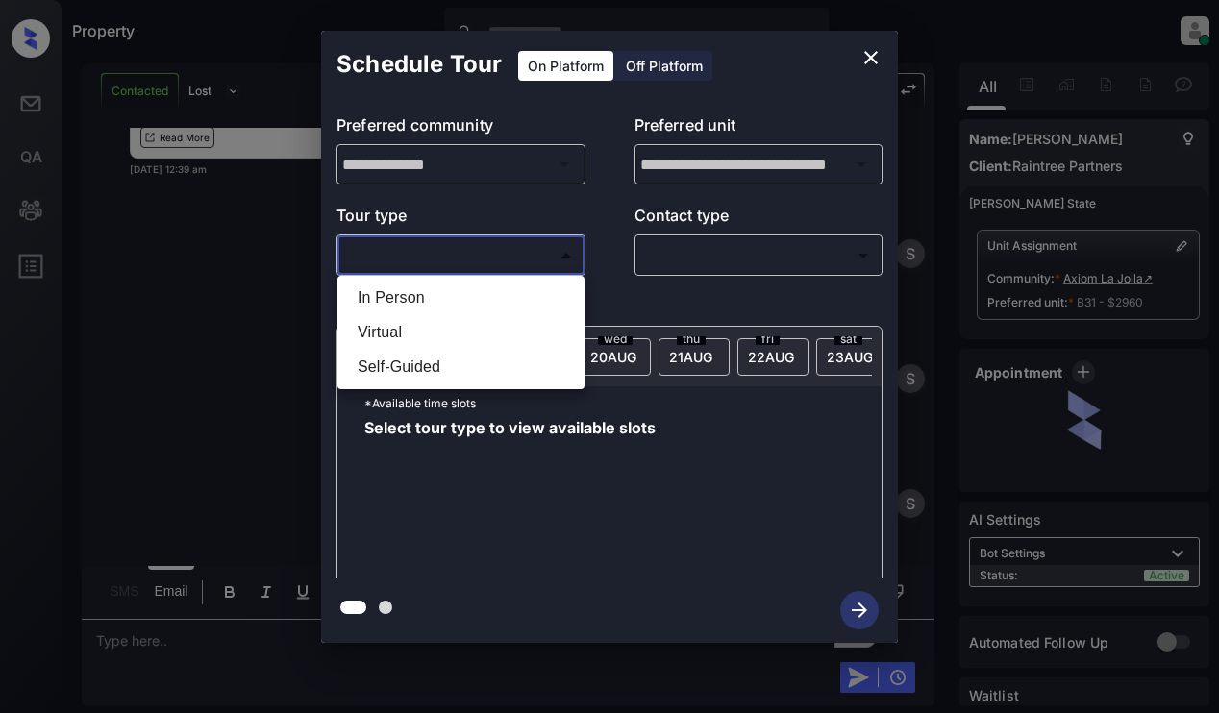
click at [501, 339] on li "Virtual" at bounding box center [460, 332] width 237 height 35
type input "*******"
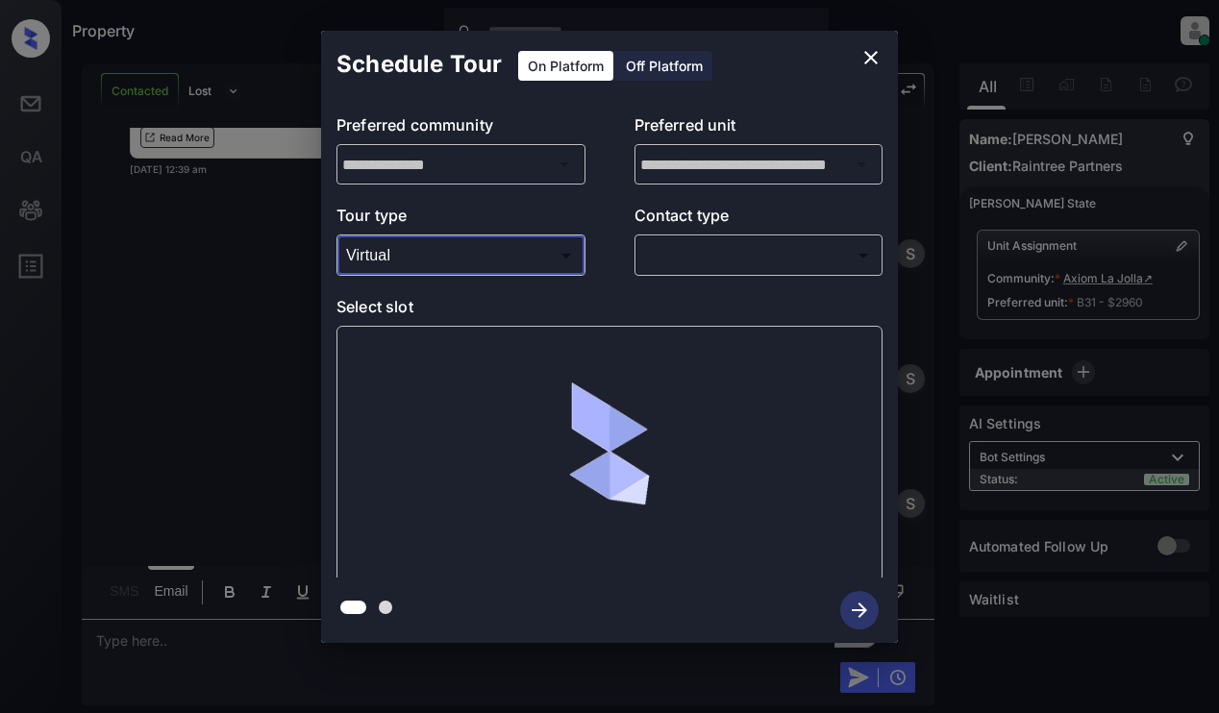
click at [755, 239] on body "Property [PERSON_NAME] Online Set yourself offline Set yourself on break Profil…" at bounding box center [609, 356] width 1219 height 713
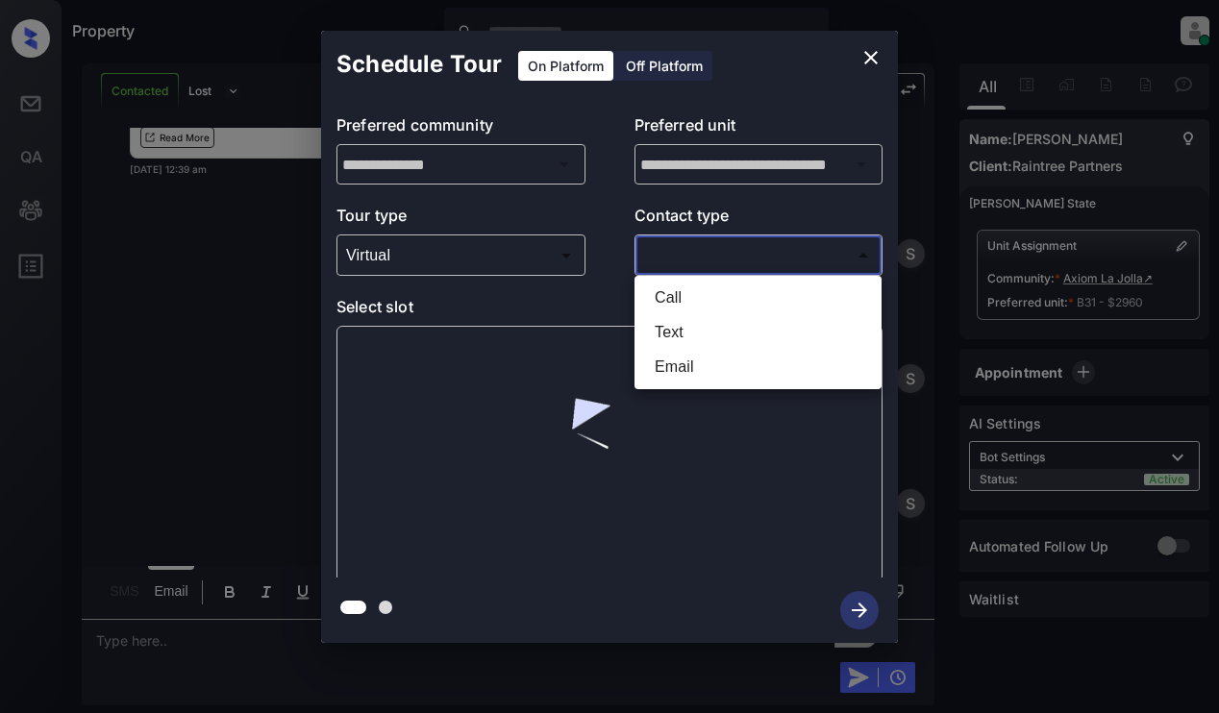
click at [719, 371] on li "Email" at bounding box center [757, 367] width 237 height 35
type input "*****"
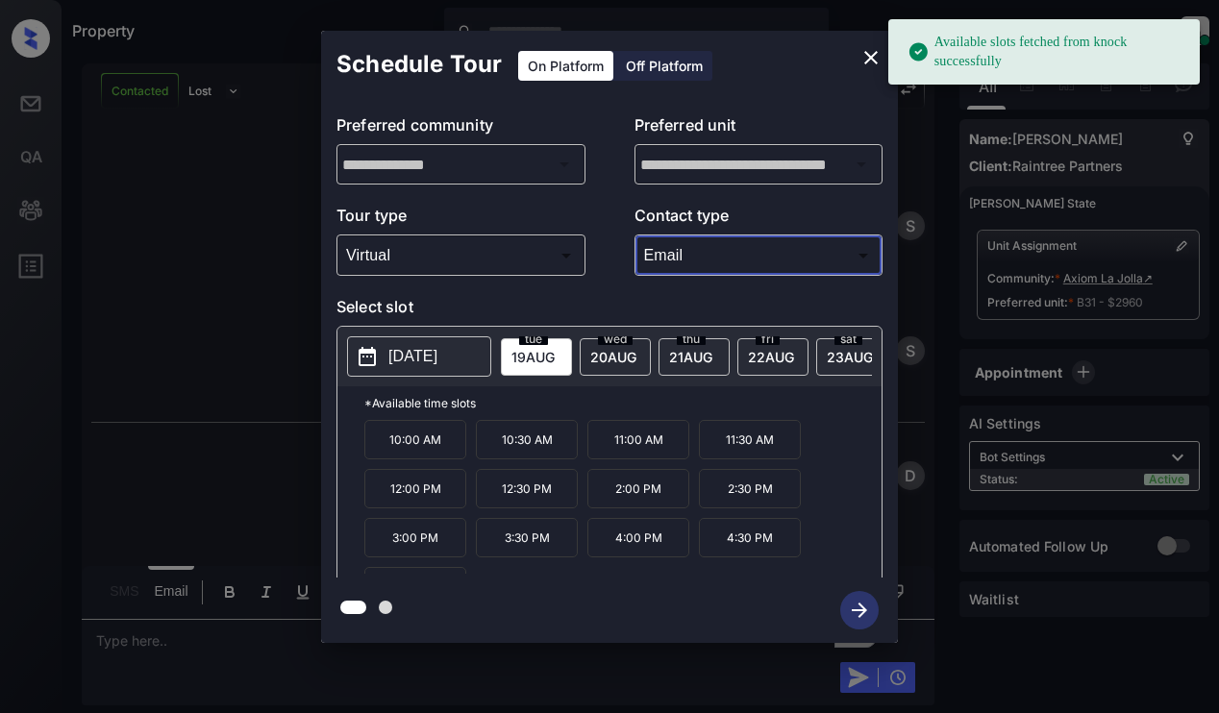
scroll to position [3388, 0]
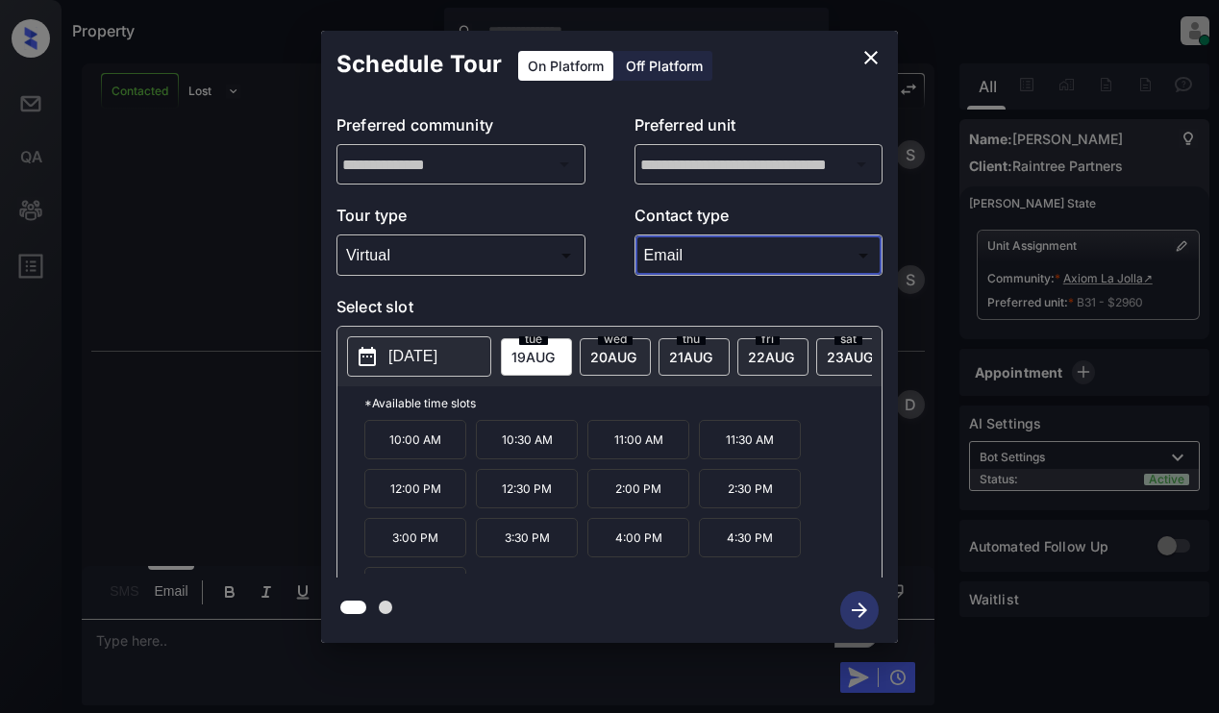
click at [437, 353] on p "[DATE]" at bounding box center [412, 356] width 49 height 23
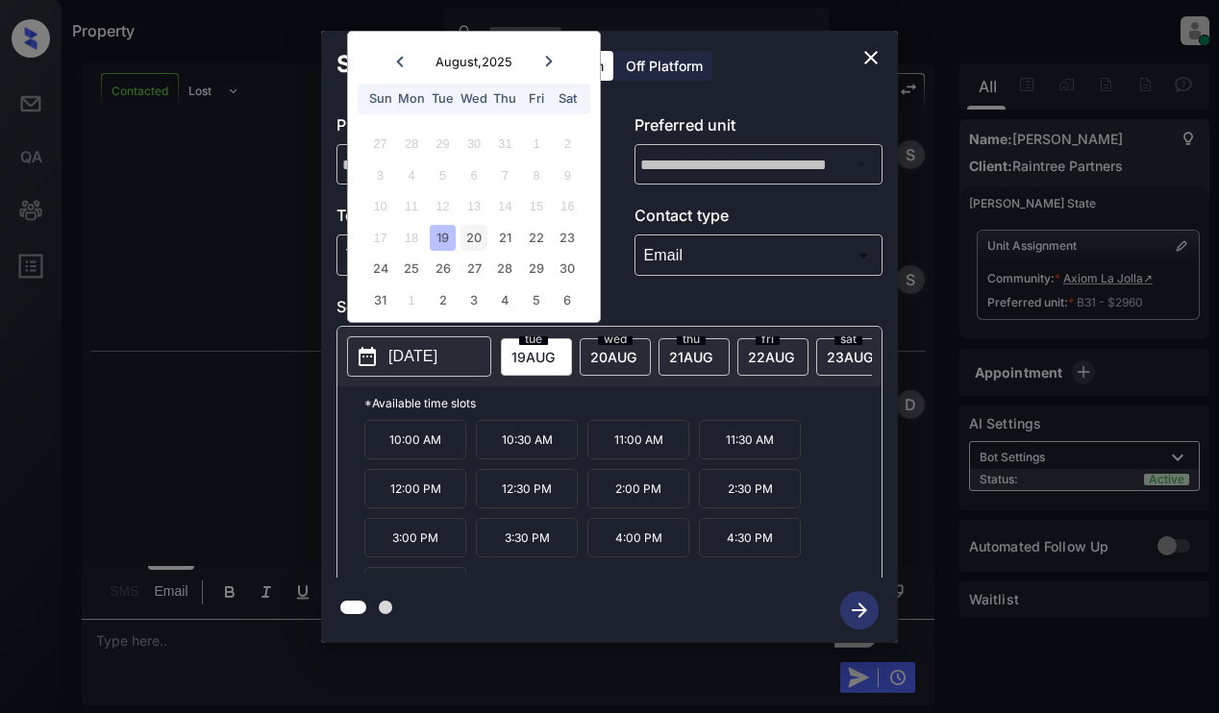
click at [476, 237] on div "20" at bounding box center [473, 238] width 26 height 26
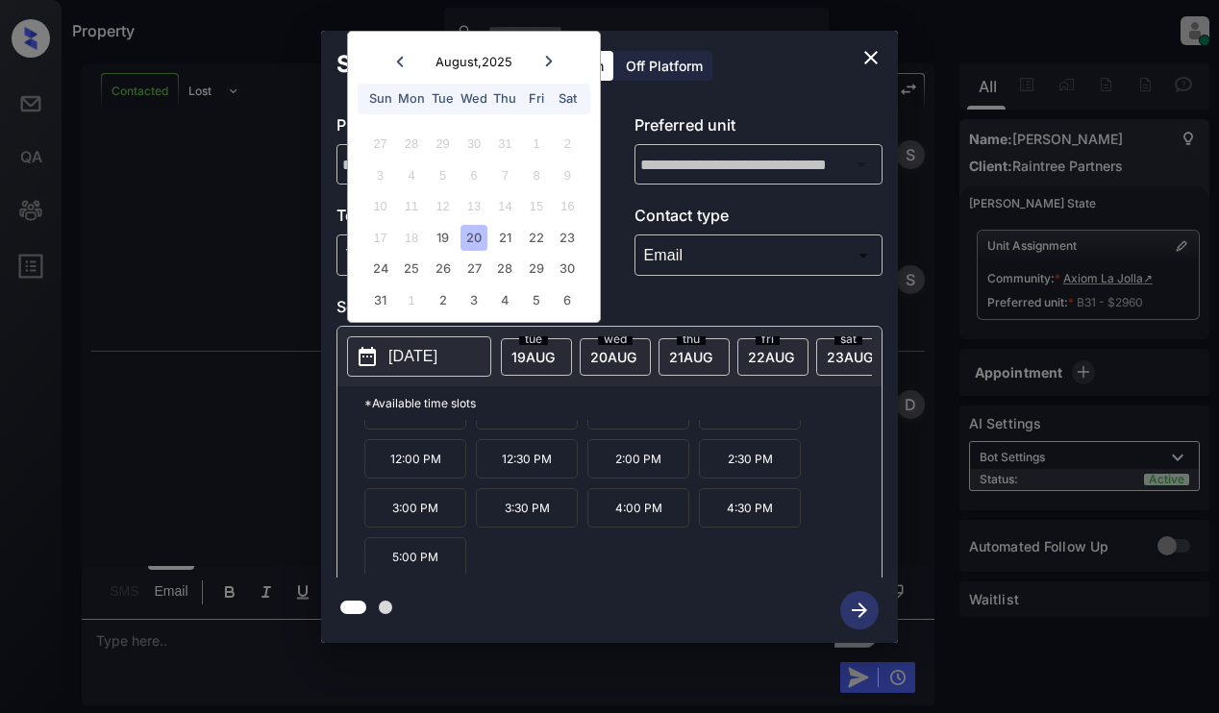
scroll to position [33, 0]
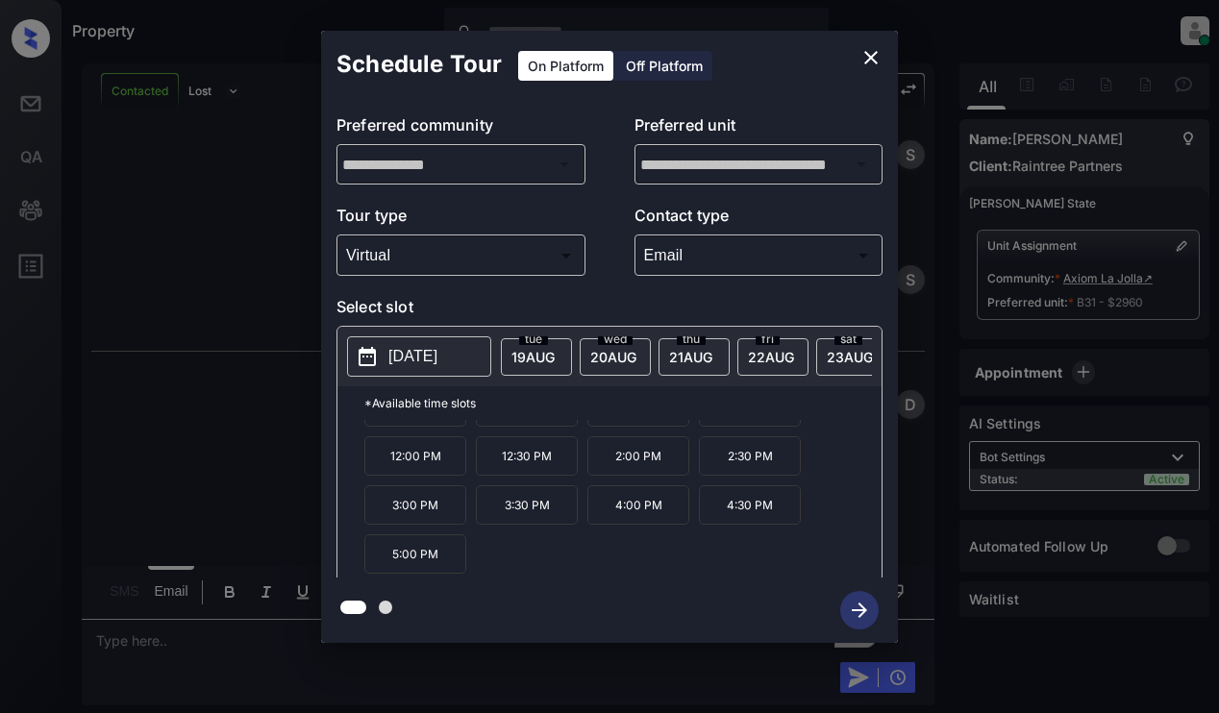
click at [417, 564] on p "5:00 PM" at bounding box center [415, 553] width 102 height 39
click at [859, 609] on icon "button" at bounding box center [859, 610] width 38 height 38
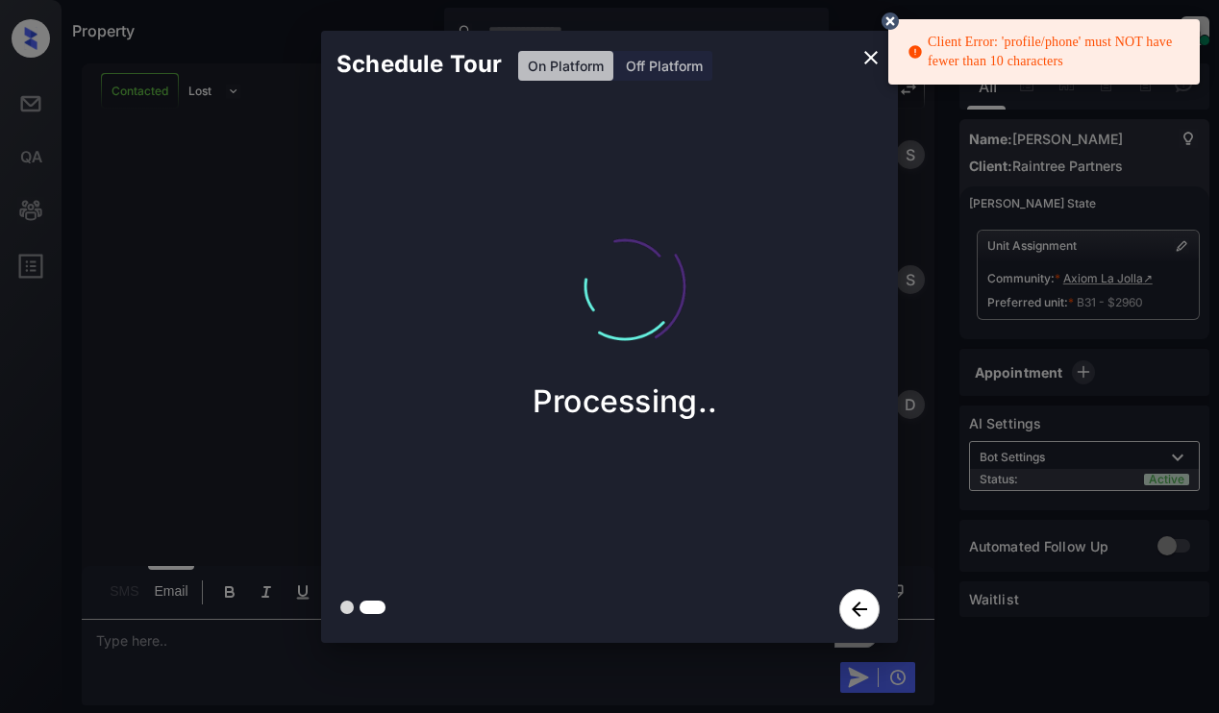
click at [894, 13] on icon at bounding box center [890, 20] width 17 height 17
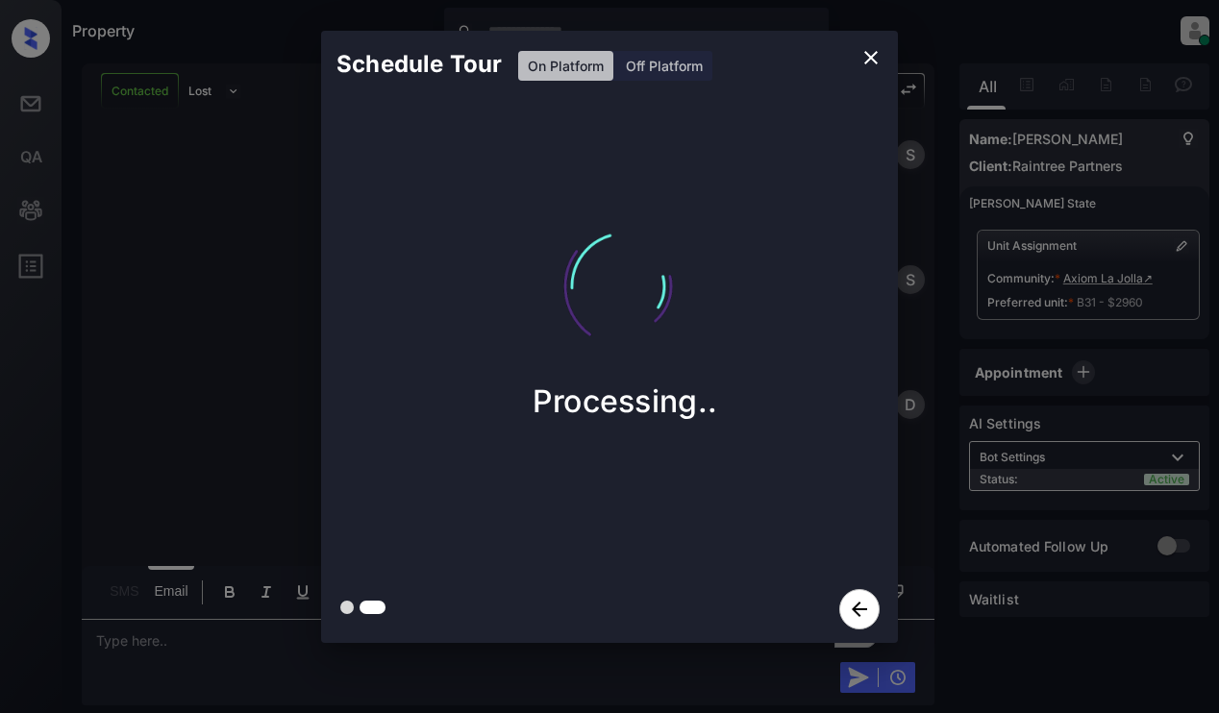
click at [866, 48] on icon "close" at bounding box center [870, 57] width 23 height 23
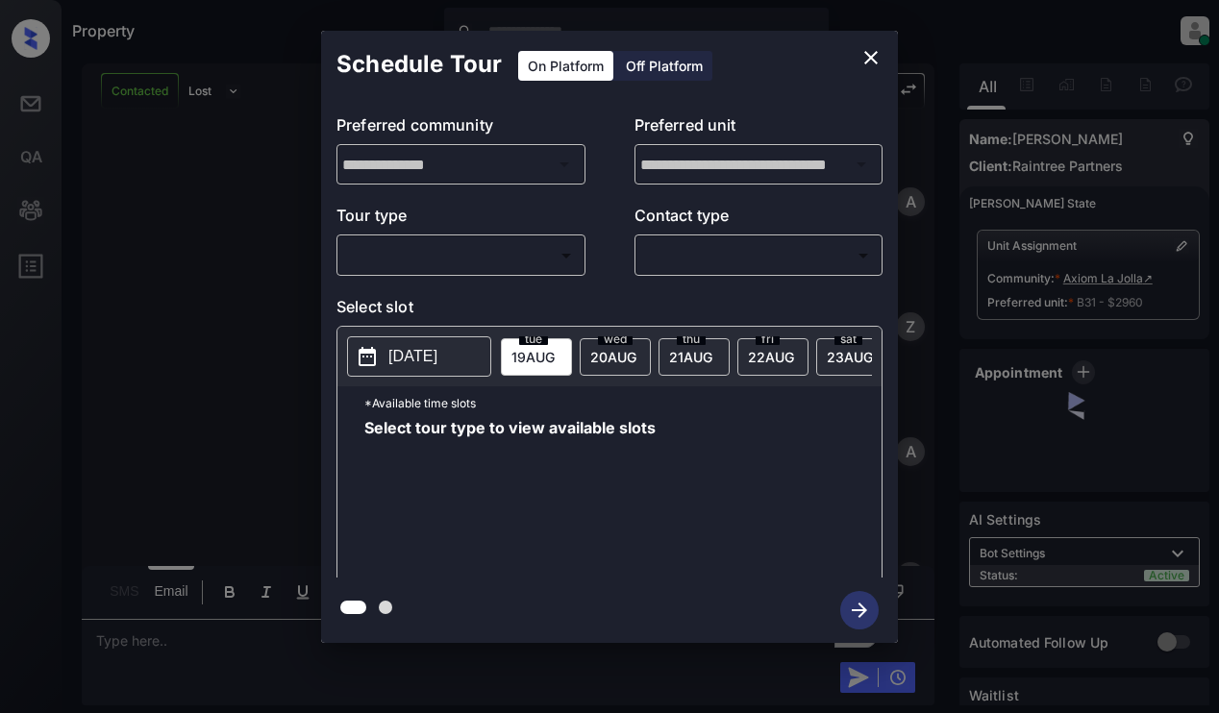
scroll to position [3513, 0]
click at [447, 258] on body "Property Dominic Ceralde Online Set yourself offline Set yourself on break Prof…" at bounding box center [609, 356] width 1219 height 713
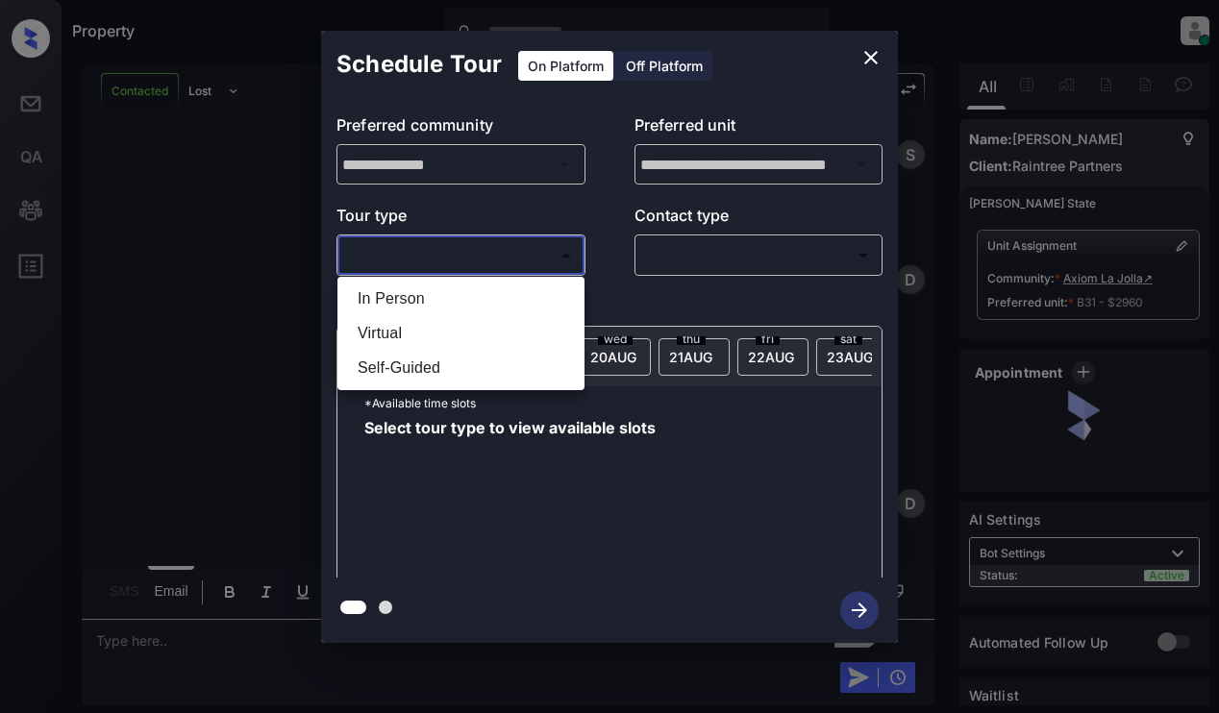
click at [447, 332] on li "Virtual" at bounding box center [460, 333] width 237 height 35
type input "*******"
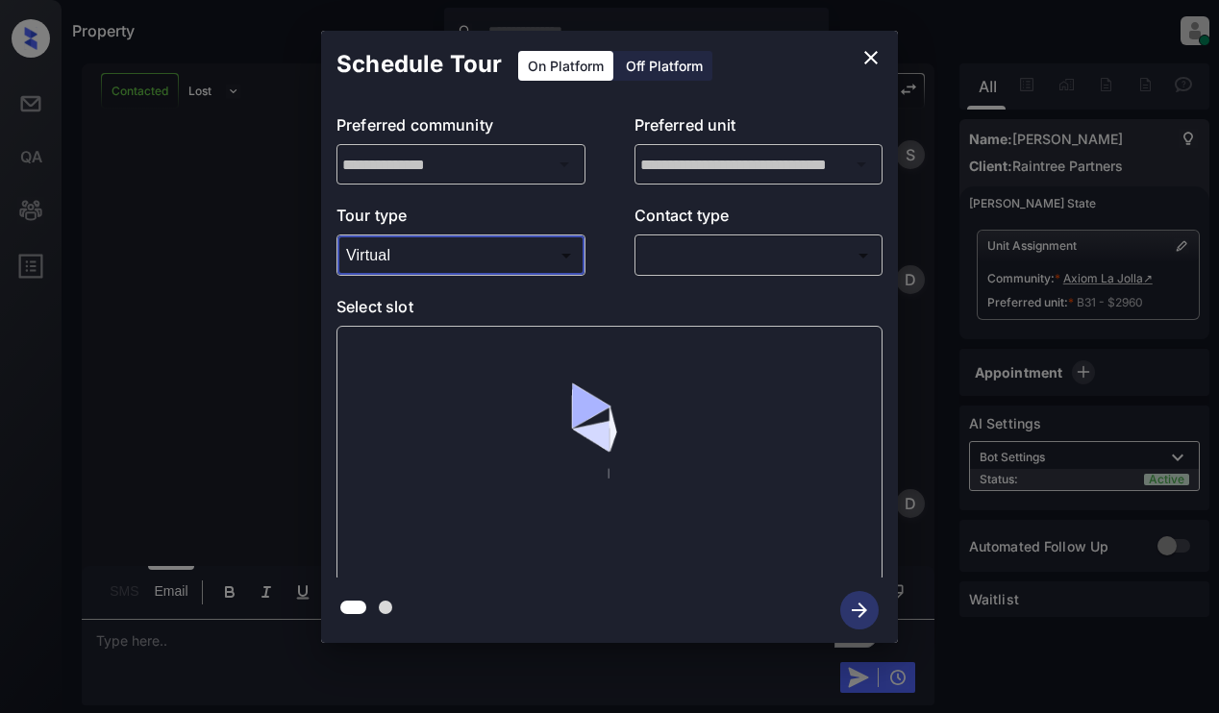
click at [749, 255] on body "Property [PERSON_NAME] Online Set yourself offline Set yourself on break Profil…" at bounding box center [609, 356] width 1219 height 713
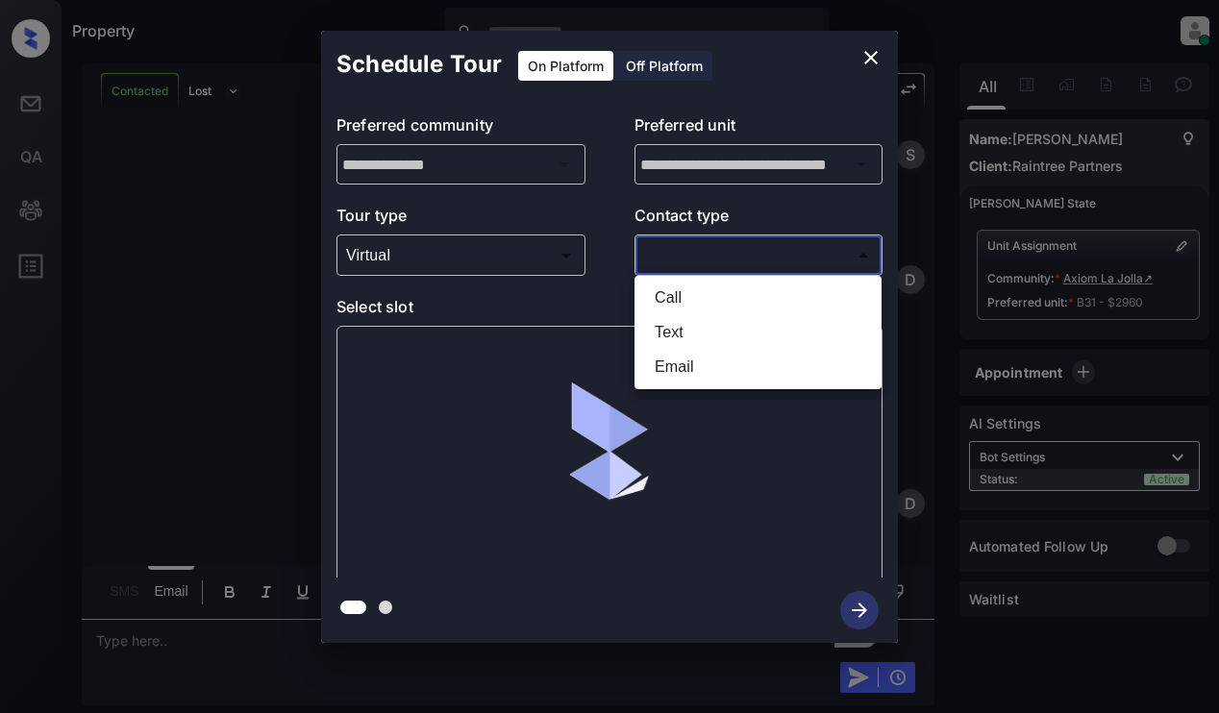
click at [732, 369] on li "Email" at bounding box center [757, 367] width 237 height 35
type input "*****"
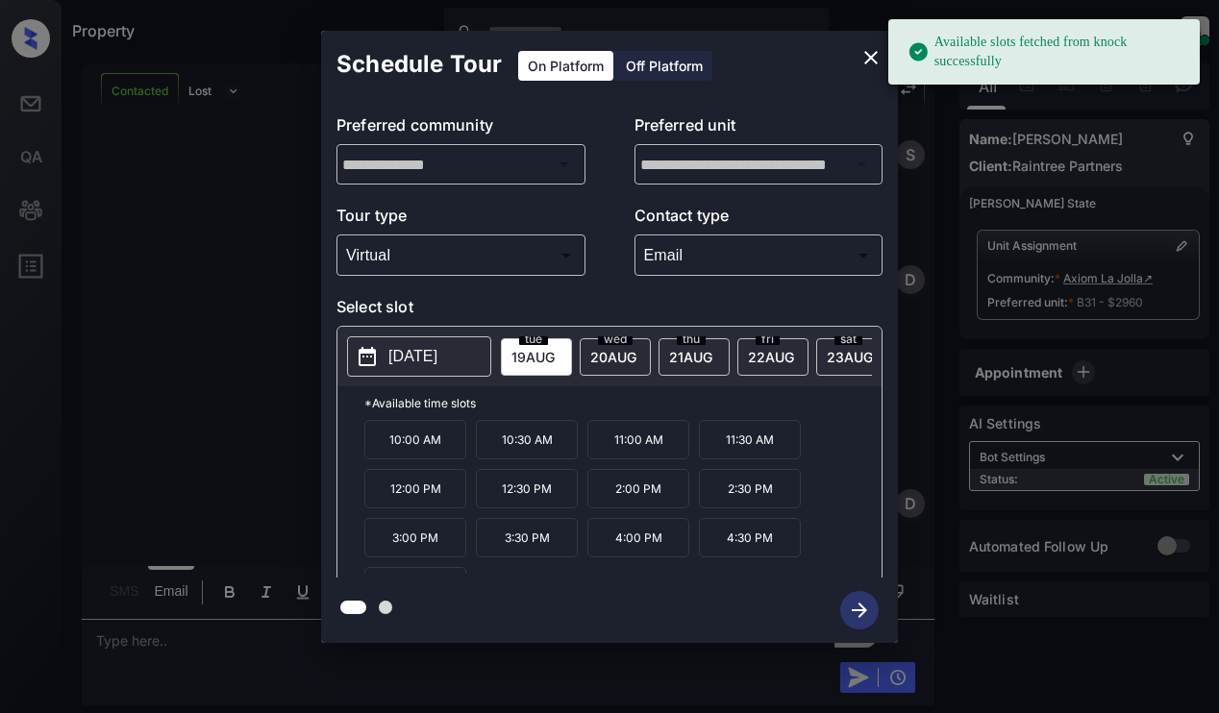
click at [555, 351] on span "20 AUG" at bounding box center [532, 357] width 43 height 16
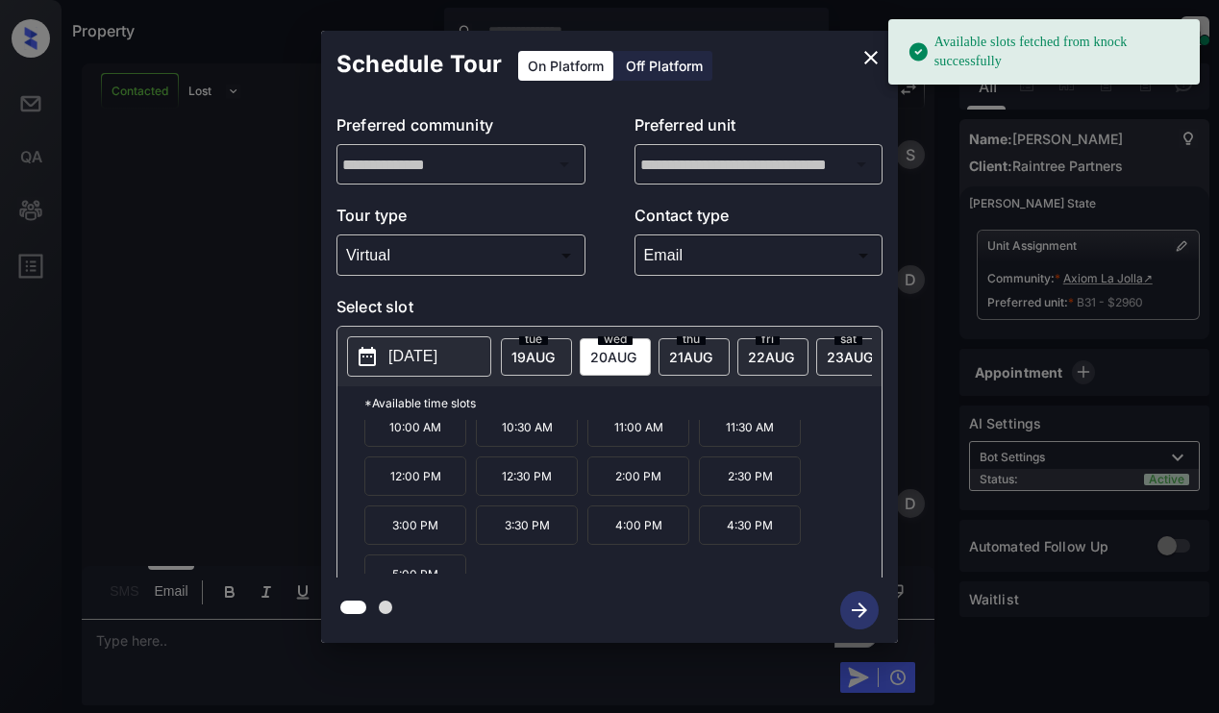
scroll to position [33, 0]
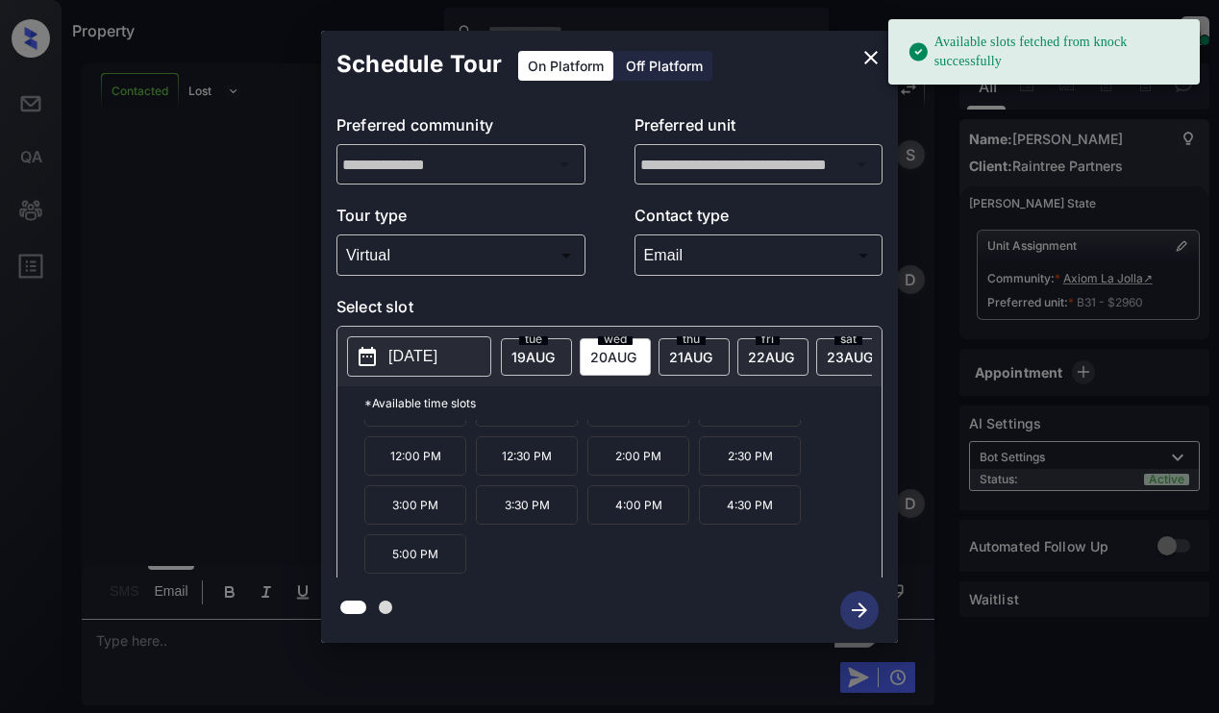
click at [409, 559] on p "5:00 PM" at bounding box center [415, 553] width 102 height 39
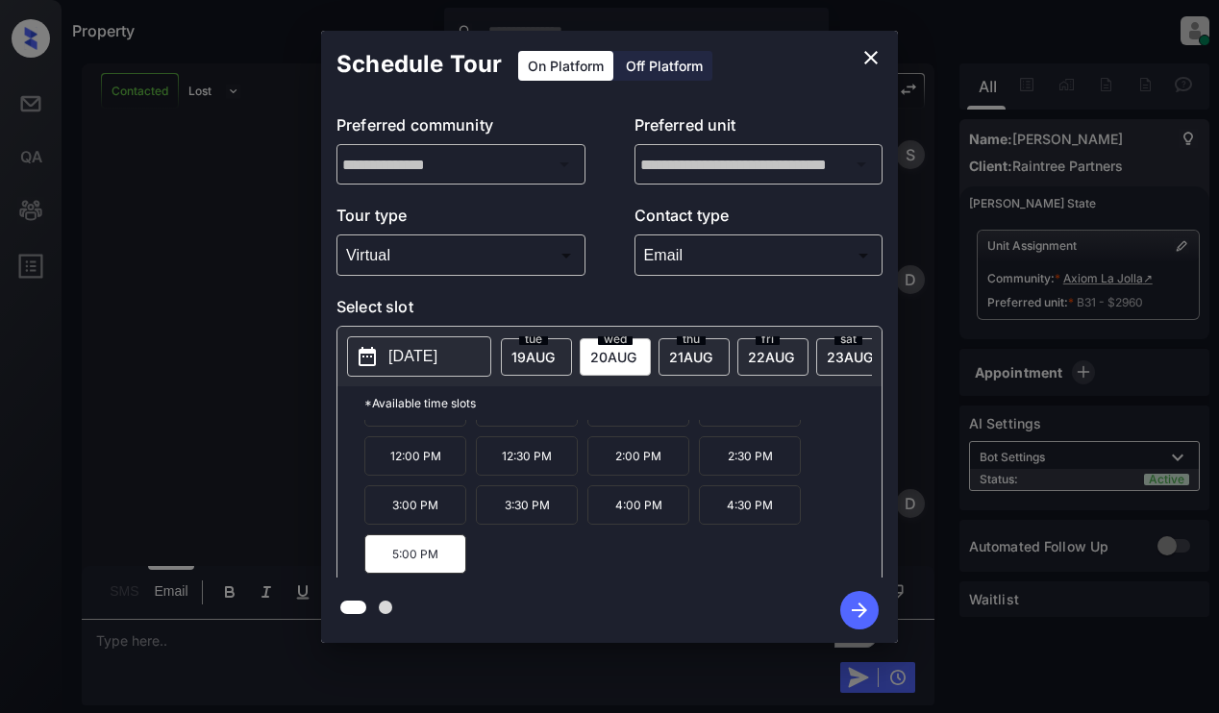
click at [860, 609] on icon "button" at bounding box center [859, 610] width 38 height 38
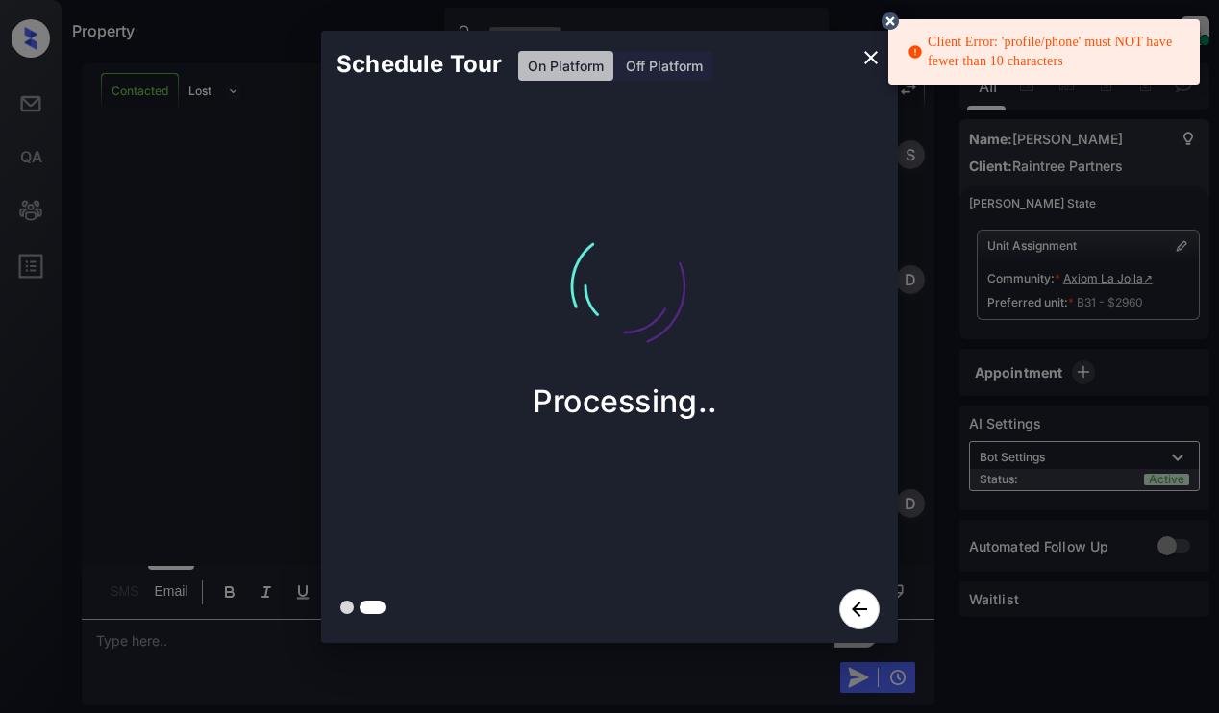
click at [884, 24] on icon at bounding box center [890, 20] width 17 height 17
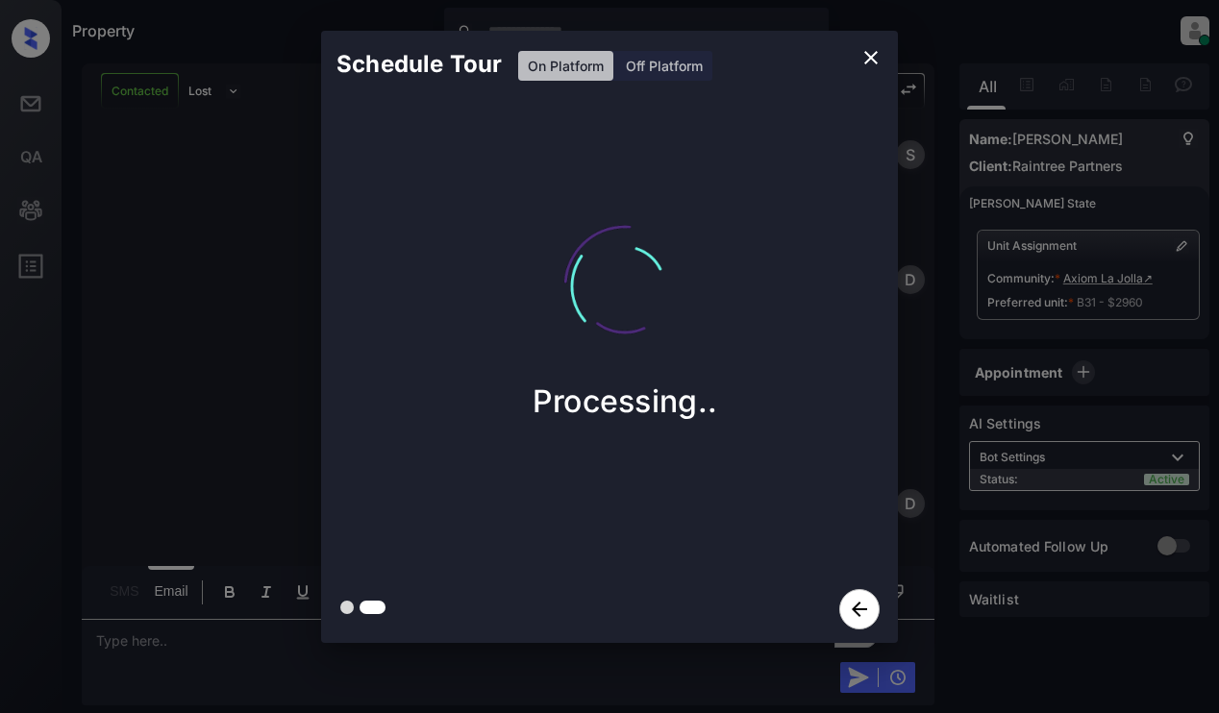
click at [873, 58] on icon "close" at bounding box center [870, 57] width 23 height 23
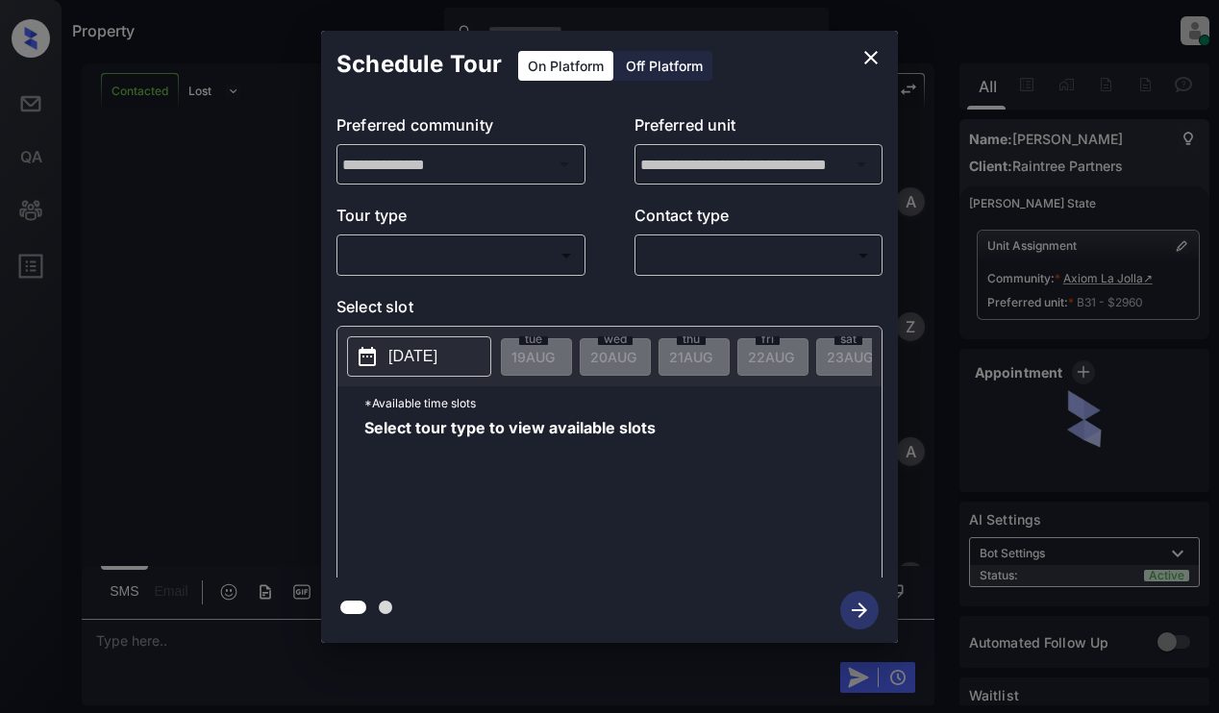
scroll to position [4362, 0]
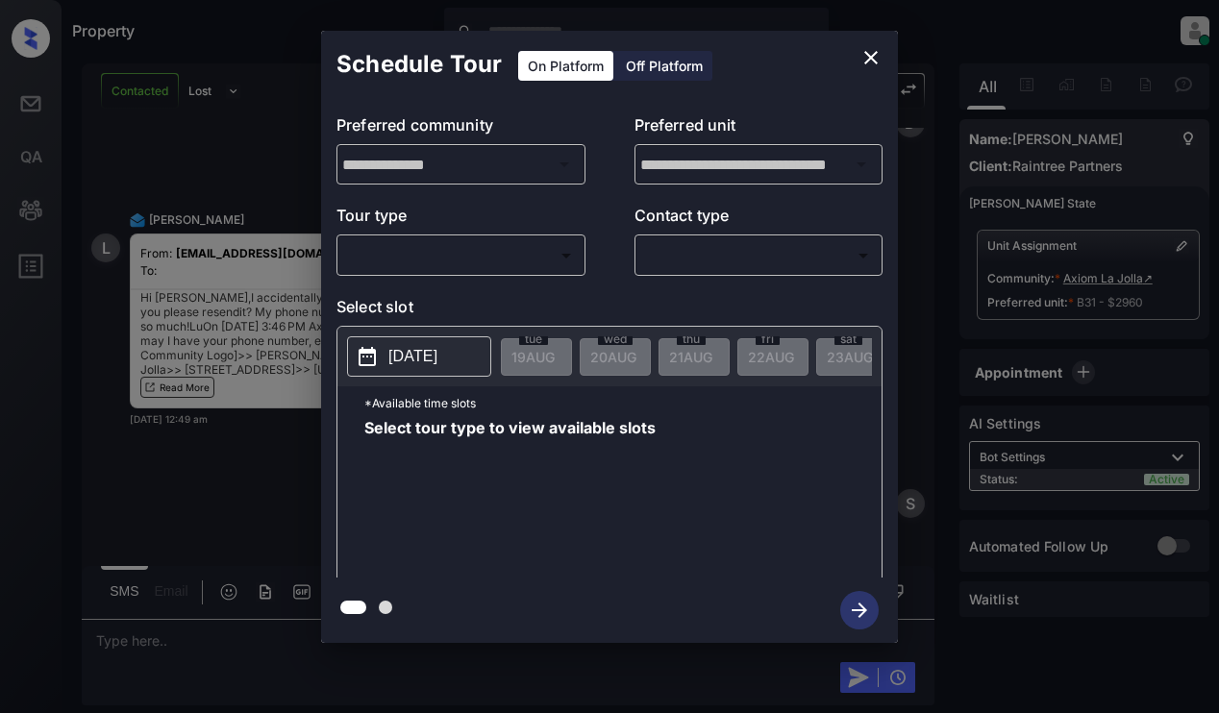
click at [873, 54] on icon "close" at bounding box center [870, 57] width 23 height 23
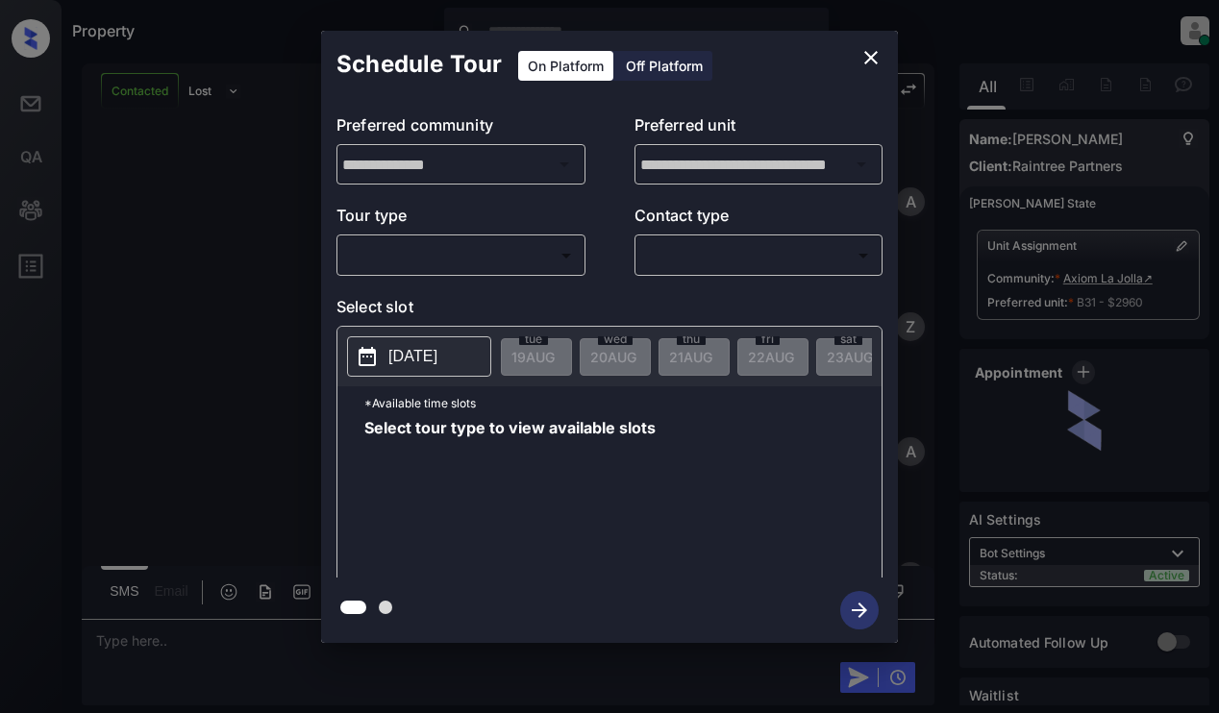
scroll to position [2849, 0]
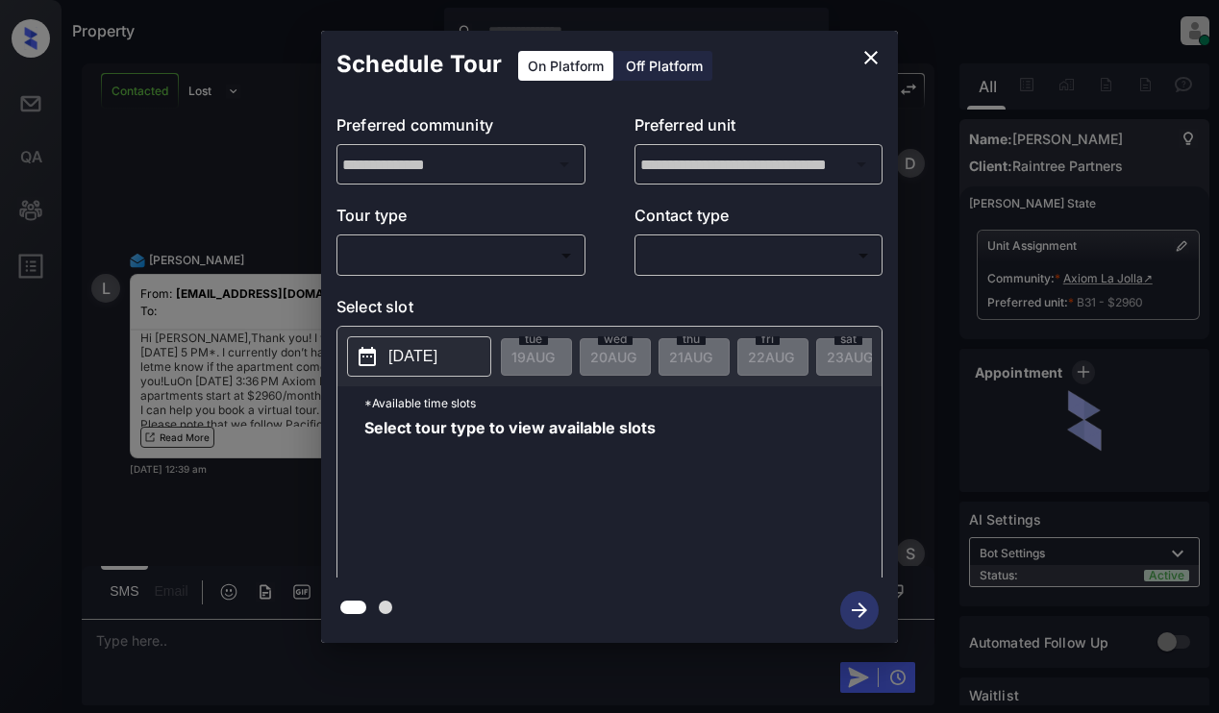
click at [475, 250] on div "​ ​" at bounding box center [460, 255] width 249 height 41
click at [481, 260] on body "Property [PERSON_NAME] Online Set yourself offline Set yourself on break Profil…" at bounding box center [609, 356] width 1219 height 713
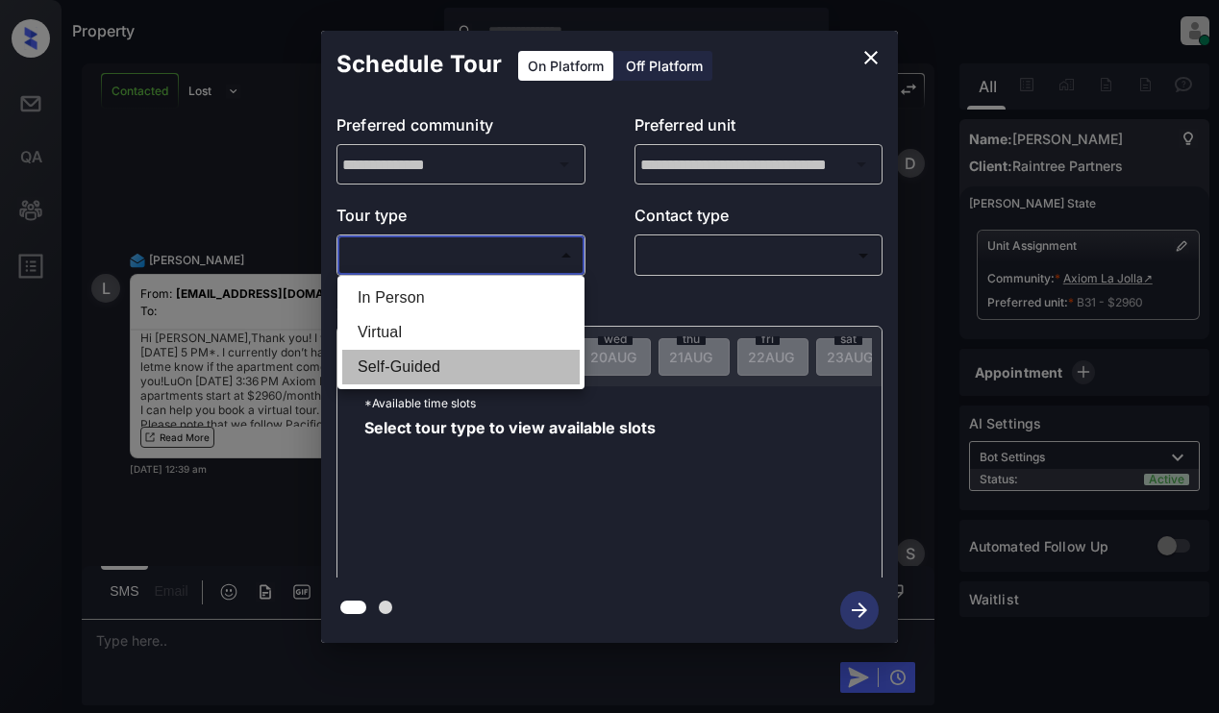
click at [461, 359] on li "Self-Guided" at bounding box center [460, 367] width 237 height 35
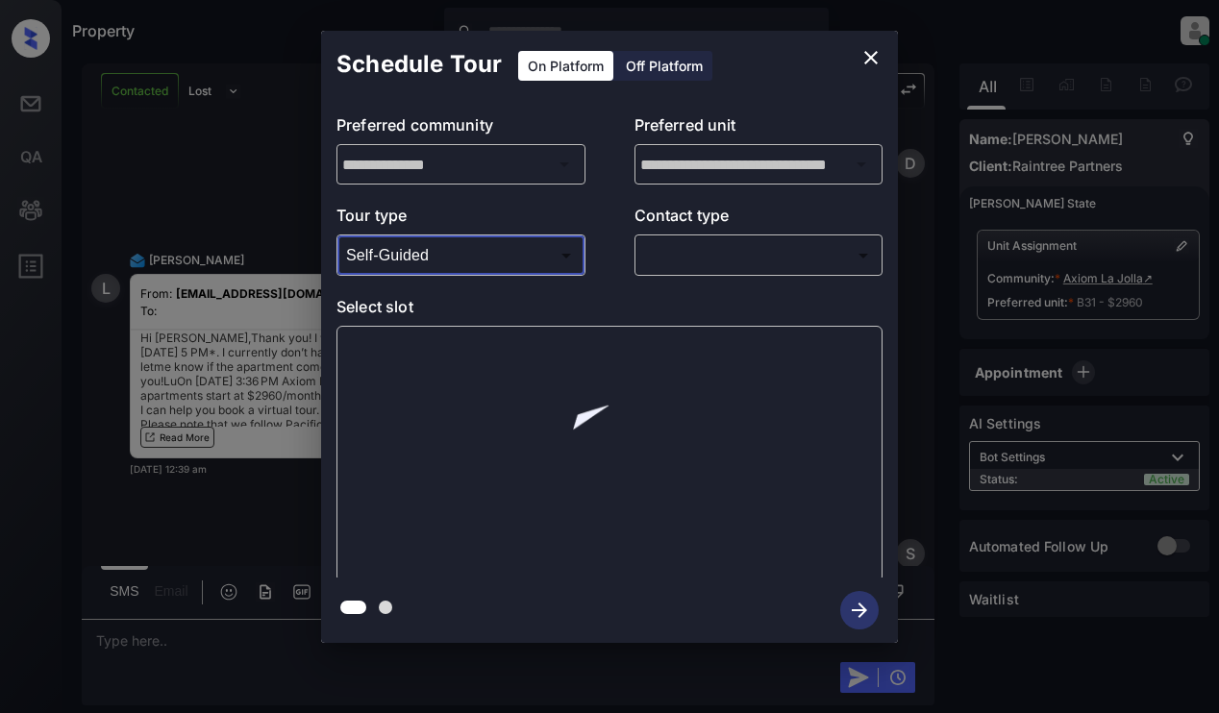
click at [467, 264] on body "Property [PERSON_NAME] Online Set yourself offline Set yourself on break Profil…" at bounding box center [609, 356] width 1219 height 713
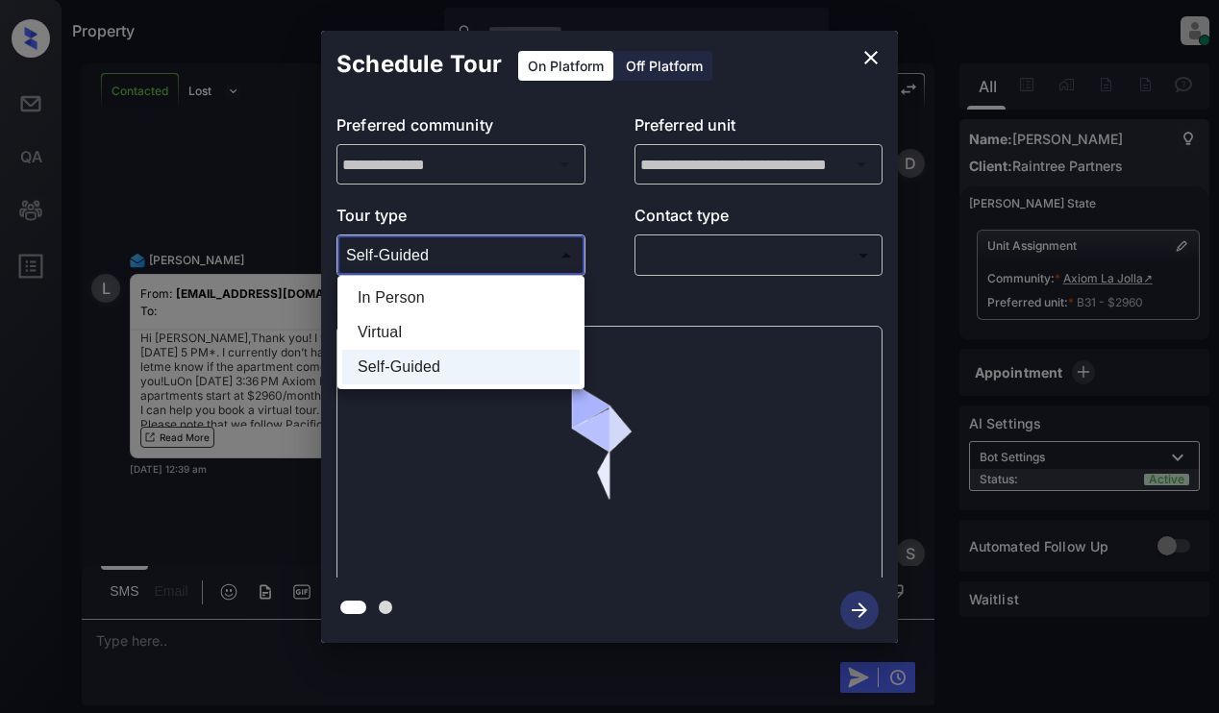
click at [455, 332] on li "Virtual" at bounding box center [460, 332] width 237 height 35
type input "*******"
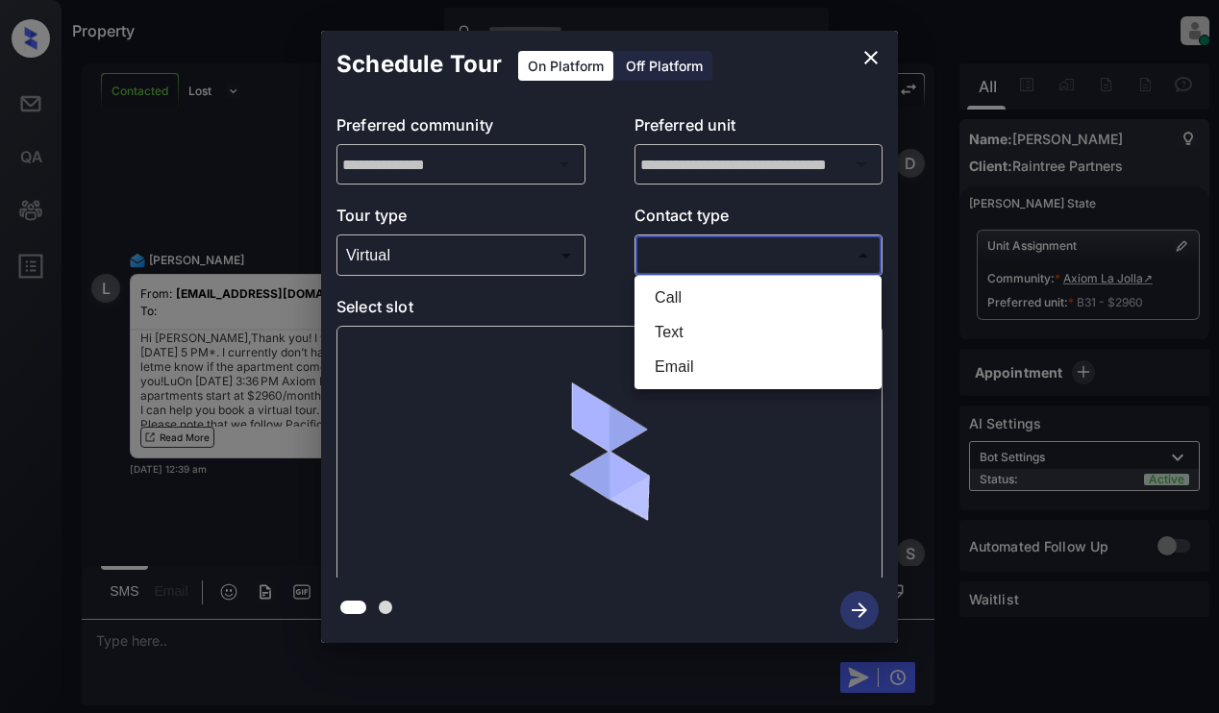
click at [755, 261] on body "Property [PERSON_NAME] Online Set yourself offline Set yourself on break Profil…" at bounding box center [609, 356] width 1219 height 713
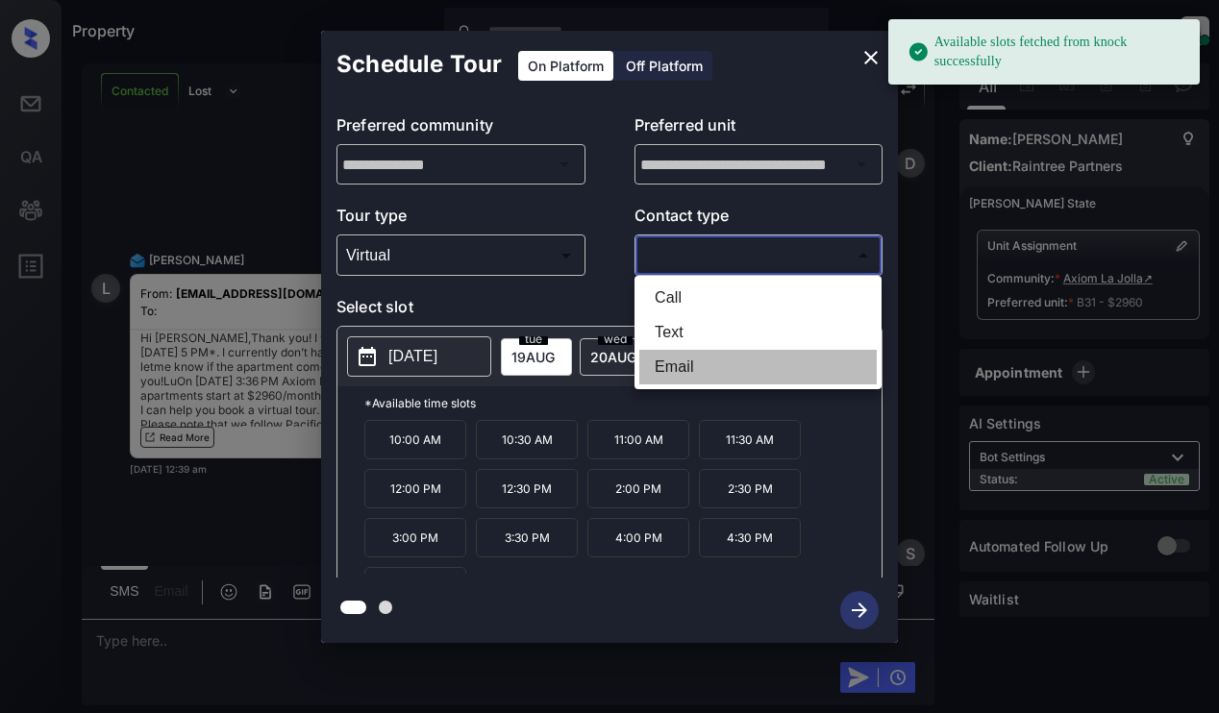
click at [729, 383] on li "Email" at bounding box center [757, 367] width 237 height 35
type input "*****"
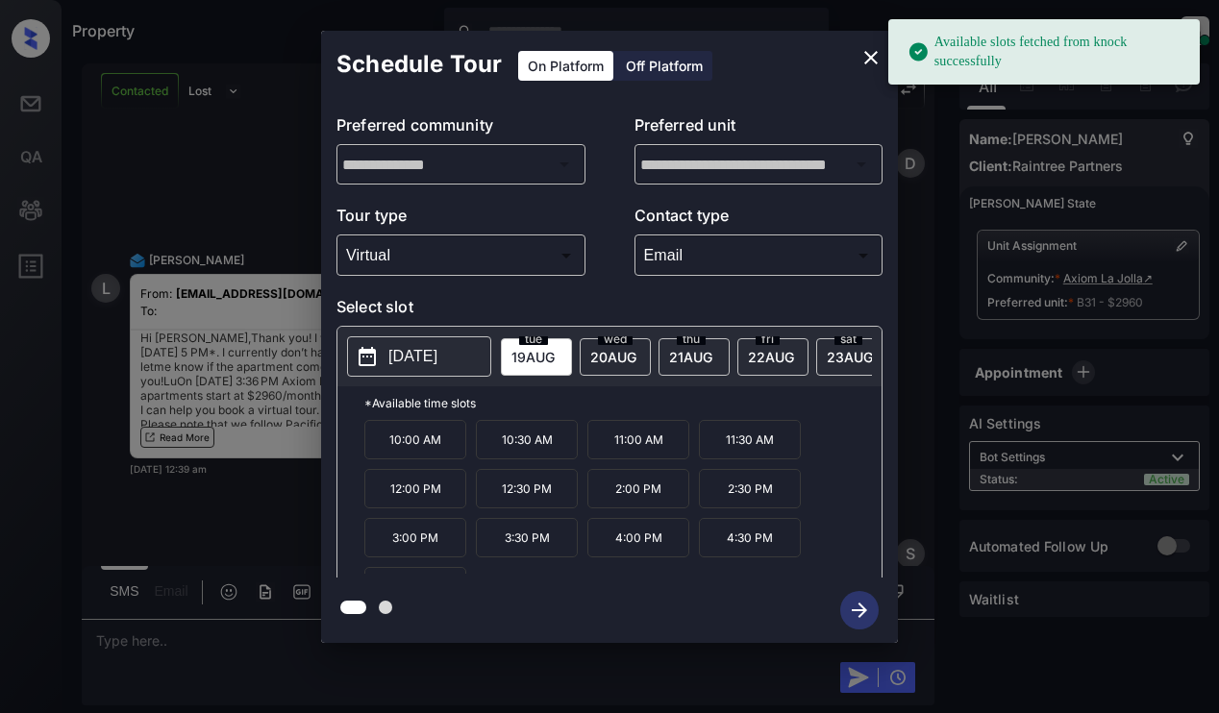
click at [437, 355] on p "[DATE]" at bounding box center [412, 356] width 49 height 23
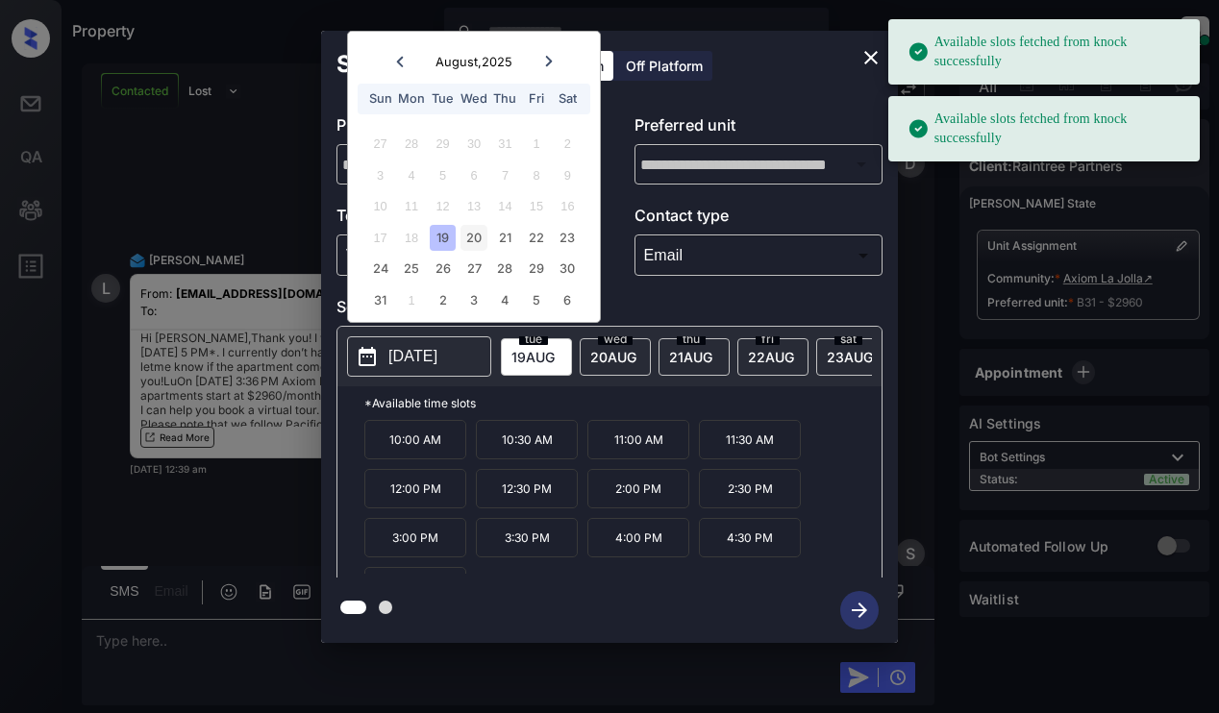
click at [480, 240] on div "20" at bounding box center [473, 238] width 26 height 26
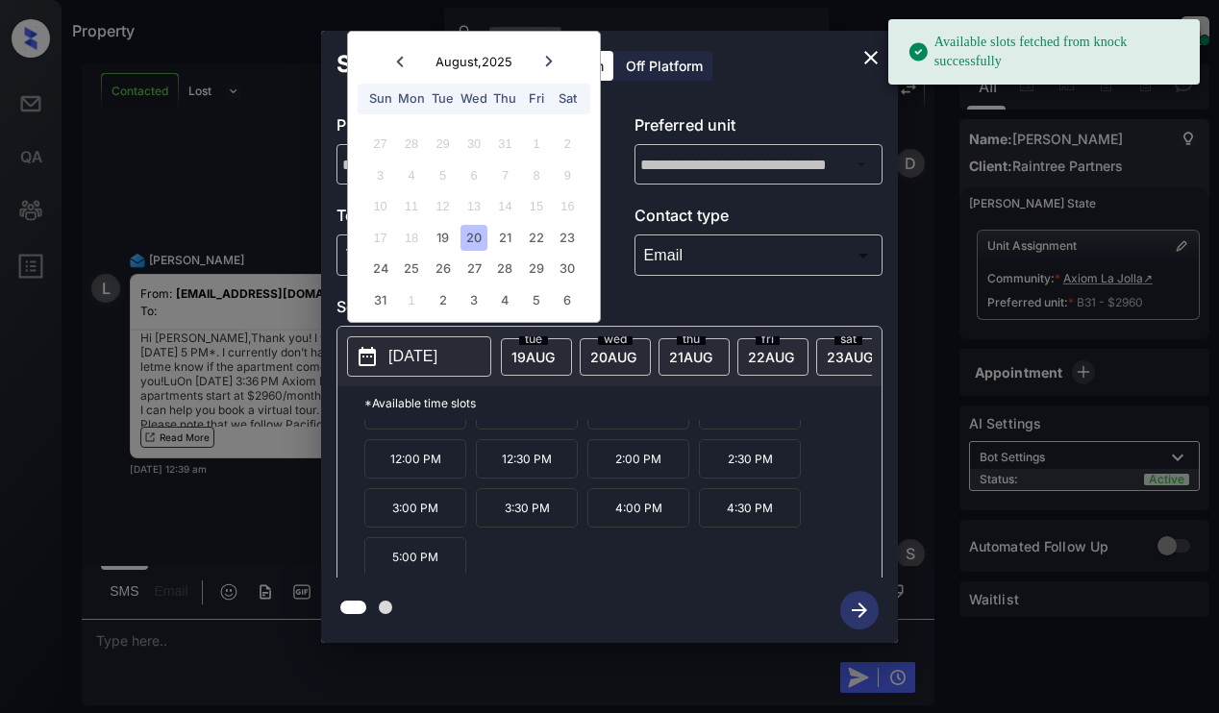
scroll to position [33, 0]
click at [405, 569] on p "5:00 PM" at bounding box center [415, 553] width 102 height 39
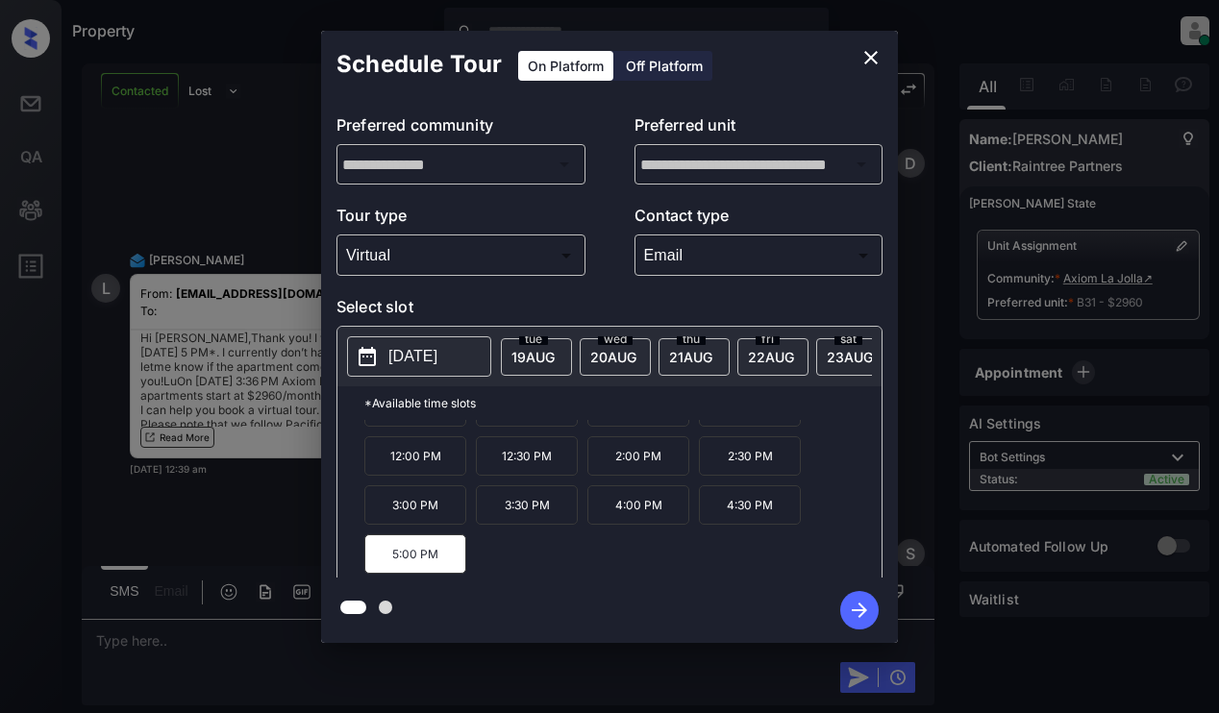
click at [845, 605] on icon "button" at bounding box center [859, 610] width 38 height 38
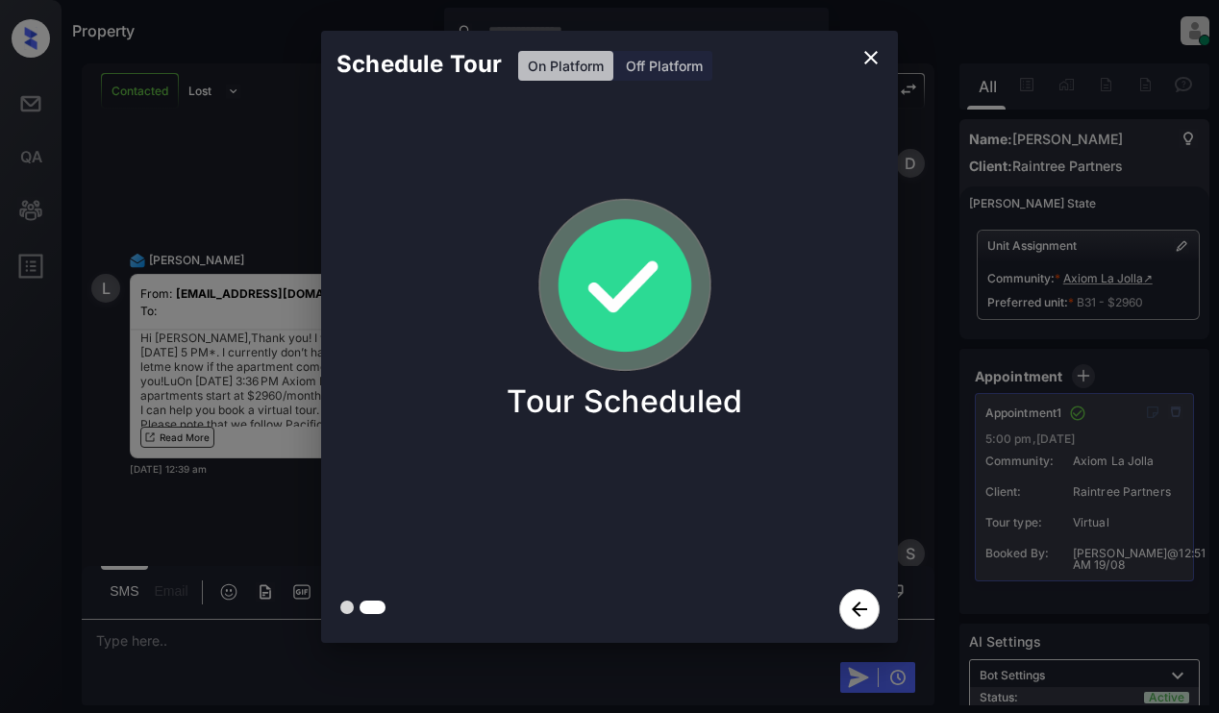
click at [281, 200] on div "Schedule Tour On Platform Off Platform Tour Scheduled" at bounding box center [609, 337] width 1219 height 674
